Goal: Task Accomplishment & Management: Manage account settings

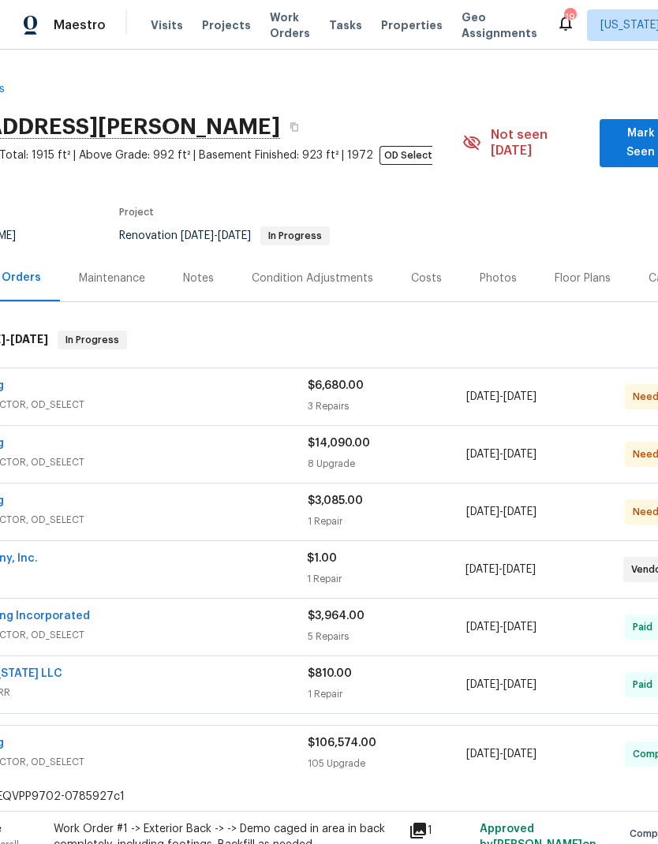
scroll to position [0, 112]
click at [198, 271] on div "Notes" at bounding box center [199, 279] width 31 height 16
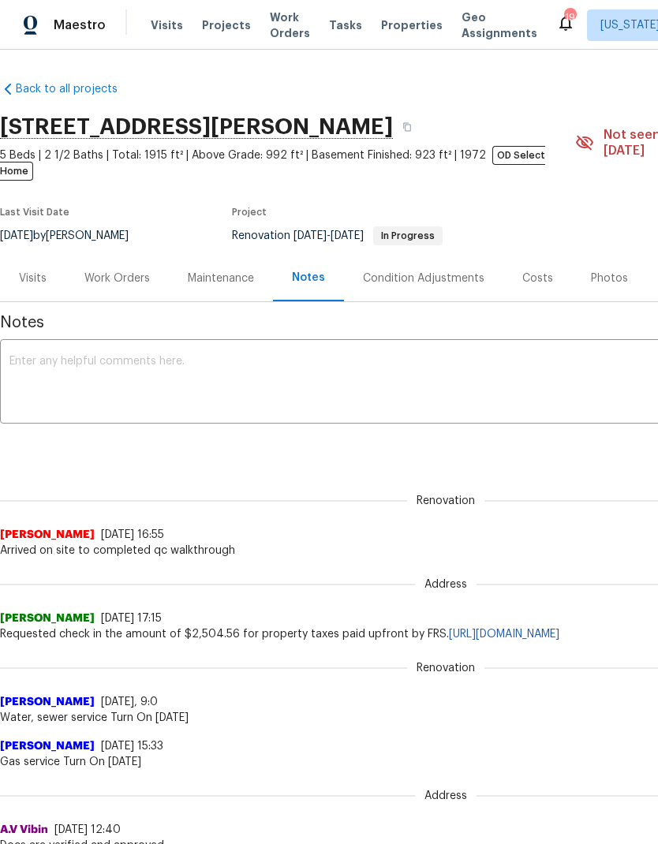
click at [329, 367] on textarea at bounding box center [445, 383] width 872 height 55
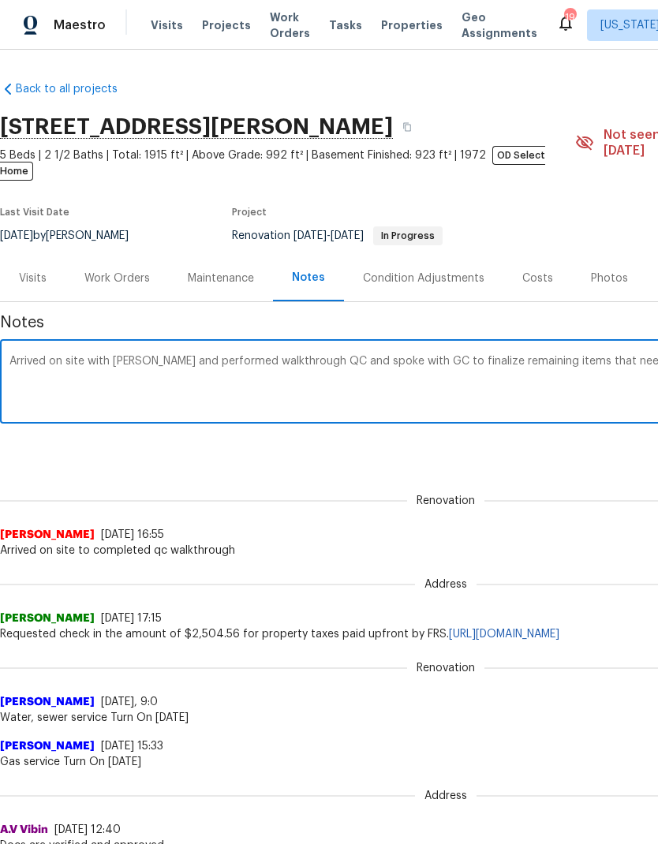
scroll to position [0, 233]
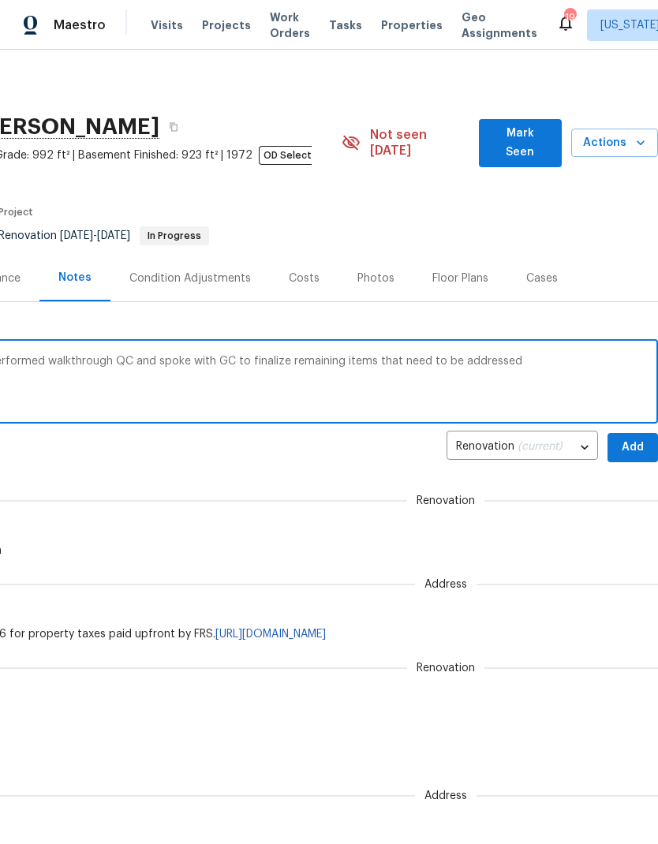
type textarea "Arrived on site with nick Russell and performed walkthrough QC and spoke with G…"
click at [633, 442] on button "Add" at bounding box center [632, 447] width 50 height 29
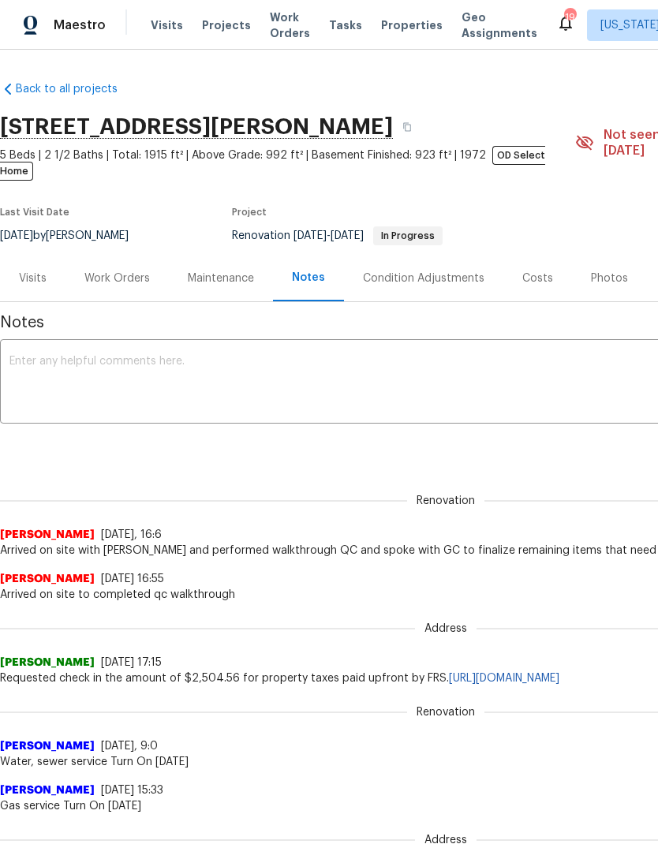
scroll to position [0, 0]
click at [114, 271] on div "Work Orders" at bounding box center [116, 279] width 65 height 16
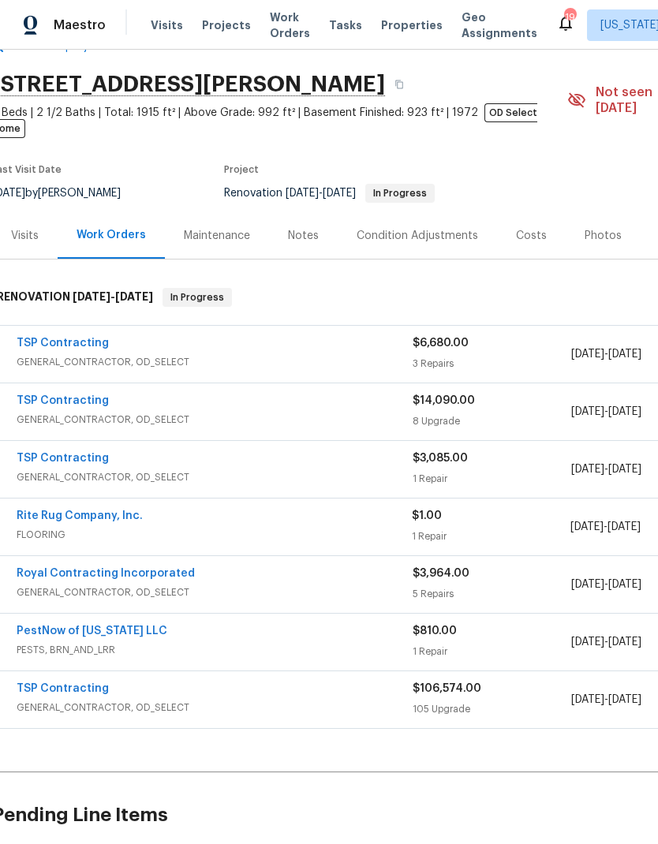
scroll to position [41, 8]
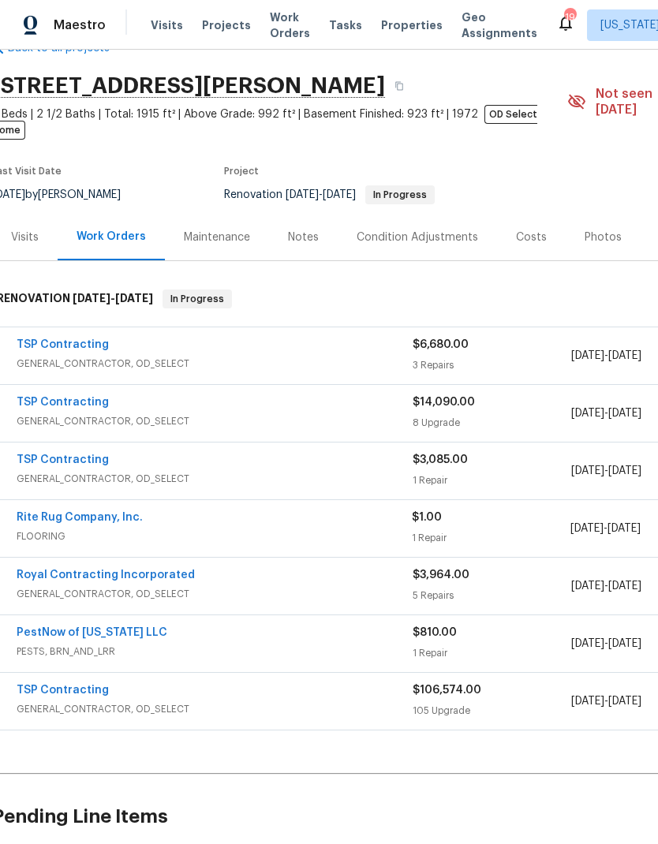
click at [54, 339] on link "TSP Contracting" at bounding box center [63, 344] width 92 height 11
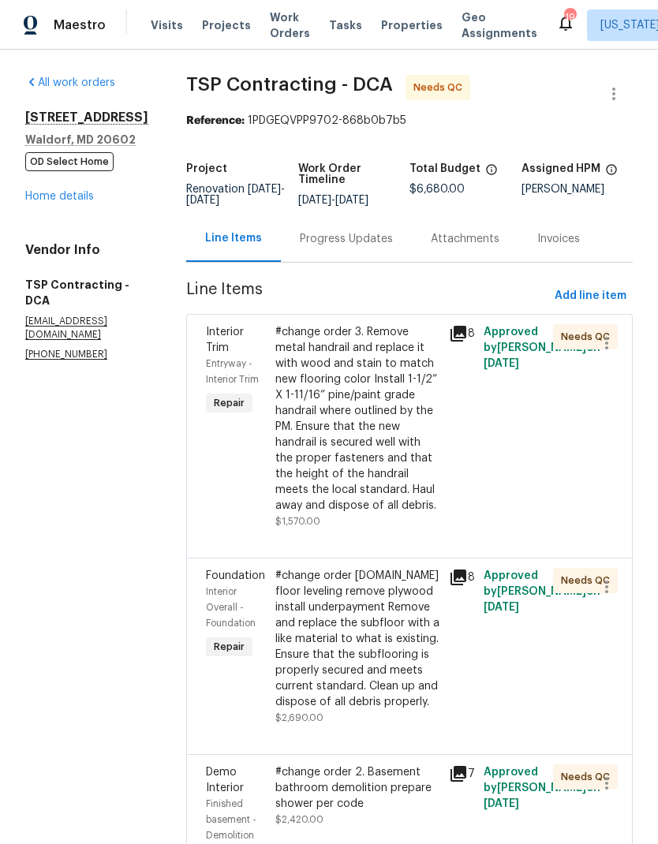
click at [351, 241] on div "Progress Updates" at bounding box center [346, 239] width 93 height 16
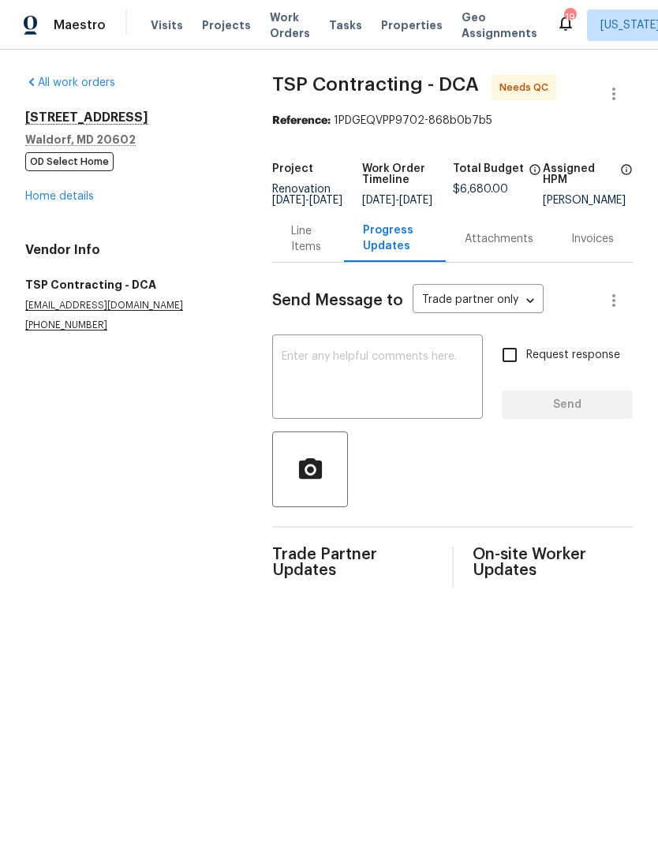
click at [57, 201] on link "Home details" at bounding box center [59, 196] width 69 height 11
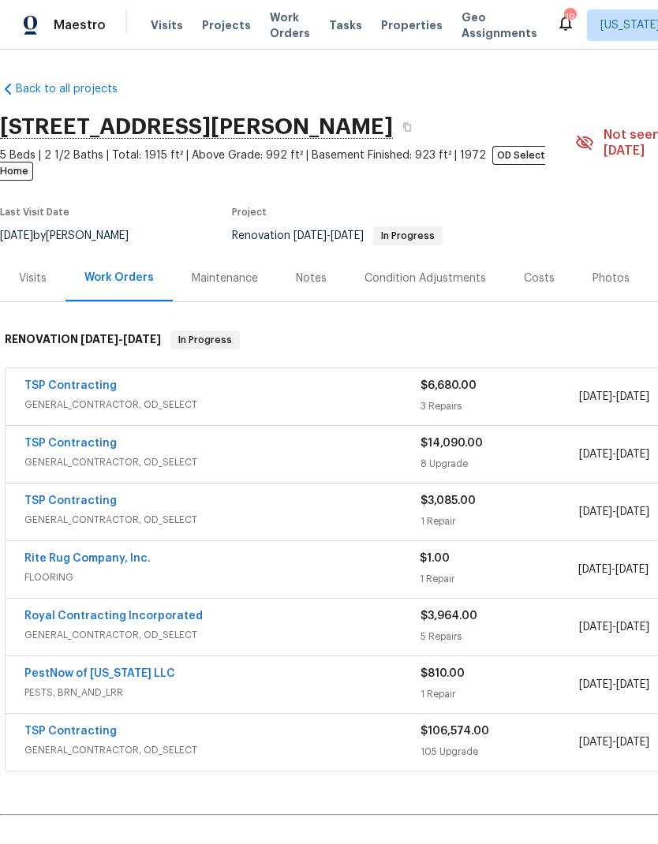
click at [76, 438] on link "TSP Contracting" at bounding box center [70, 443] width 92 height 11
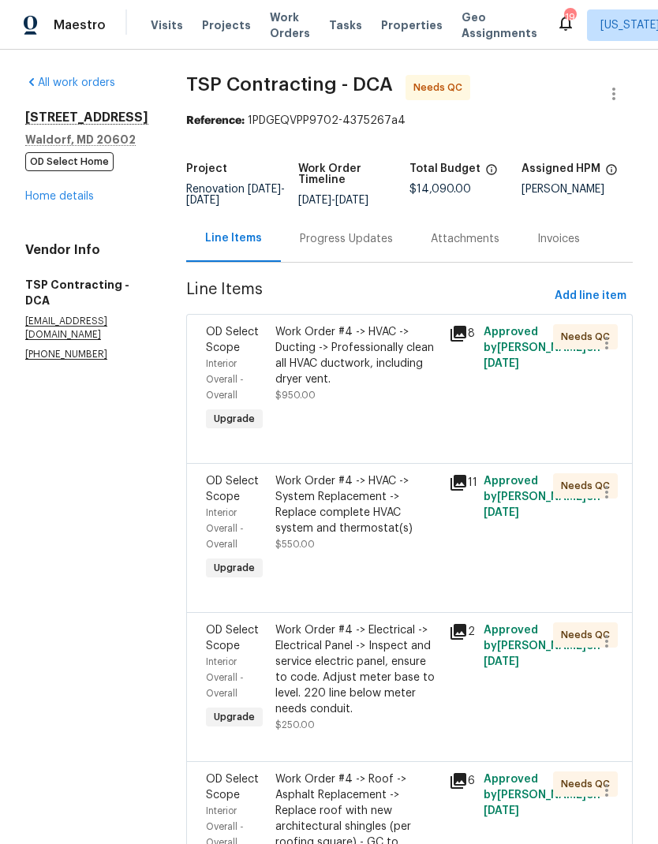
click at [332, 236] on div "Progress Updates" at bounding box center [346, 239] width 93 height 16
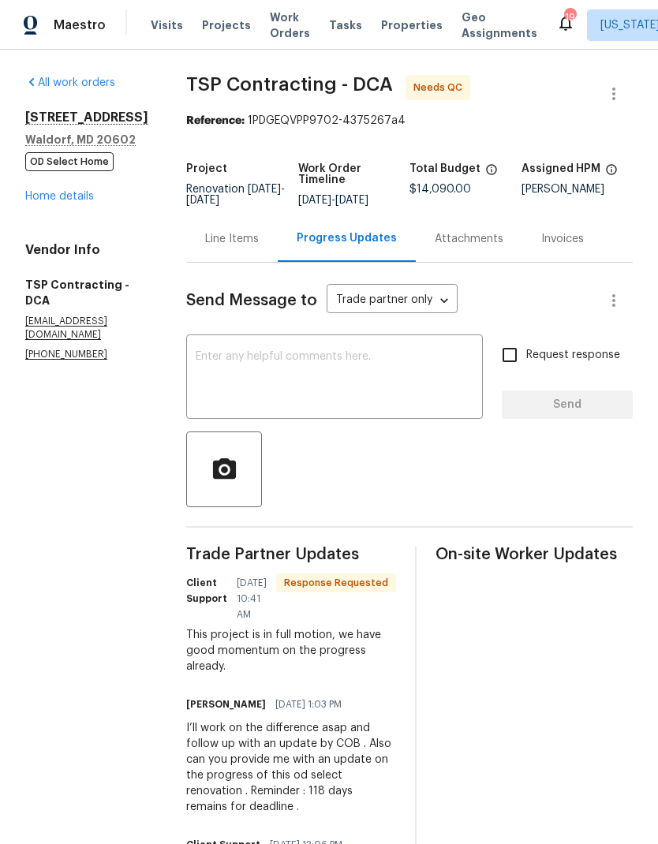
click at [71, 202] on link "Home details" at bounding box center [59, 196] width 69 height 11
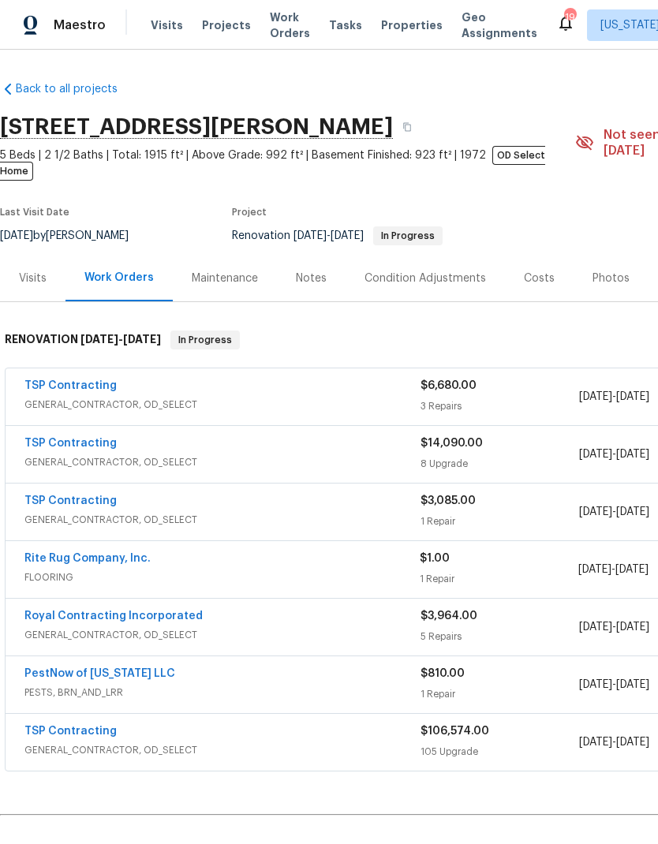
click at [78, 495] on link "TSP Contracting" at bounding box center [70, 500] width 92 height 11
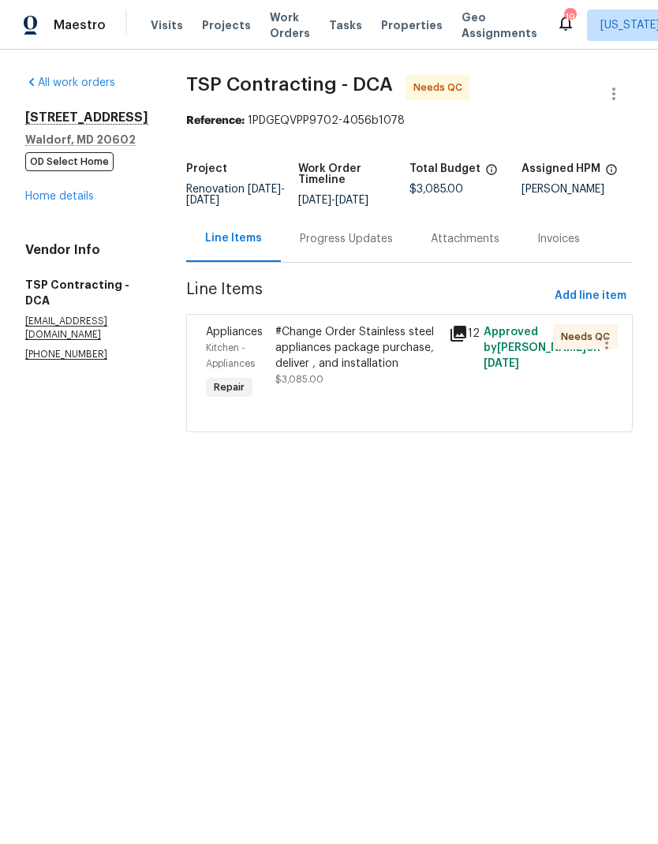
click at [341, 247] on div "Progress Updates" at bounding box center [346, 239] width 93 height 16
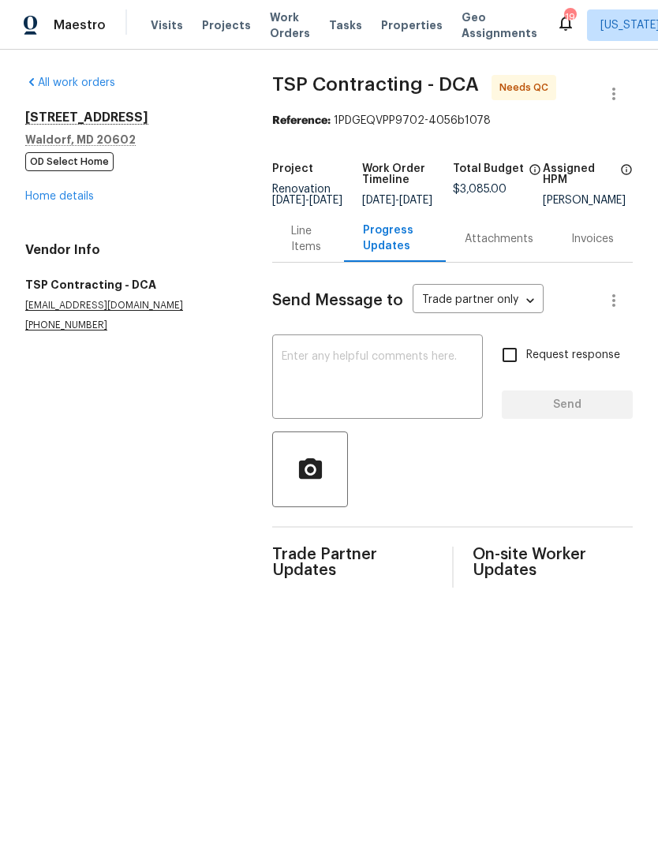
click at [56, 196] on link "Home details" at bounding box center [59, 196] width 69 height 11
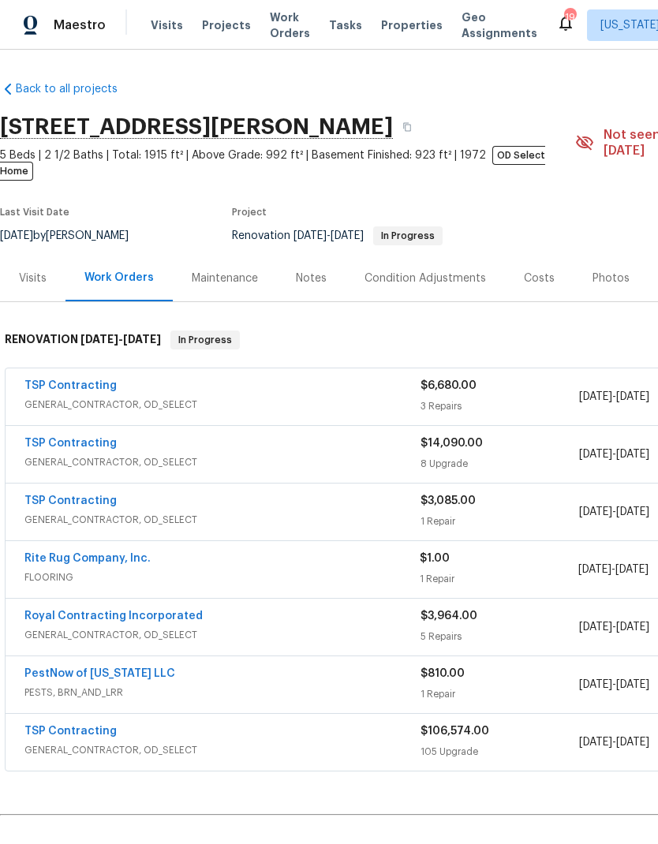
click at [93, 726] on link "TSP Contracting" at bounding box center [70, 731] width 92 height 11
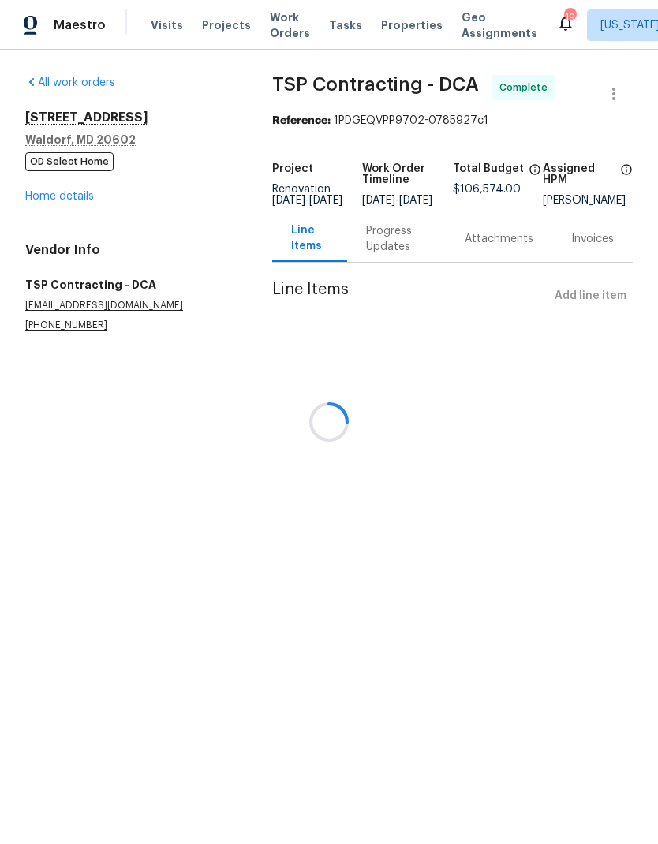
click at [383, 248] on div at bounding box center [329, 422] width 658 height 844
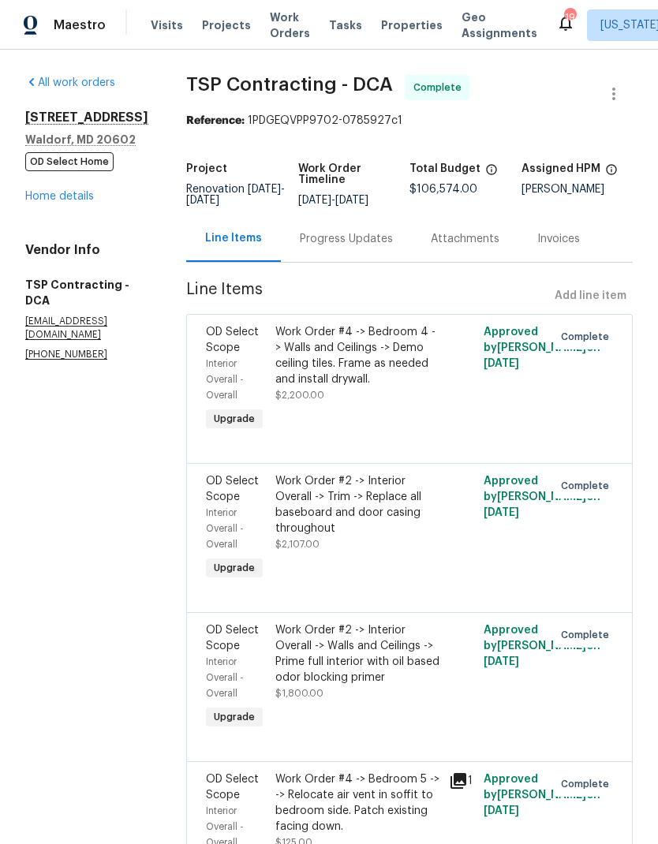
click at [342, 245] on div "Progress Updates" at bounding box center [346, 239] width 93 height 16
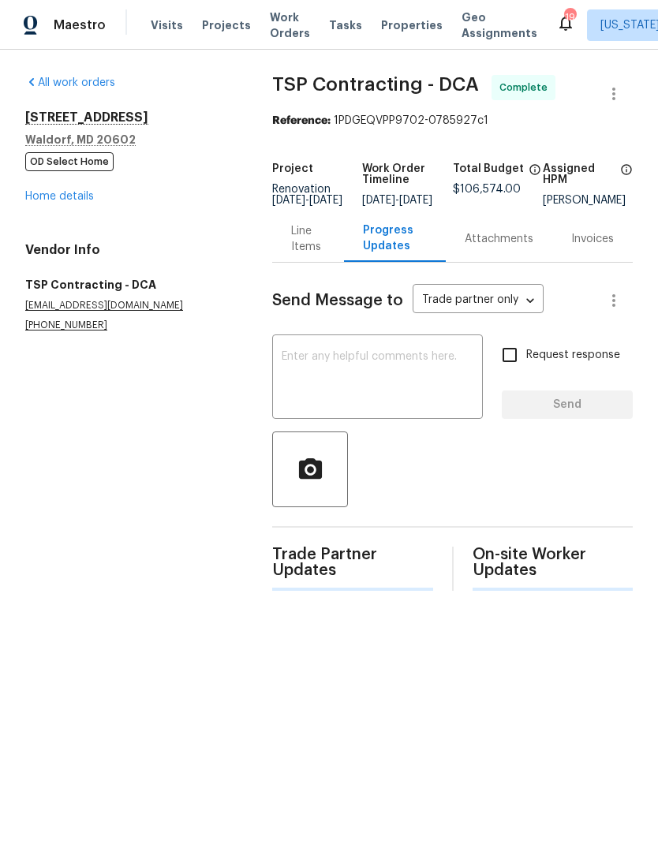
click at [363, 237] on div "Progress Updates" at bounding box center [395, 238] width 64 height 32
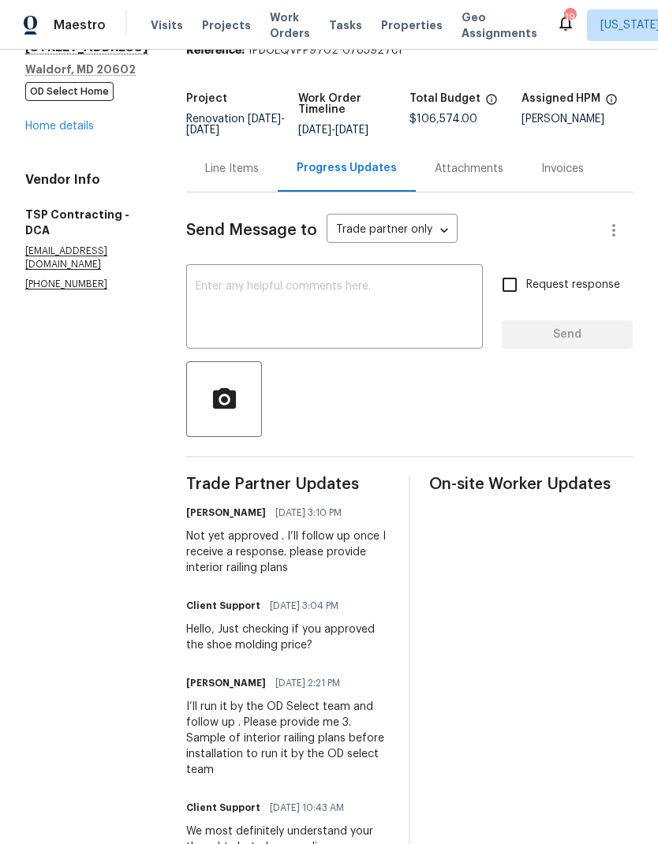
scroll to position [70, 0]
click at [52, 132] on link "Home details" at bounding box center [59, 126] width 69 height 11
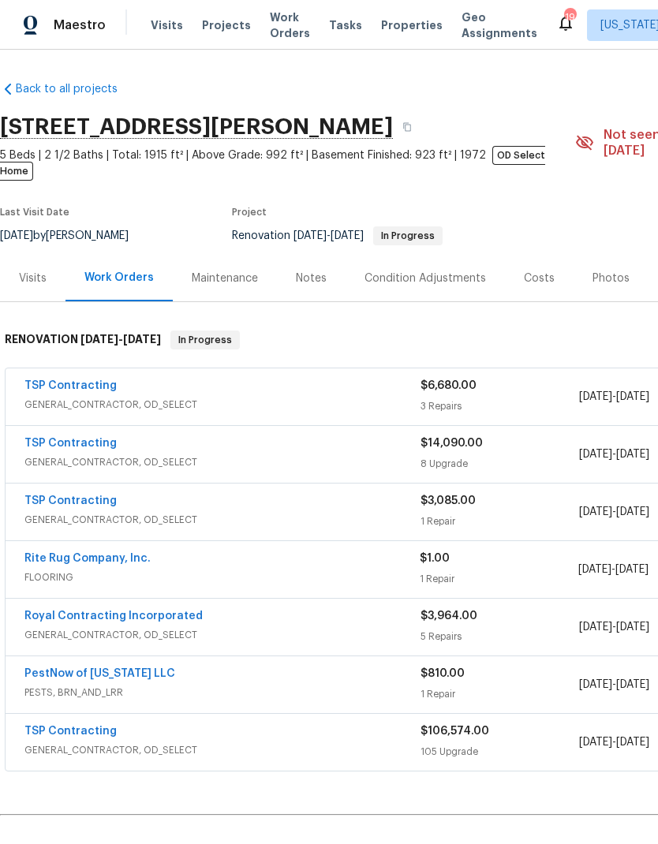
click at [94, 726] on link "TSP Contracting" at bounding box center [70, 731] width 92 height 11
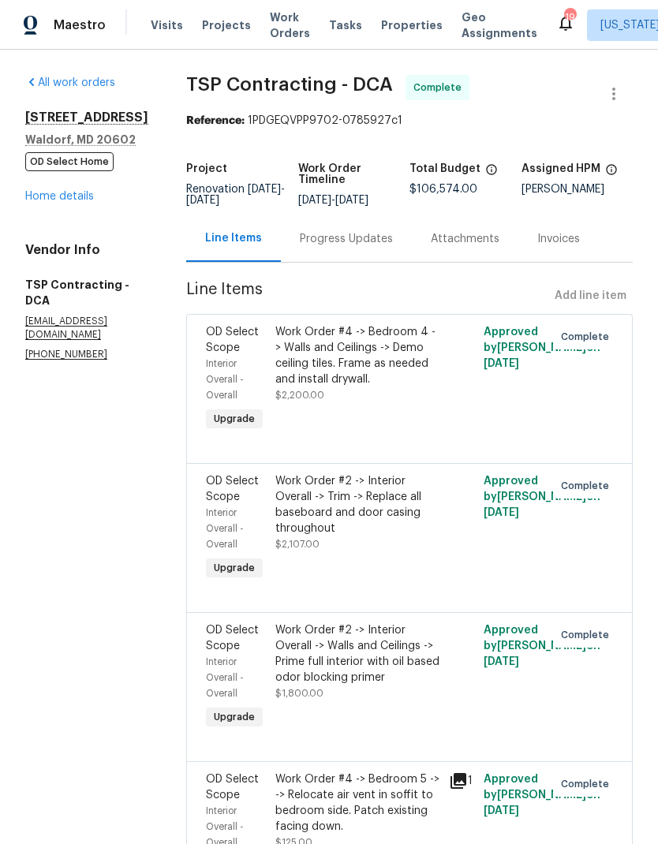
click at [75, 202] on link "Home details" at bounding box center [59, 196] width 69 height 11
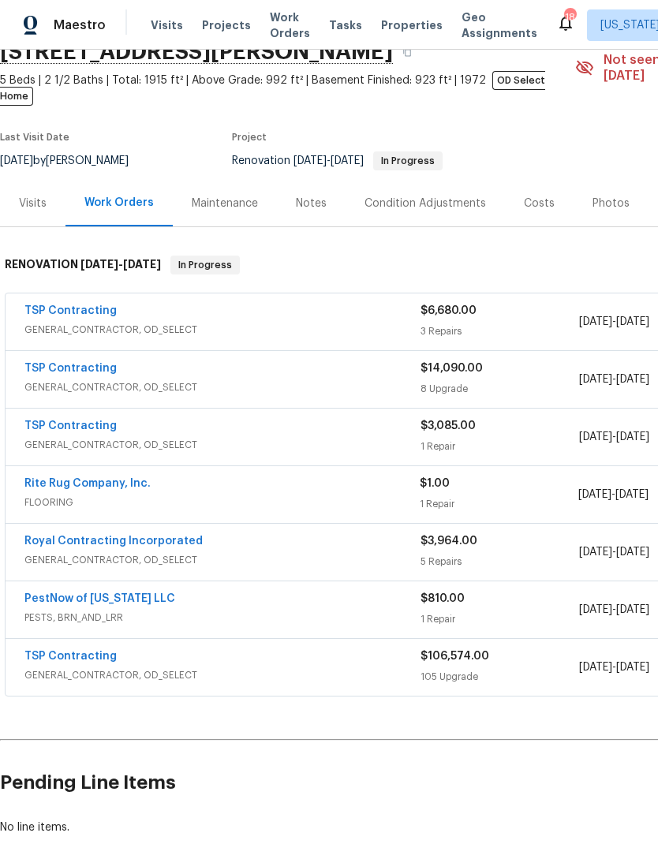
scroll to position [75, 0]
click at [88, 363] on link "TSP Contracting" at bounding box center [70, 368] width 92 height 11
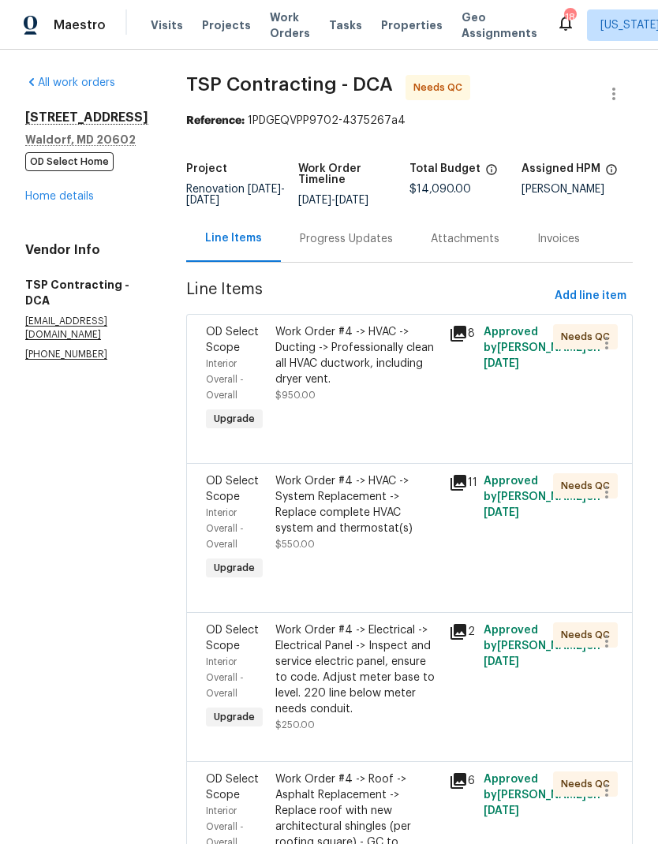
click at [336, 256] on div "Progress Updates" at bounding box center [346, 238] width 131 height 47
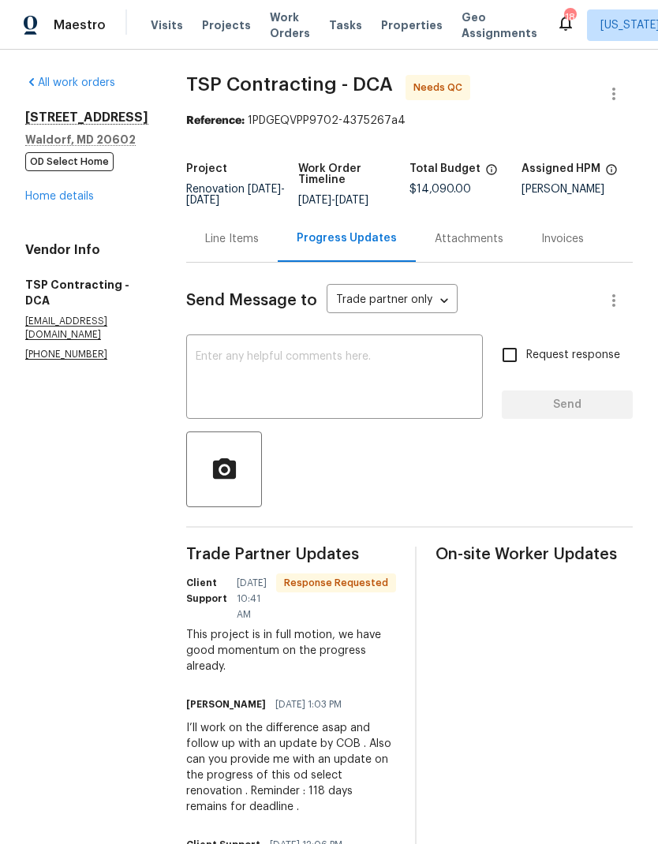
click at [211, 365] on textarea at bounding box center [335, 378] width 278 height 55
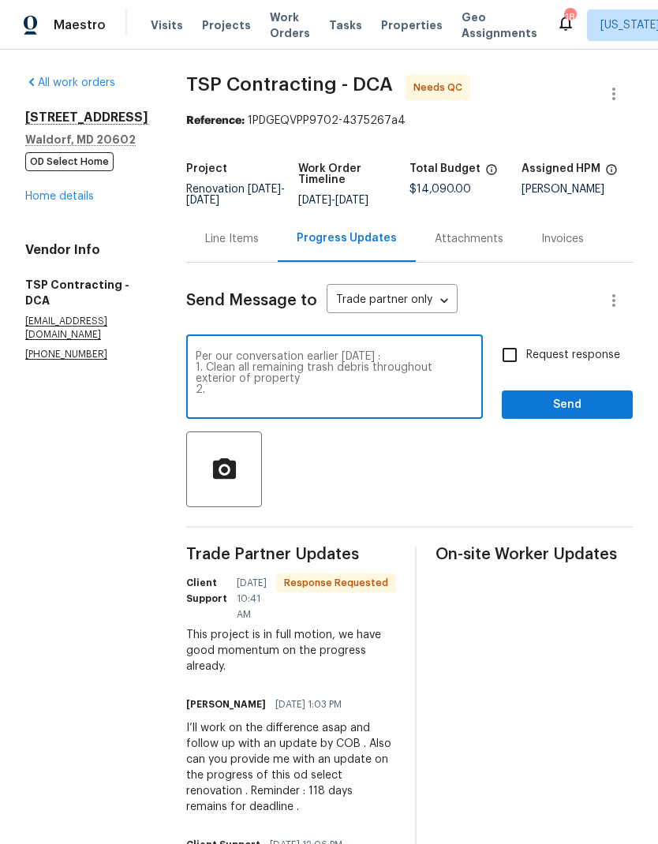
click at [236, 361] on textarea "Per our conversation earlier today : 1. Clean all remaining trash debris throug…" at bounding box center [335, 378] width 278 height 55
click at [293, 370] on textarea "Per our conversation earlier today : 1. Clean all remaining trash debris throug…" at bounding box center [335, 378] width 278 height 55
click at [319, 386] on textarea "Per our conversation earlier today : 1. Clean all remaining misc. trash debris …" at bounding box center [335, 378] width 278 height 55
click at [394, 379] on textarea "Per our conversation earlier today : 1. Clean all remaining misc. trash debris …" at bounding box center [335, 378] width 278 height 55
click at [213, 405] on textarea "Per our conversation earlier today : 1. Clean all remaining misc. trash debris …" at bounding box center [335, 378] width 278 height 55
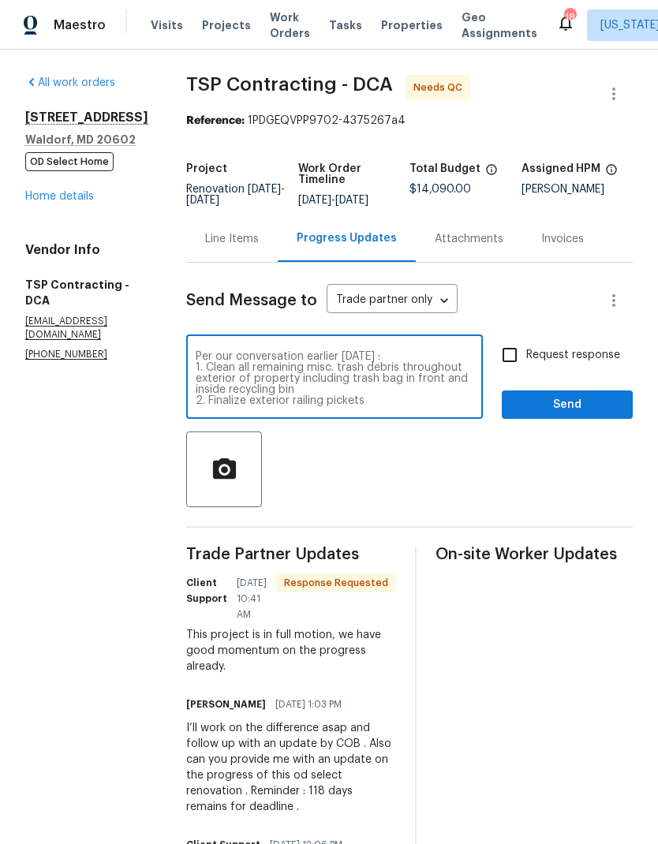
click at [275, 405] on textarea "Per our conversation earlier today : 1. Clean all remaining misc. trash debris …" at bounding box center [335, 378] width 278 height 55
click at [312, 398] on textarea "Per our conversation earlier today : 1. Clean all remaining misc. trash debris …" at bounding box center [335, 378] width 278 height 55
click at [361, 400] on textarea "Per our conversation earlier today : 1. Clean all remaining misc. trash debris …" at bounding box center [335, 378] width 278 height 55
click at [334, 406] on textarea "Per our conversation earlier today : 1. Clean all remaining misc. trash debris …" at bounding box center [335, 378] width 278 height 55
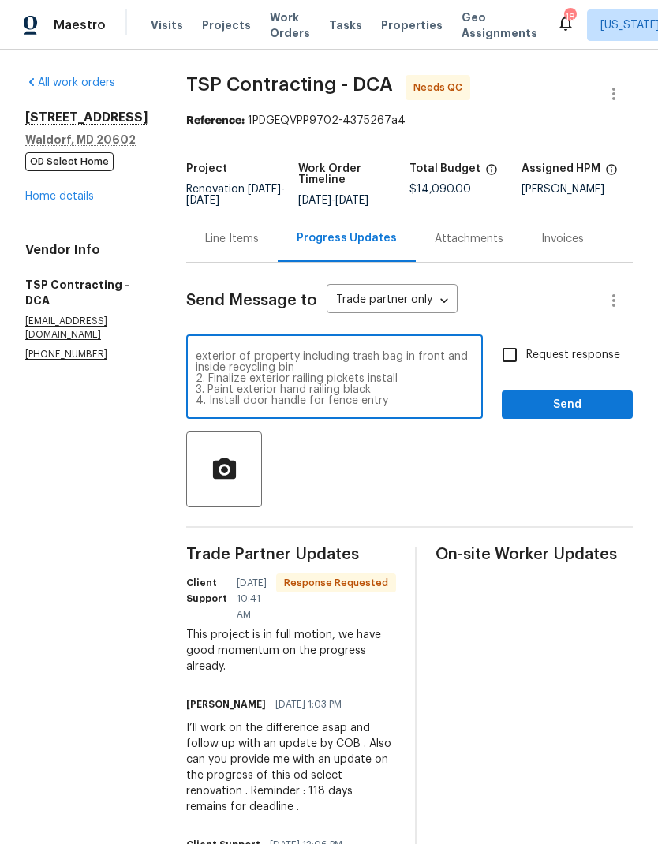
click at [394, 405] on textarea "Per our conversation earlier today : 1. Clean all remaining misc. trash debris …" at bounding box center [335, 378] width 278 height 55
click at [256, 406] on textarea "Per our conversation earlier today : 1. Clean all remaining misc. trash debris …" at bounding box center [335, 378] width 278 height 55
click at [406, 401] on textarea "Per our conversation earlier today : 1. Clean all remaining misc. trash debris …" at bounding box center [335, 378] width 278 height 55
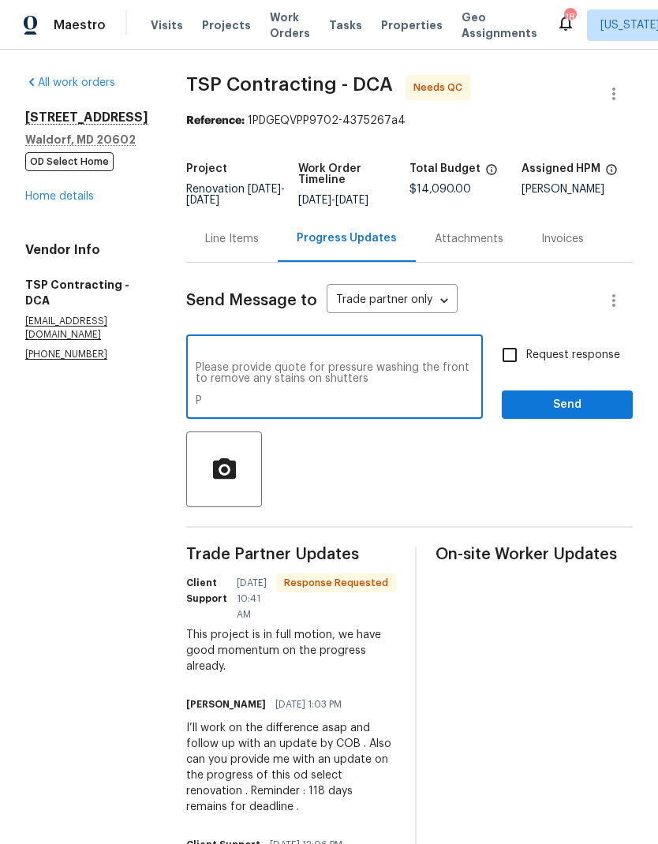
scroll to position [166, 0]
click at [377, 402] on textarea "Per our conversation earlier today : 1. Clean all remaining misc. trash debris …" at bounding box center [335, 378] width 278 height 55
click at [436, 401] on textarea "Per our conversation earlier today : 1. Clean all remaining misc. trash debris …" at bounding box center [335, 378] width 278 height 55
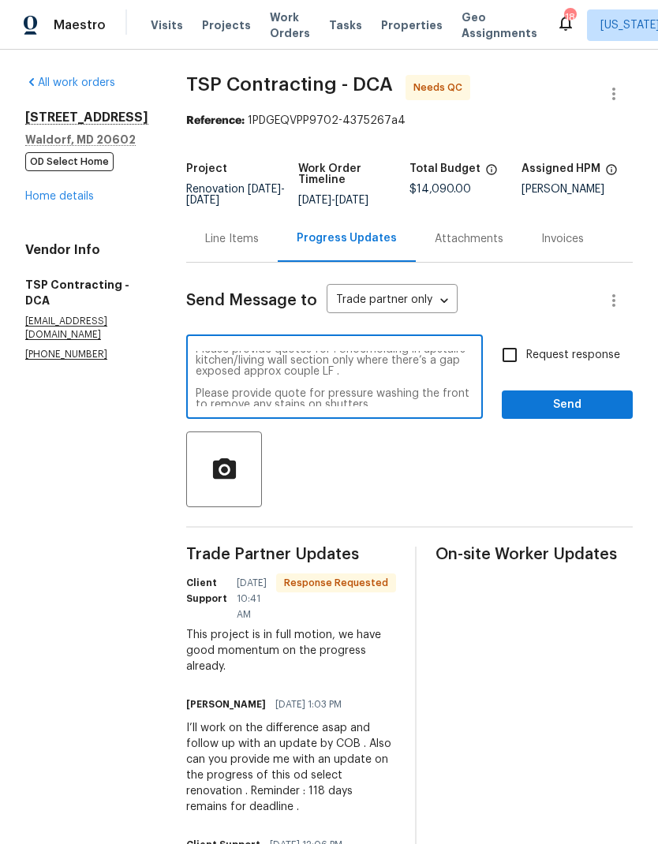
scroll to position [146, 0]
click at [440, 387] on textarea "Per our conversation earlier today : 1. Clean all remaining misc. trash debris …" at bounding box center [335, 378] width 278 height 55
click at [362, 394] on textarea "Per our conversation earlier today : 1. Clean all remaining misc. trash debris …" at bounding box center [335, 378] width 278 height 55
click at [466, 393] on textarea "Per our conversation earlier today : 1. Clean all remaining misc. trash debris …" at bounding box center [335, 378] width 278 height 55
click at [443, 384] on textarea "Per our conversation earlier today : 1. Clean all remaining misc. trash debris …" at bounding box center [335, 378] width 278 height 55
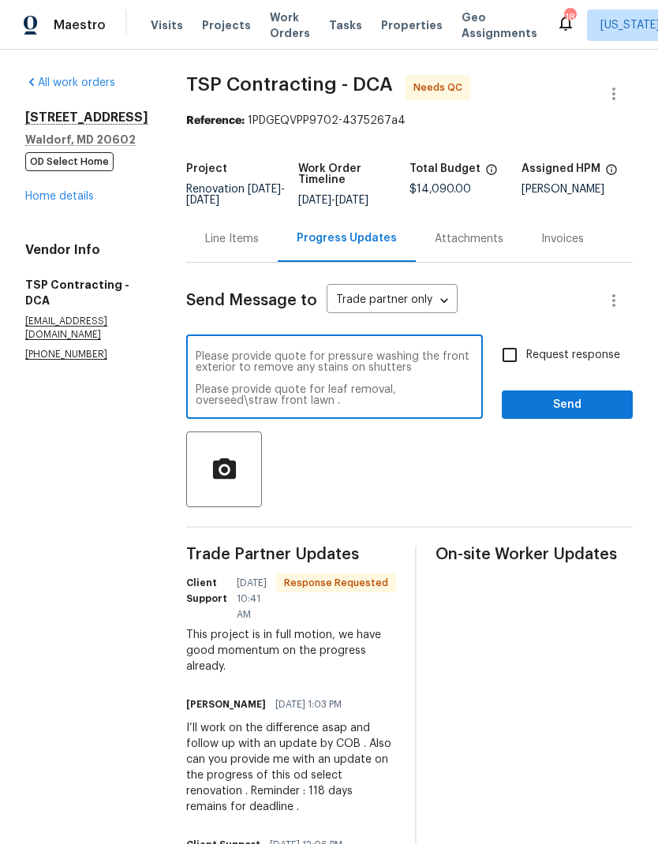
scroll to position [177, 0]
click at [344, 404] on textarea "Per our conversation earlier today : 1. Clean all remaining misc. trash debris …" at bounding box center [335, 378] width 278 height 55
type textarea "Per our conversation earlier today : 1. Clean all remaining misc. trash debris …"
click at [503, 357] on input "Request response" at bounding box center [509, 354] width 33 height 33
checkbox input "true"
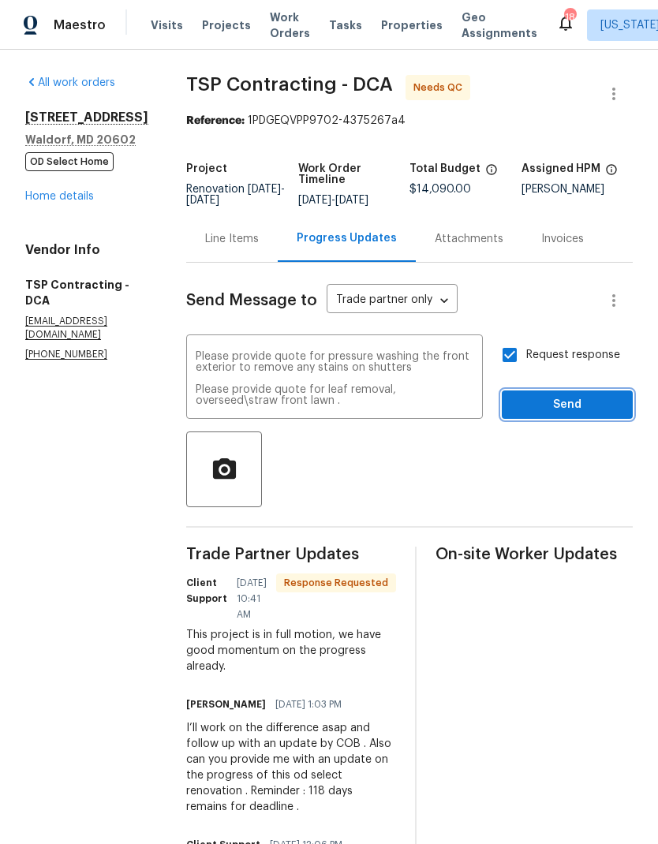
click at [575, 416] on button "Send" at bounding box center [567, 404] width 131 height 29
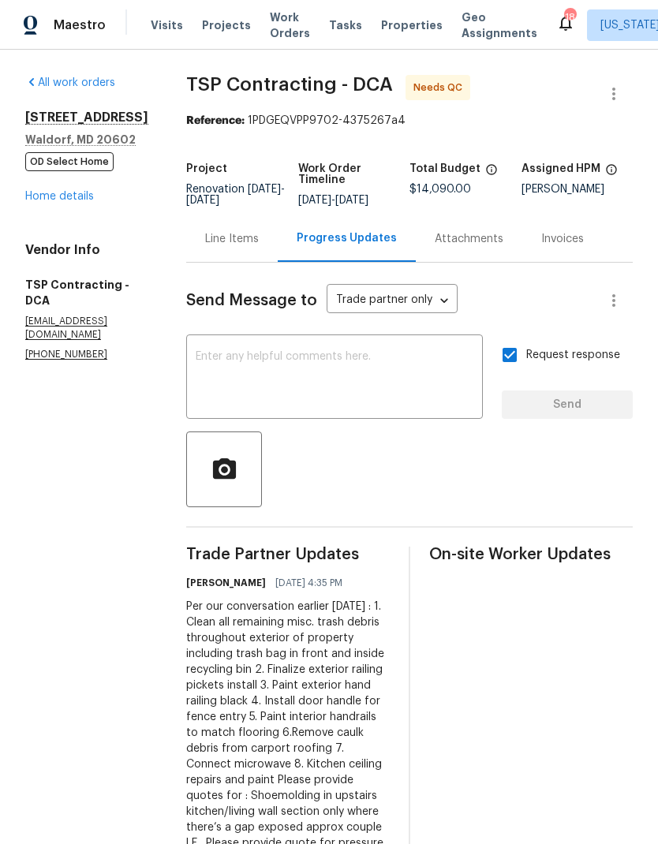
scroll to position [0, 0]
click at [71, 202] on link "Home details" at bounding box center [59, 196] width 69 height 11
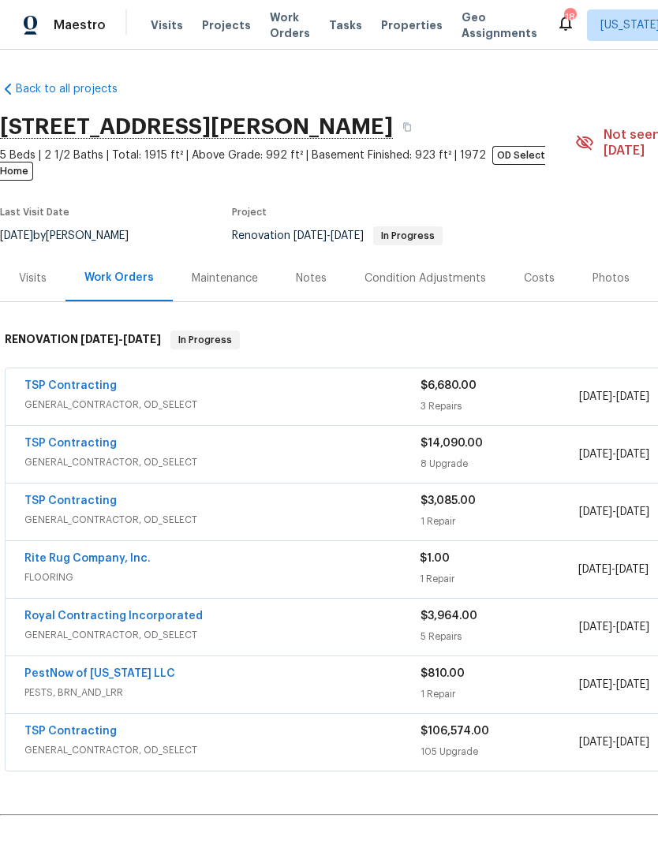
click at [77, 438] on link "TSP Contracting" at bounding box center [70, 443] width 92 height 11
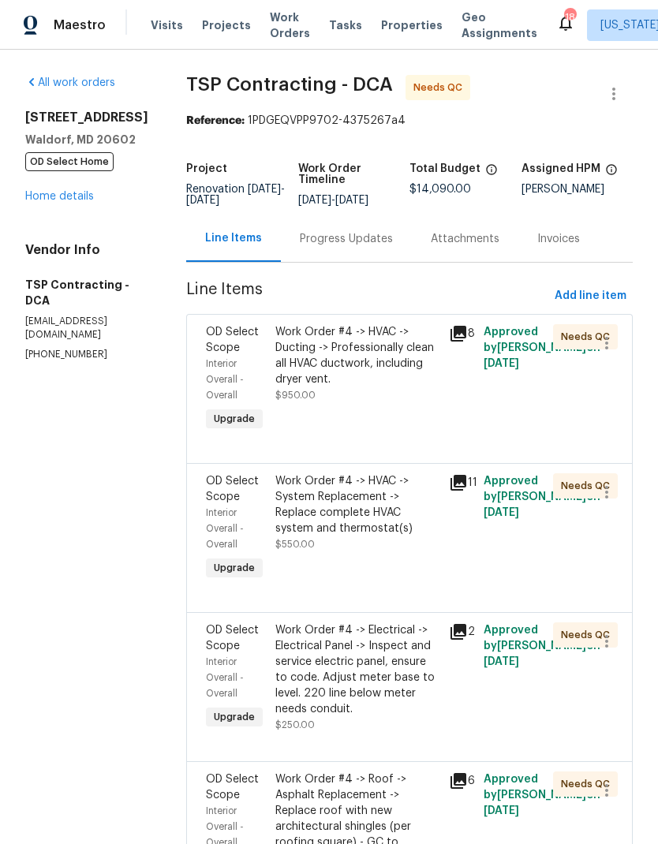
click at [317, 244] on div "Progress Updates" at bounding box center [346, 239] width 93 height 16
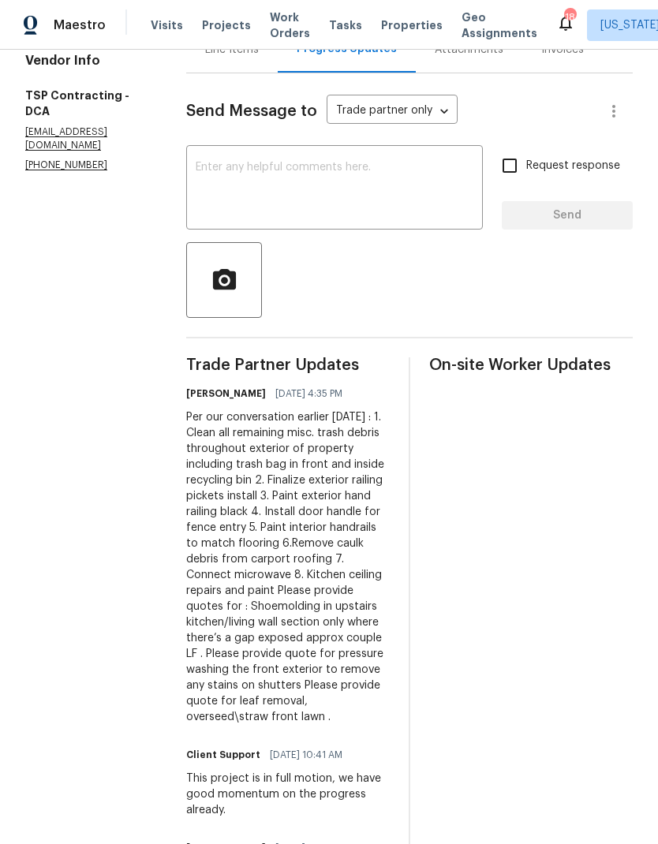
scroll to position [226, 0]
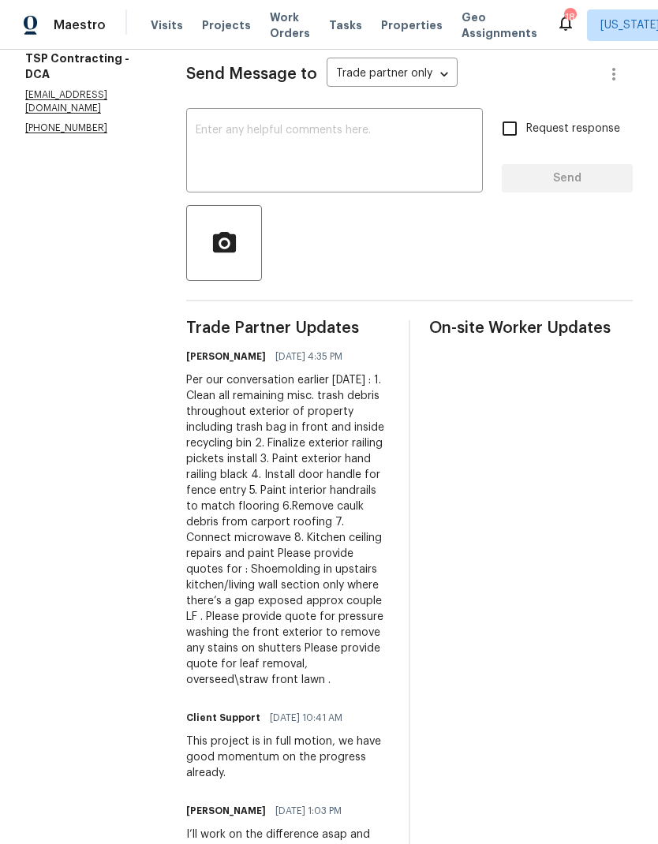
click at [370, 141] on textarea at bounding box center [335, 152] width 278 height 55
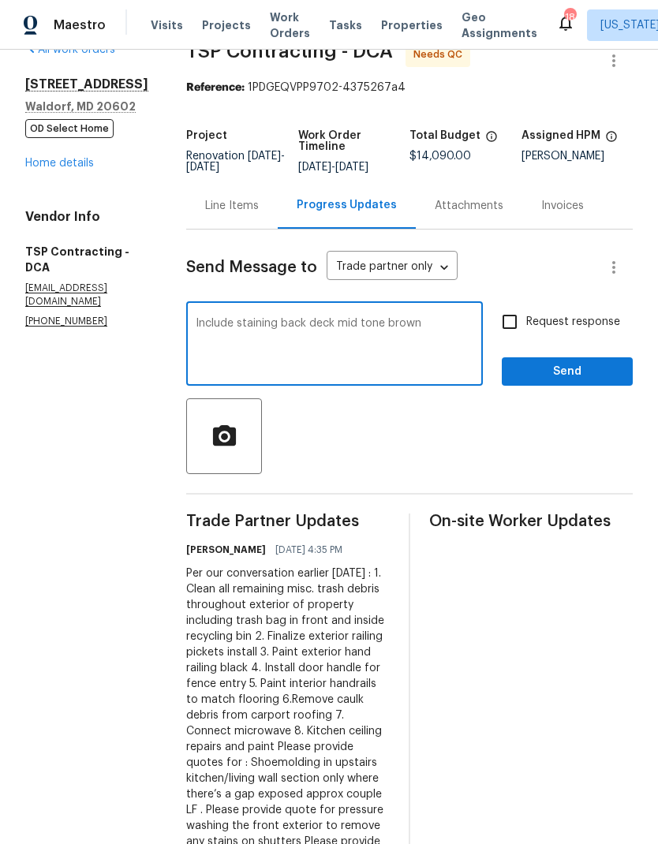
scroll to position [32, 0]
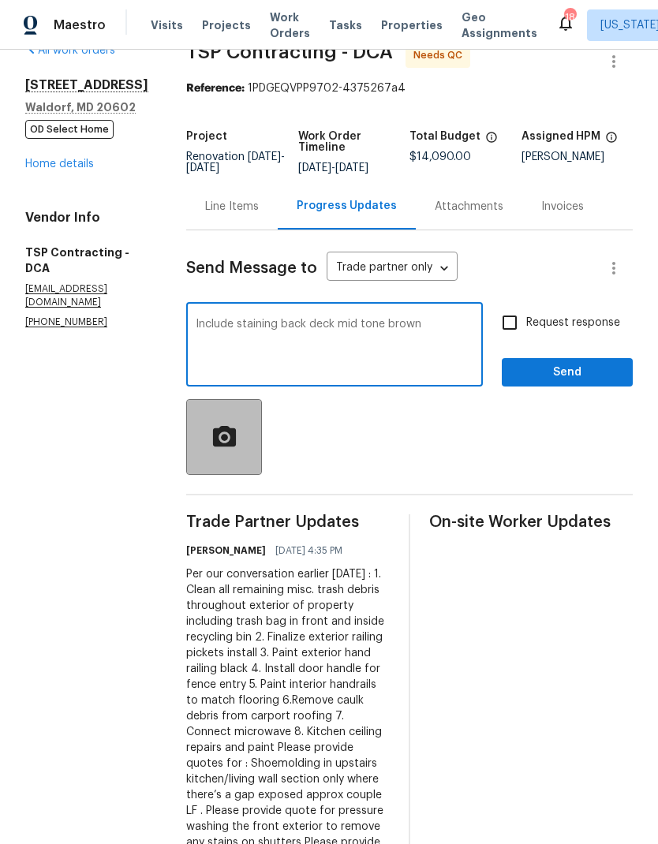
type textarea "Include staining back deck mid tone brown"
click at [211, 436] on icon "button" at bounding box center [225, 438] width 28 height 28
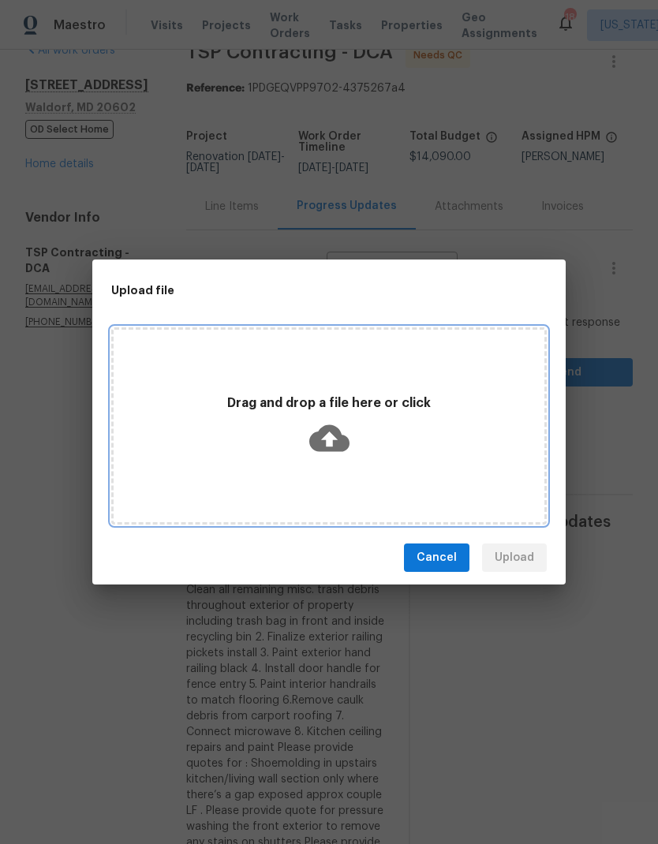
click at [326, 442] on icon at bounding box center [329, 438] width 40 height 27
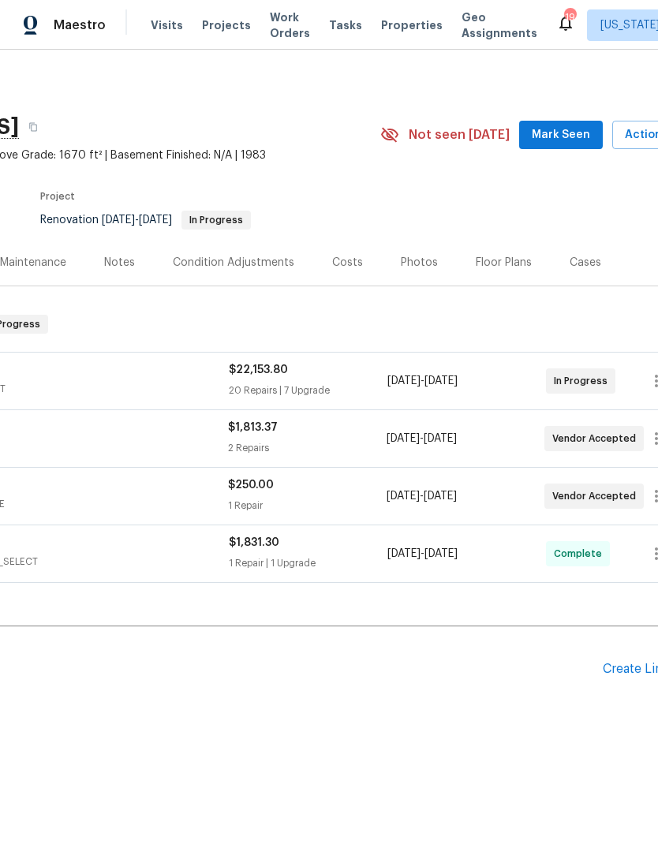
scroll to position [0, 189]
click at [144, 590] on div "Back to all projects [STREET_ADDRESS] 3 Beds | 2 Baths | Total: 1670 ft² | Abov…" at bounding box center [256, 402] width 891 height 666
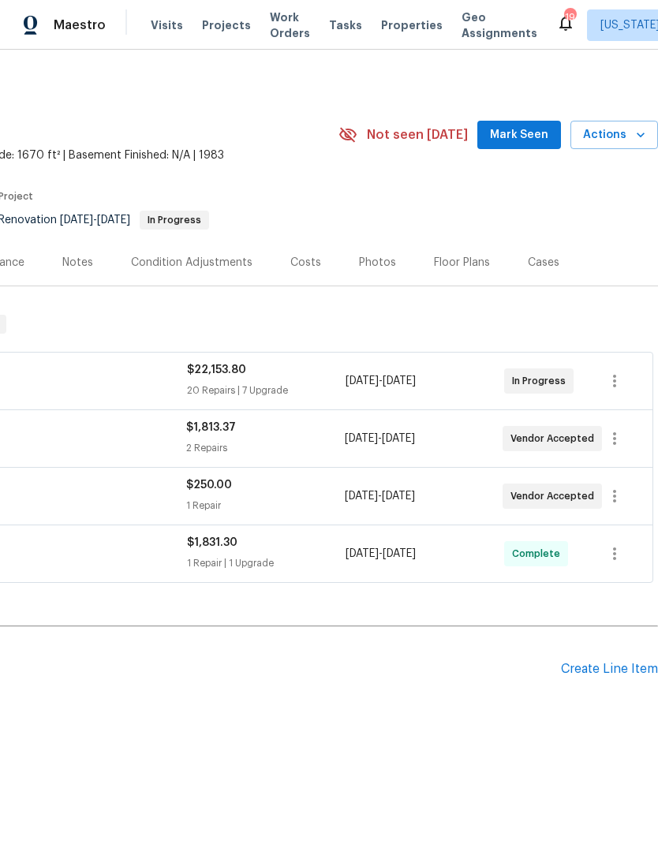
scroll to position [0, 233]
click at [609, 499] on icon "button" at bounding box center [614, 496] width 19 height 19
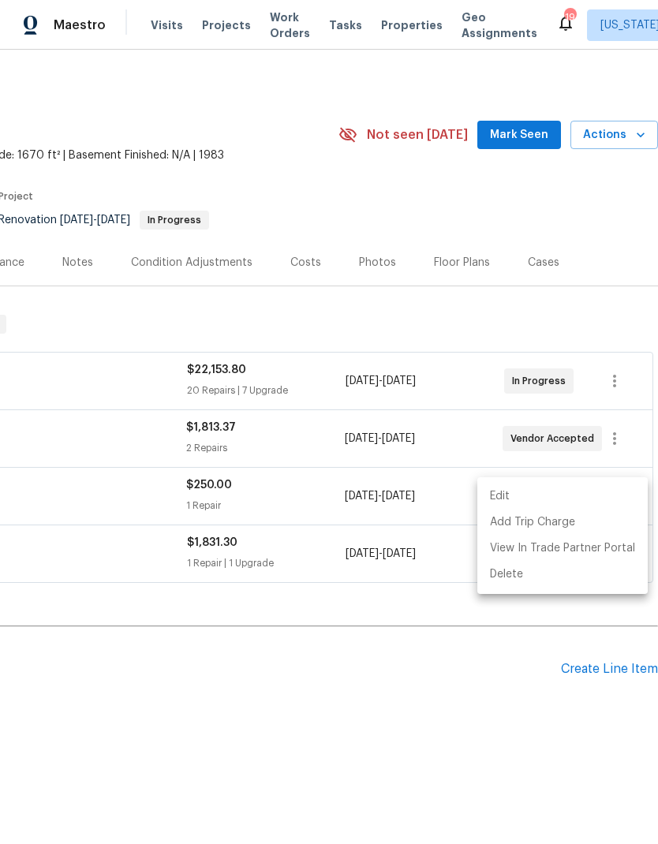
click at [595, 495] on li "Edit" at bounding box center [562, 496] width 170 height 26
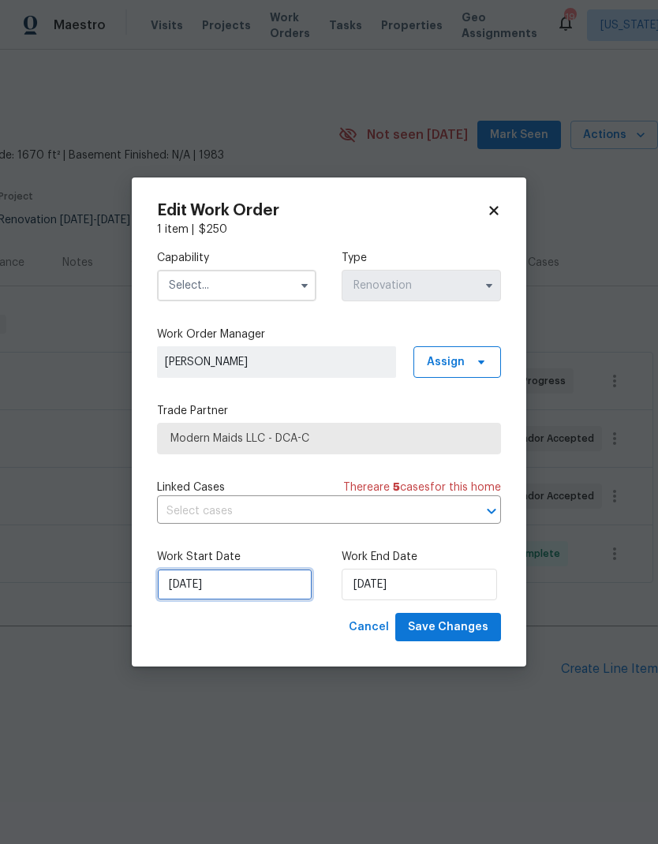
click at [256, 582] on input "[DATE]" at bounding box center [234, 585] width 155 height 32
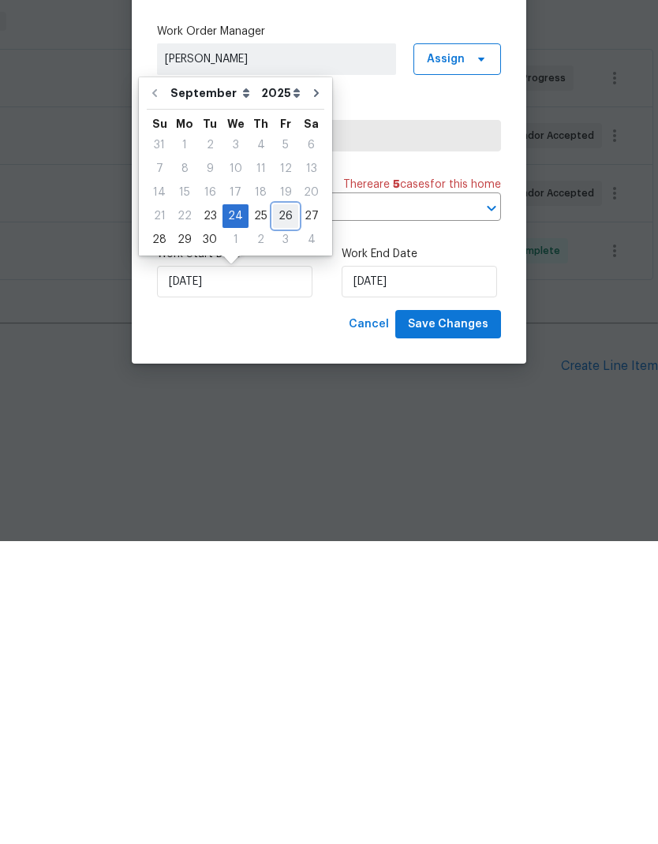
click at [274, 508] on div "26" at bounding box center [285, 519] width 25 height 22
type input "9/26/2025"
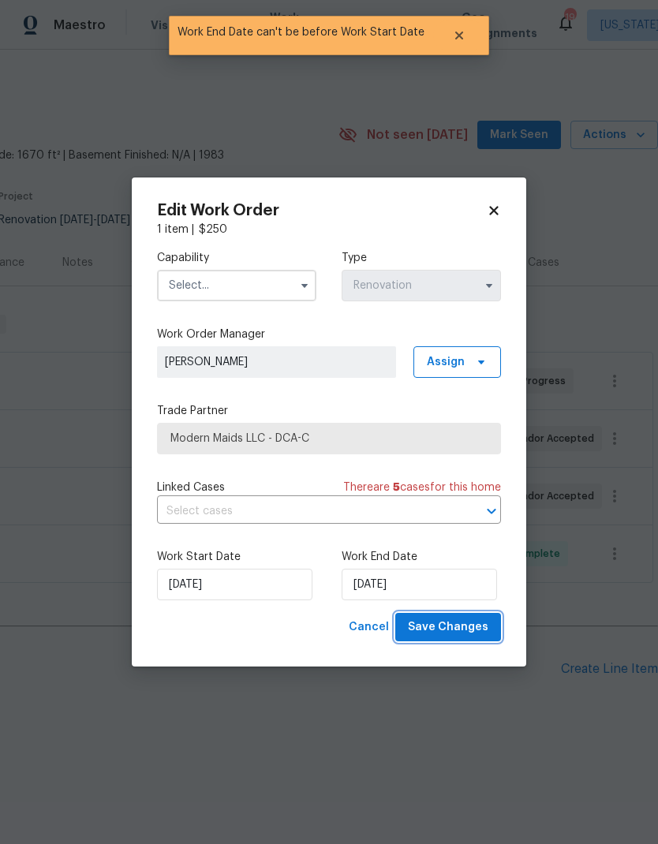
click at [473, 620] on span "Save Changes" at bounding box center [448, 628] width 80 height 20
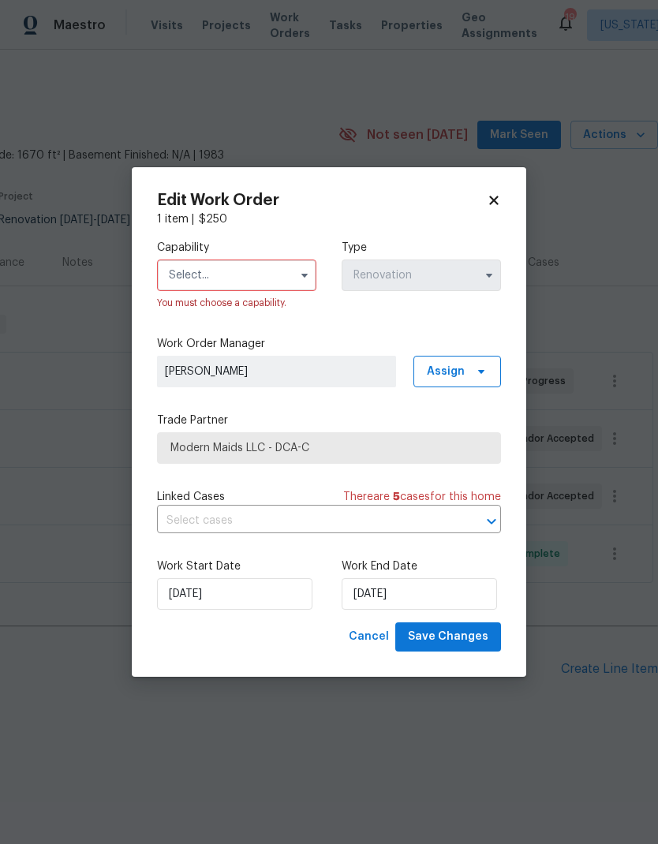
click at [309, 282] on button "button" at bounding box center [304, 275] width 19 height 19
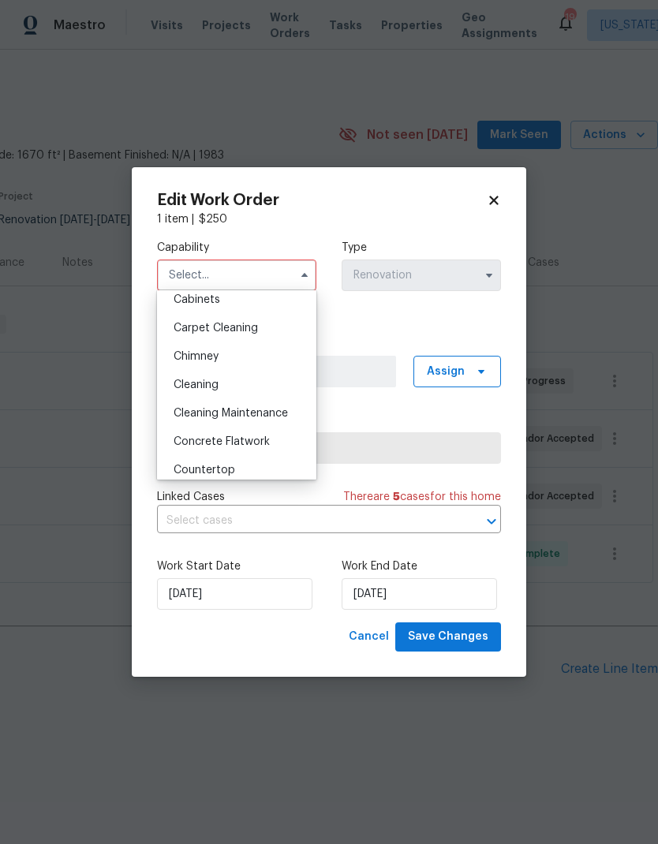
scroll to position [151, 0]
click at [267, 386] on div "Cleaning" at bounding box center [236, 385] width 151 height 28
type input "Cleaning"
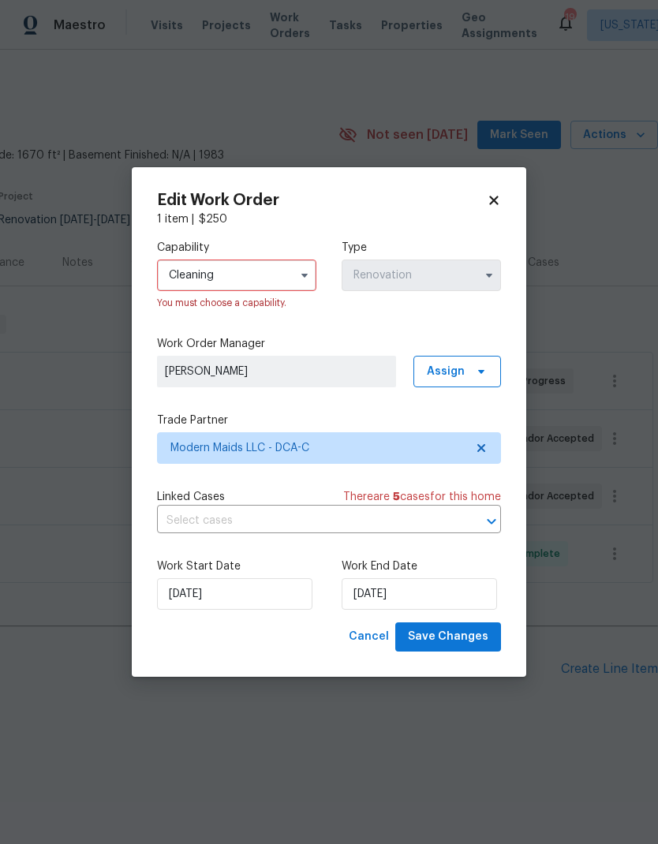
click at [289, 276] on input "Cleaning" at bounding box center [236, 275] width 159 height 32
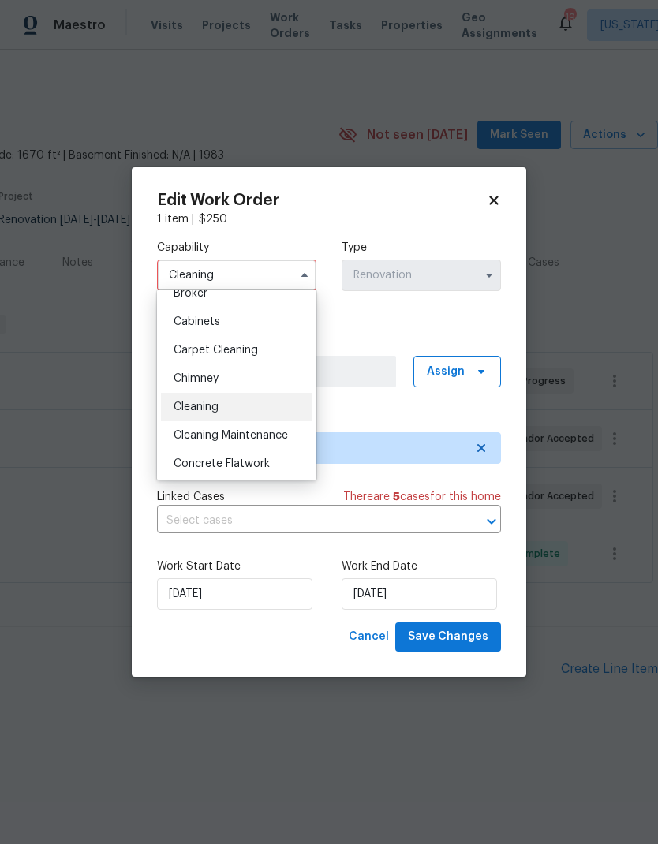
scroll to position [127, 0]
click at [273, 404] on div "Cleaning" at bounding box center [236, 408] width 151 height 28
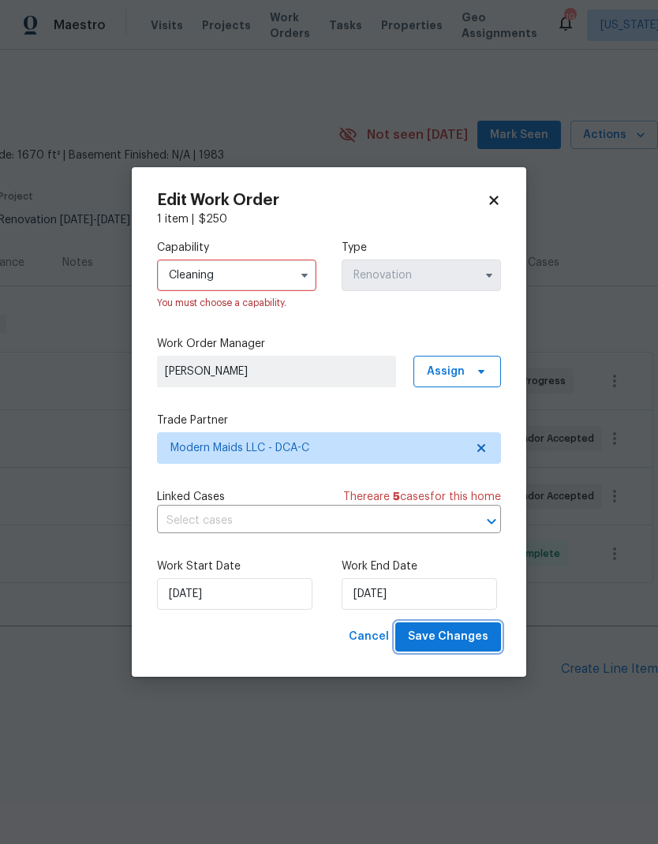
click at [476, 636] on span "Save Changes" at bounding box center [448, 637] width 80 height 20
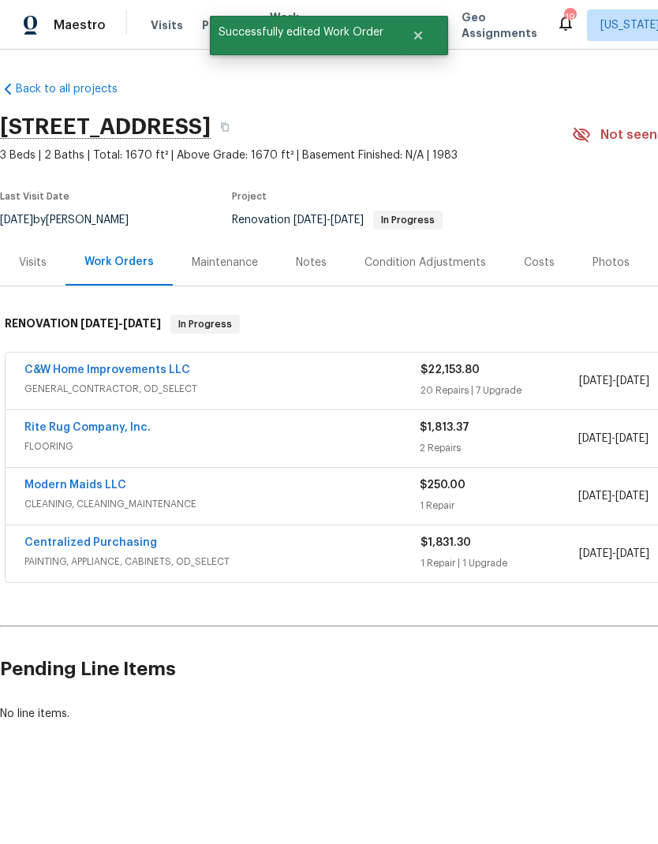
scroll to position [0, 0]
click at [103, 485] on link "Modern Maids LLC" at bounding box center [75, 485] width 102 height 11
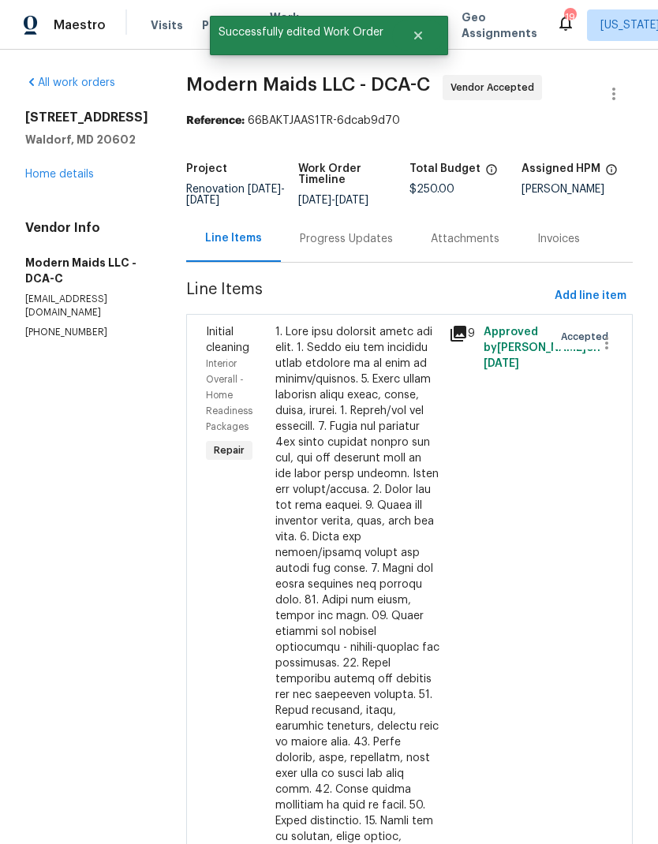
click at [367, 247] on div "Progress Updates" at bounding box center [346, 239] width 93 height 16
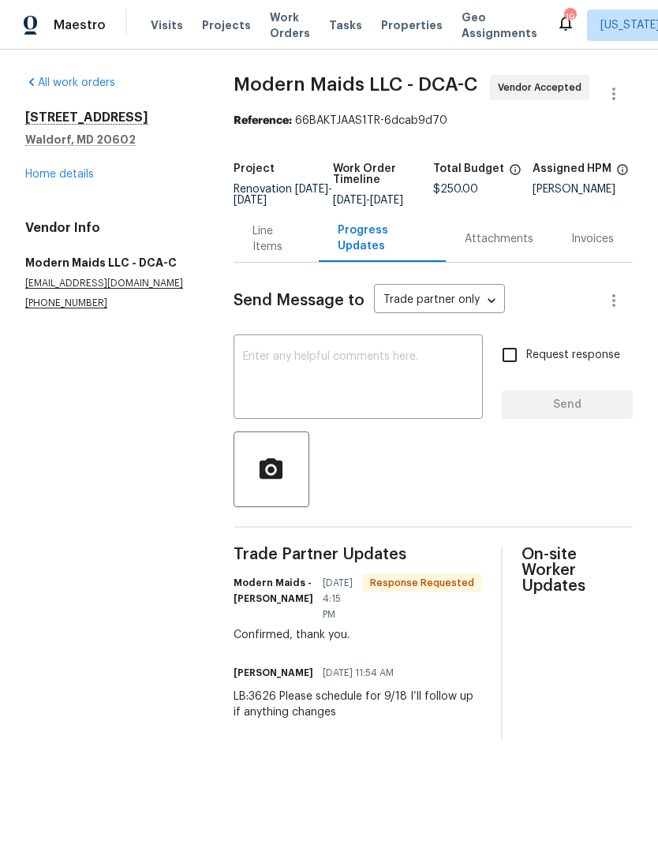
click at [396, 373] on textarea at bounding box center [358, 378] width 230 height 55
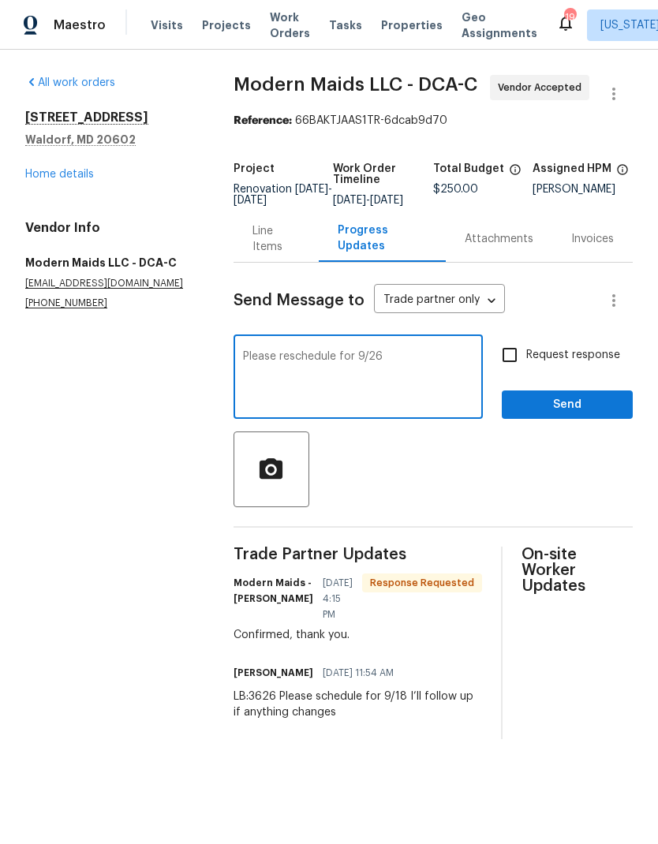
type textarea "Please reschedule for 9/26"
click at [508, 368] on input "Request response" at bounding box center [509, 354] width 33 height 33
checkbox input "true"
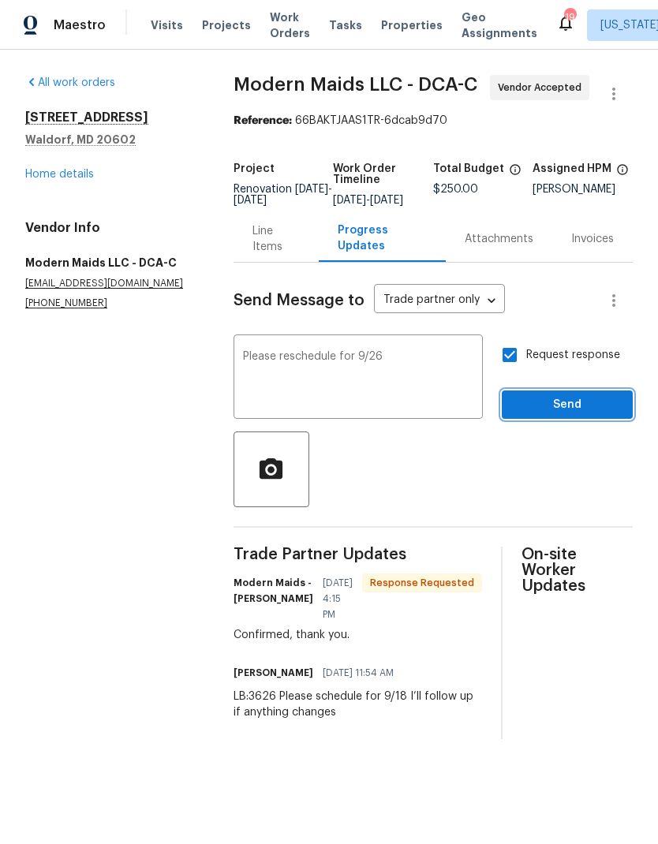
click at [568, 415] on span "Send" at bounding box center [567, 405] width 106 height 20
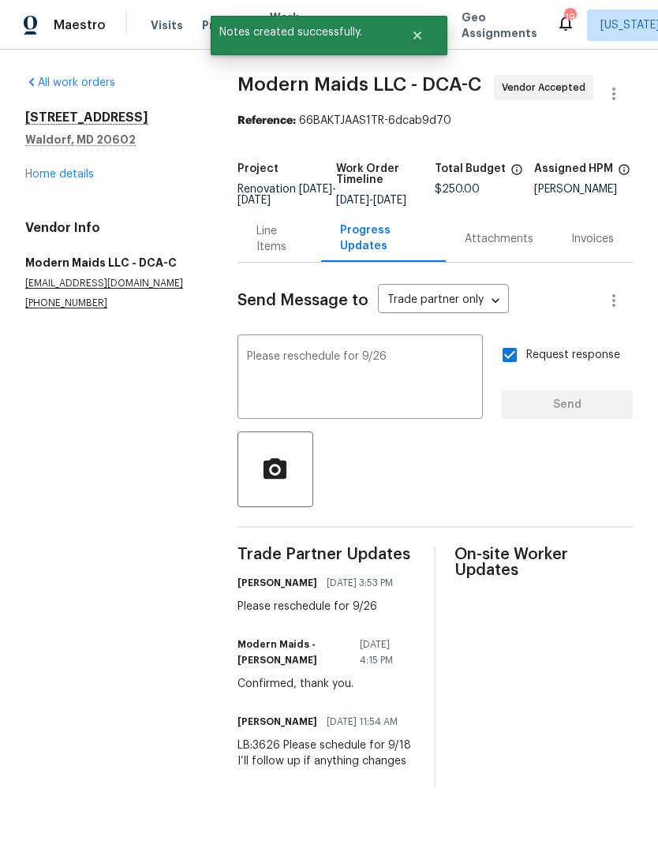
click at [67, 171] on link "Home details" at bounding box center [59, 174] width 69 height 11
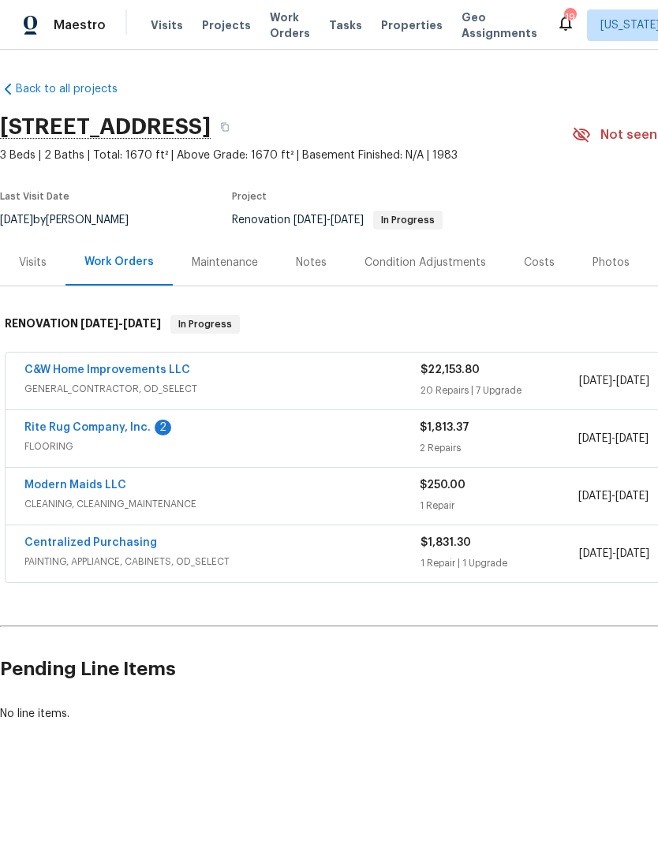
click at [133, 432] on link "Rite Rug Company, Inc." at bounding box center [87, 427] width 126 height 11
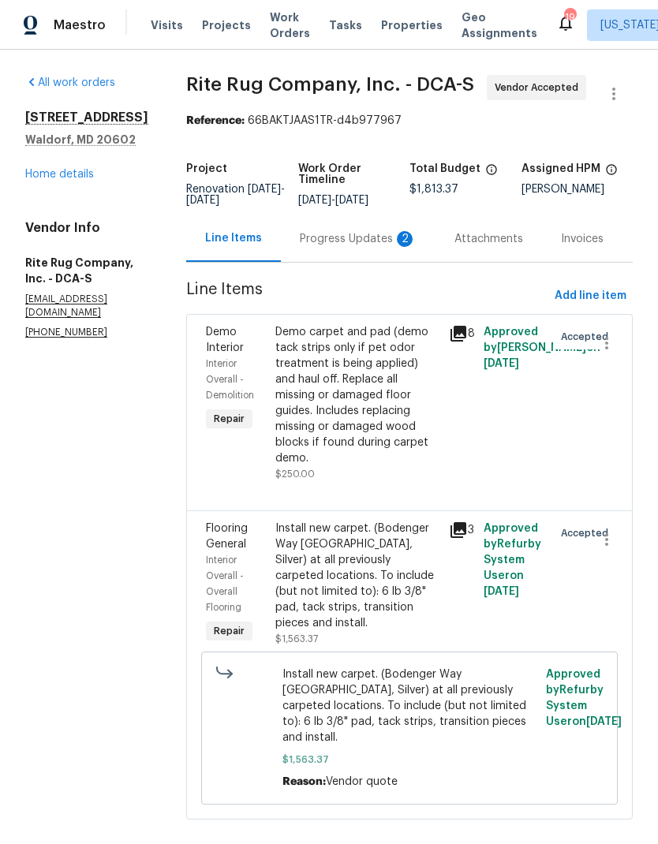
click at [337, 249] on div "Progress Updates 2" at bounding box center [358, 238] width 155 height 47
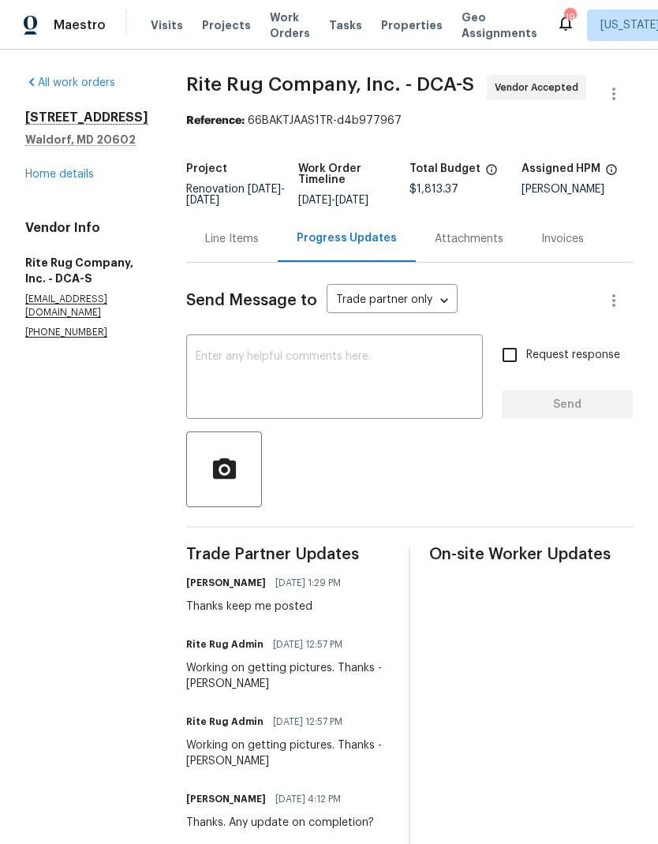
click at [221, 238] on div "Line Items" at bounding box center [232, 239] width 54 height 16
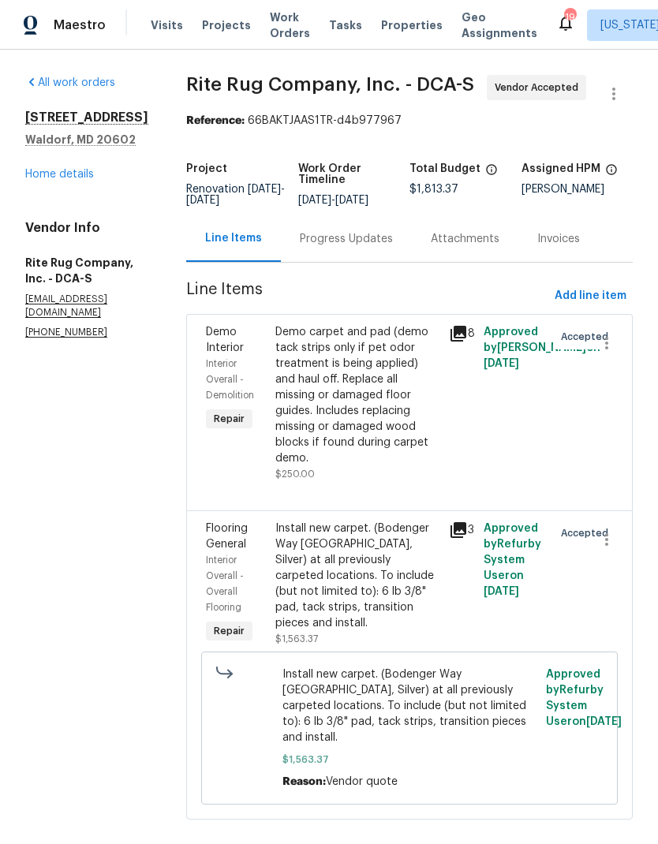
click at [458, 522] on icon at bounding box center [458, 530] width 16 height 16
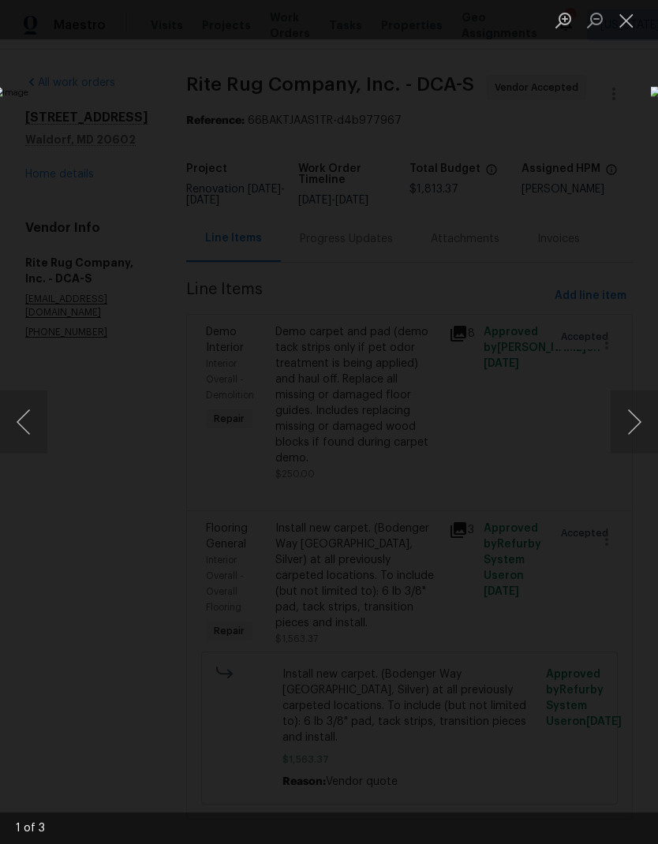
click at [639, 421] on button "Next image" at bounding box center [633, 421] width 47 height 63
click at [638, 424] on button "Next image" at bounding box center [633, 421] width 47 height 63
click at [636, 421] on button "Next image" at bounding box center [633, 421] width 47 height 63
click at [630, 424] on button "Next image" at bounding box center [633, 421] width 47 height 63
click at [625, 22] on button "Close lightbox" at bounding box center [626, 20] width 32 height 28
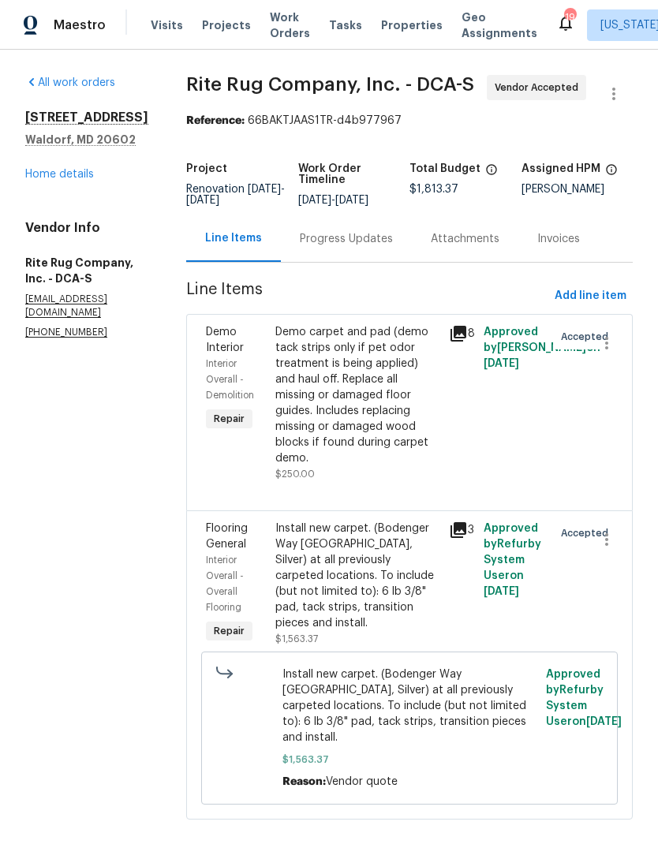
click at [335, 241] on div "Progress Updates" at bounding box center [346, 239] width 93 height 16
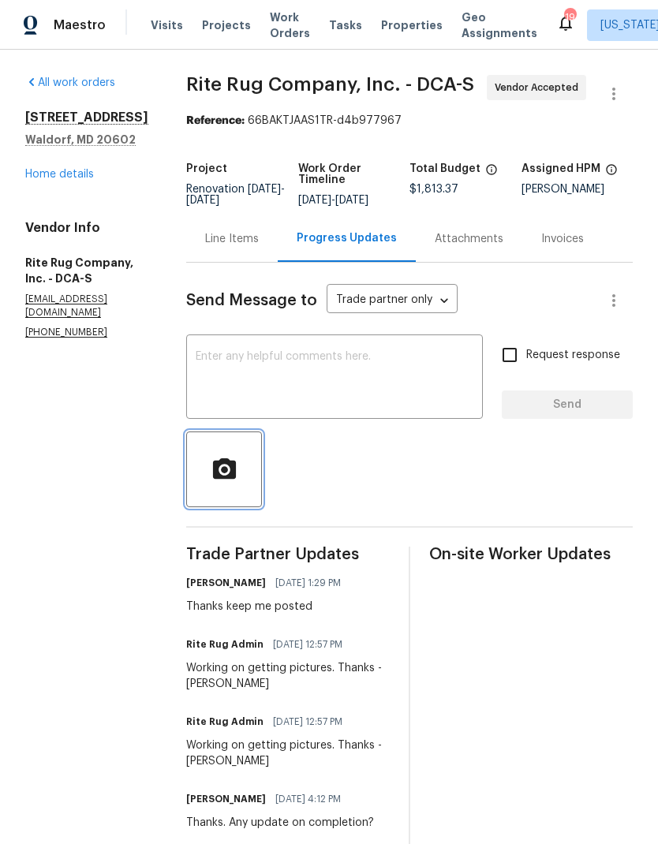
click at [211, 475] on icon "button" at bounding box center [225, 470] width 28 height 28
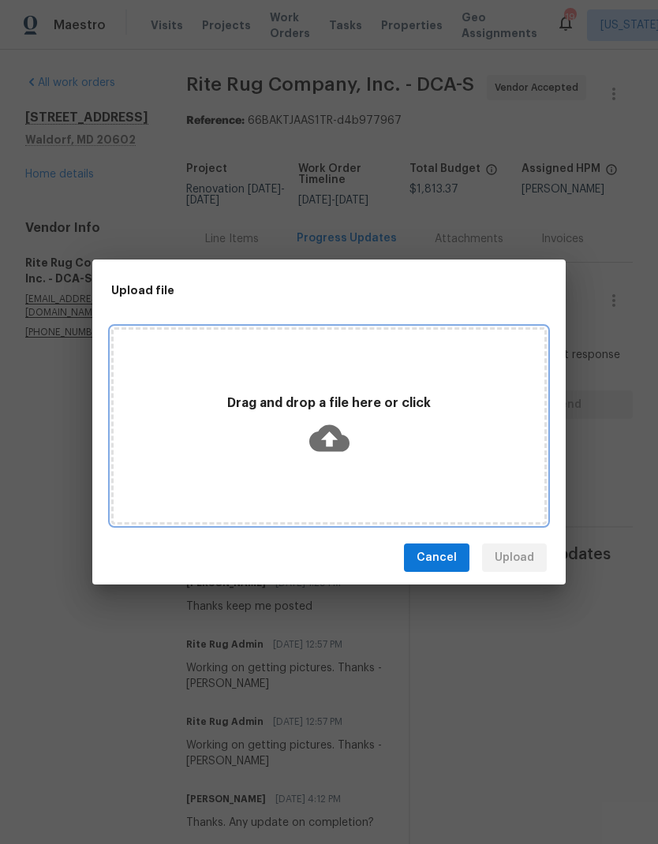
click at [323, 455] on icon at bounding box center [329, 438] width 40 height 40
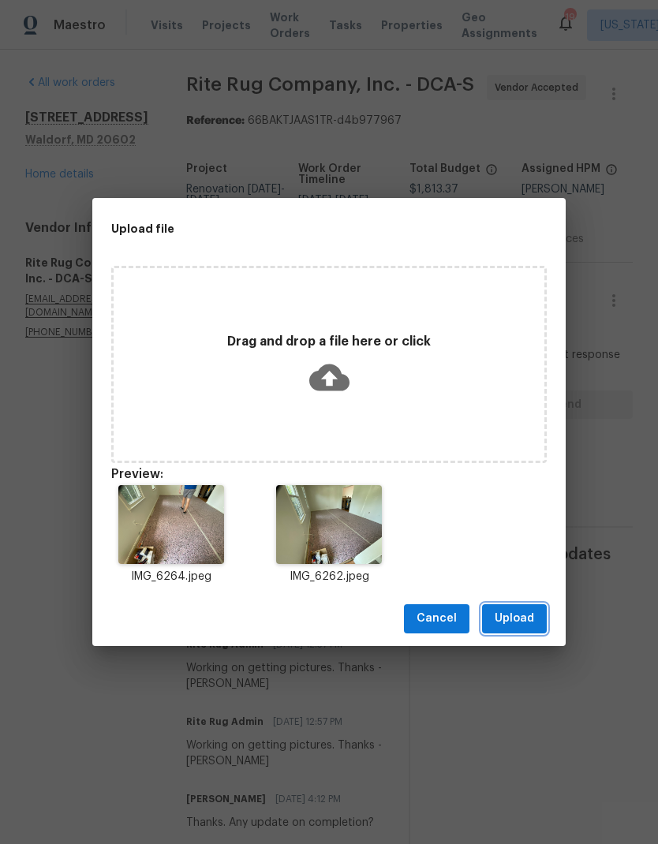
click at [526, 607] on button "Upload" at bounding box center [514, 618] width 65 height 29
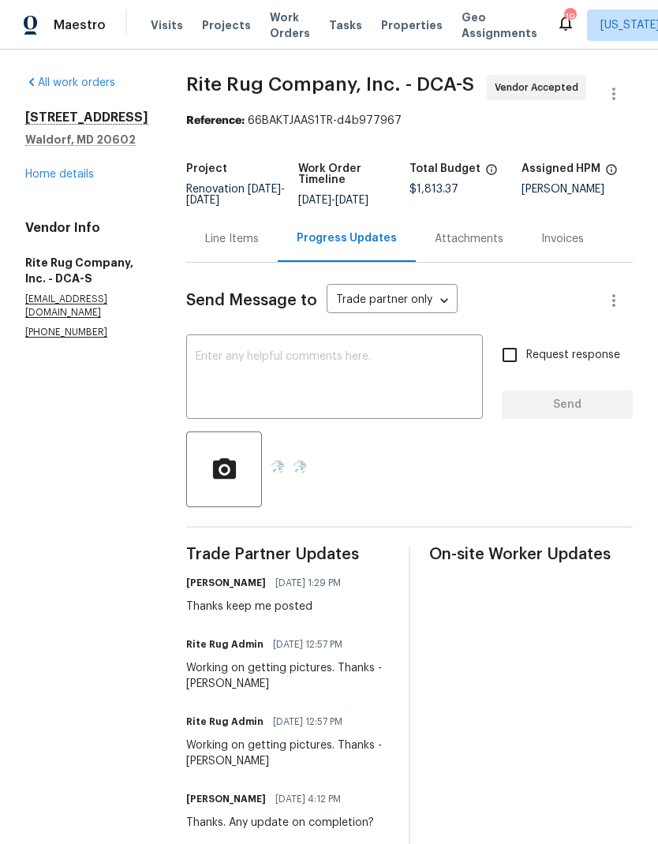
click at [395, 383] on textarea at bounding box center [335, 378] width 278 height 55
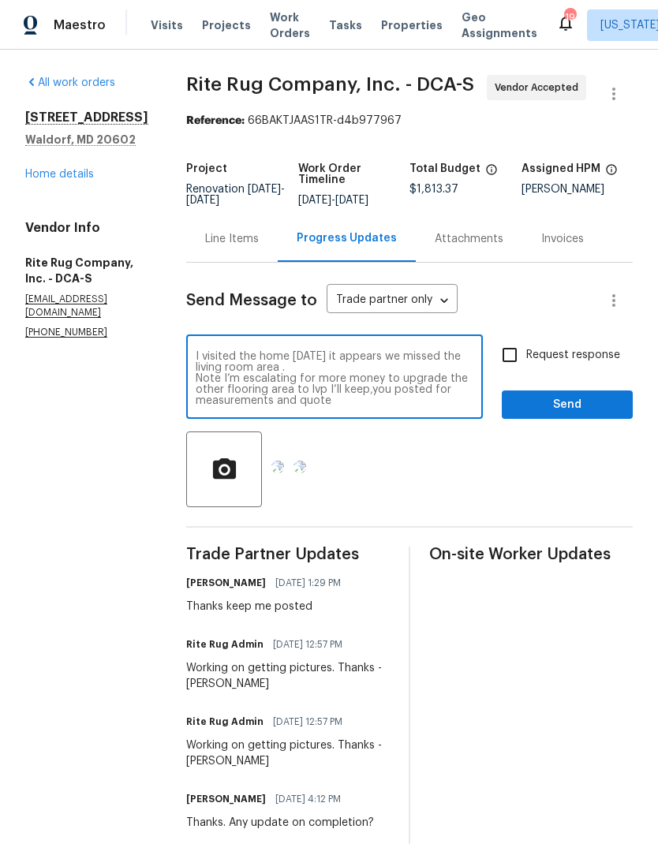
click at [238, 368] on textarea "I visited the home today it appears we missed the living room area . Note I’m e…" at bounding box center [335, 378] width 278 height 55
type textarea "I visited the home today it appears we missed the living room area carpet. Note…"
click at [513, 362] on input "Request response" at bounding box center [509, 354] width 33 height 33
checkbox input "true"
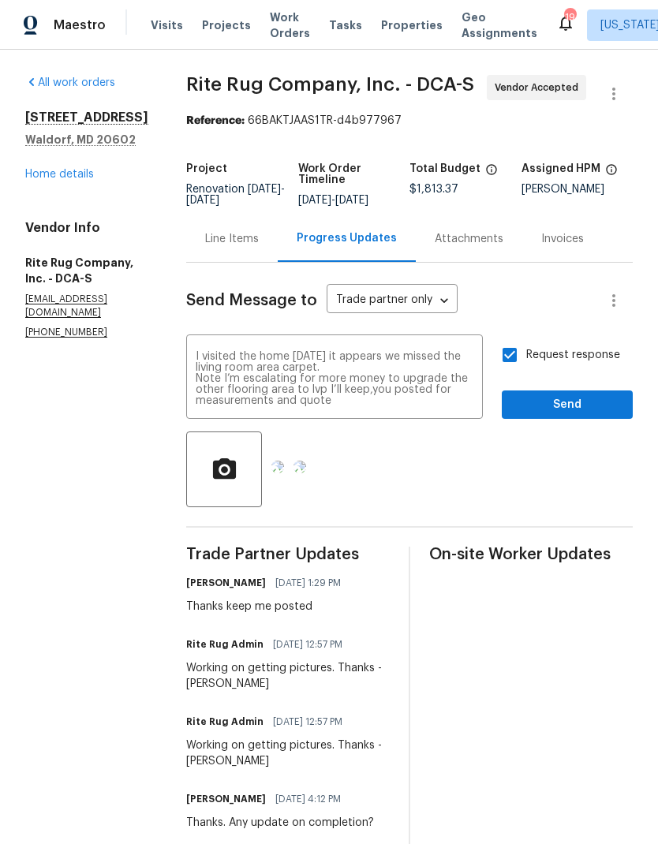
click at [417, 404] on textarea "I visited the home today it appears we missed the living room area carpet. Note…" at bounding box center [335, 378] width 278 height 55
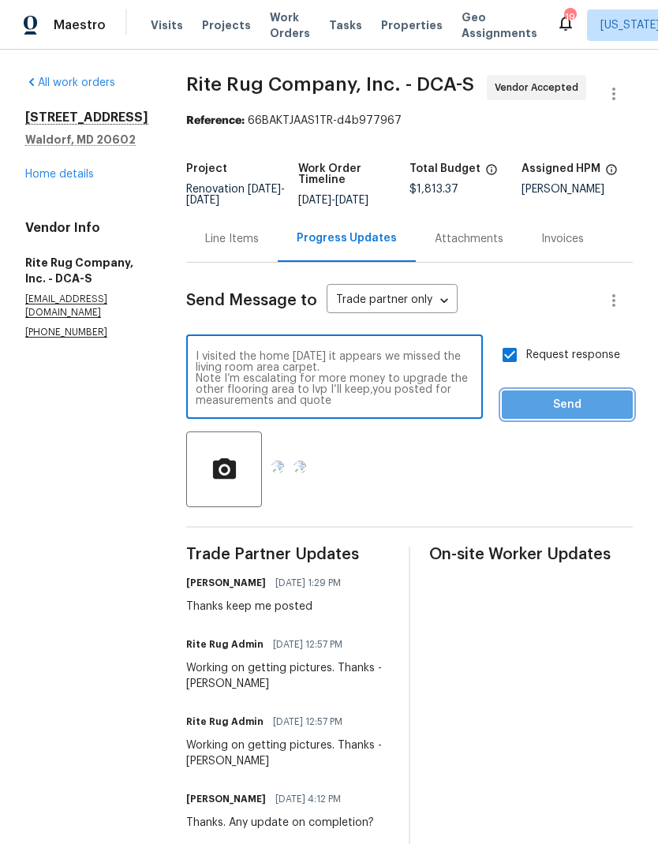
click at [559, 409] on span "Send" at bounding box center [567, 405] width 106 height 20
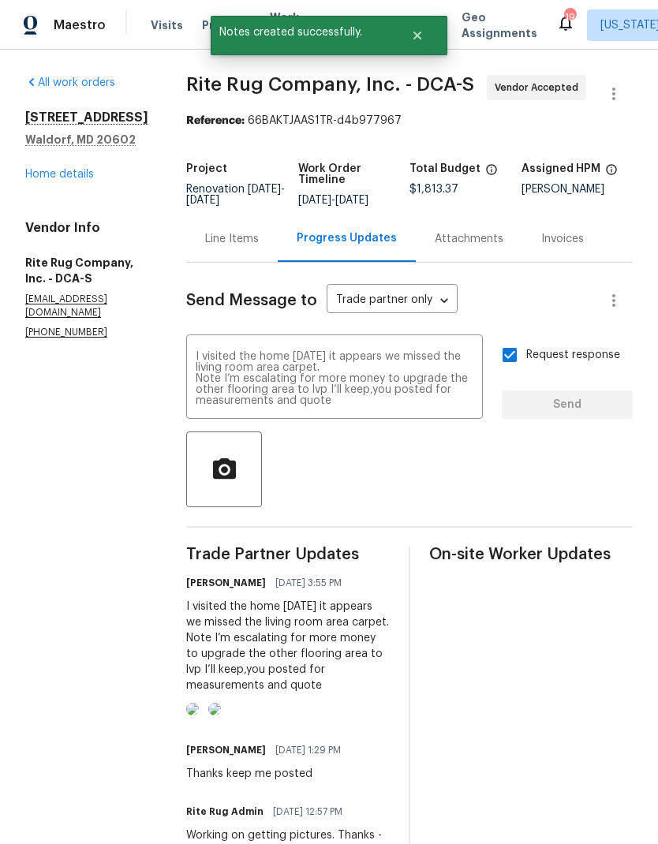
click at [73, 177] on link "Home details" at bounding box center [59, 174] width 69 height 11
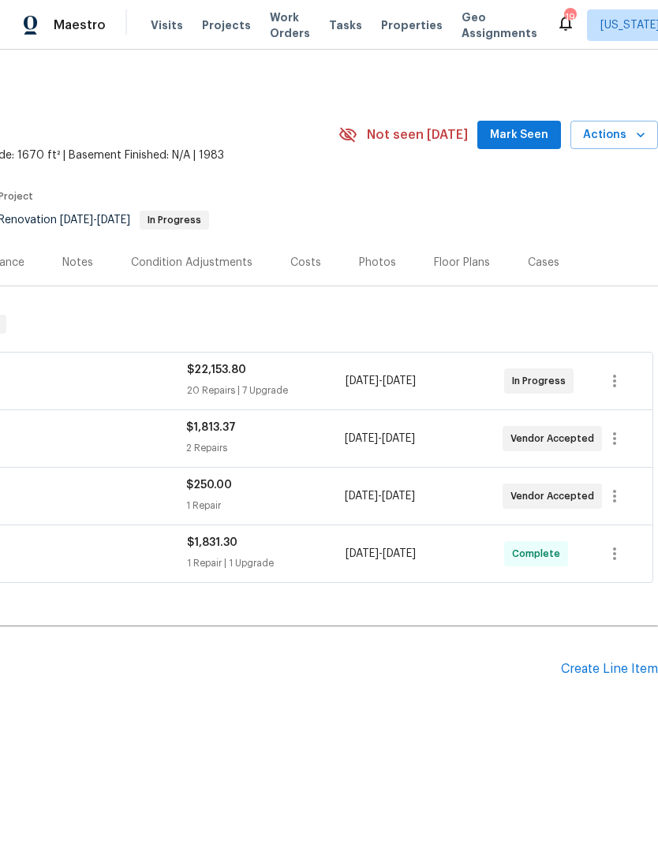
scroll to position [0, 233]
click at [628, 146] on button "Actions" at bounding box center [614, 135] width 88 height 29
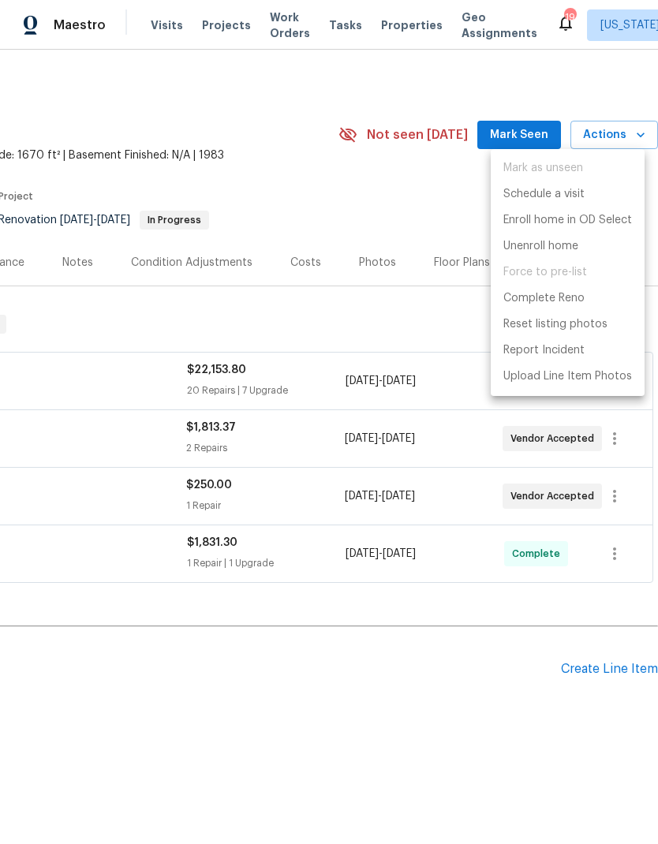
click at [406, 703] on div at bounding box center [329, 422] width 658 height 844
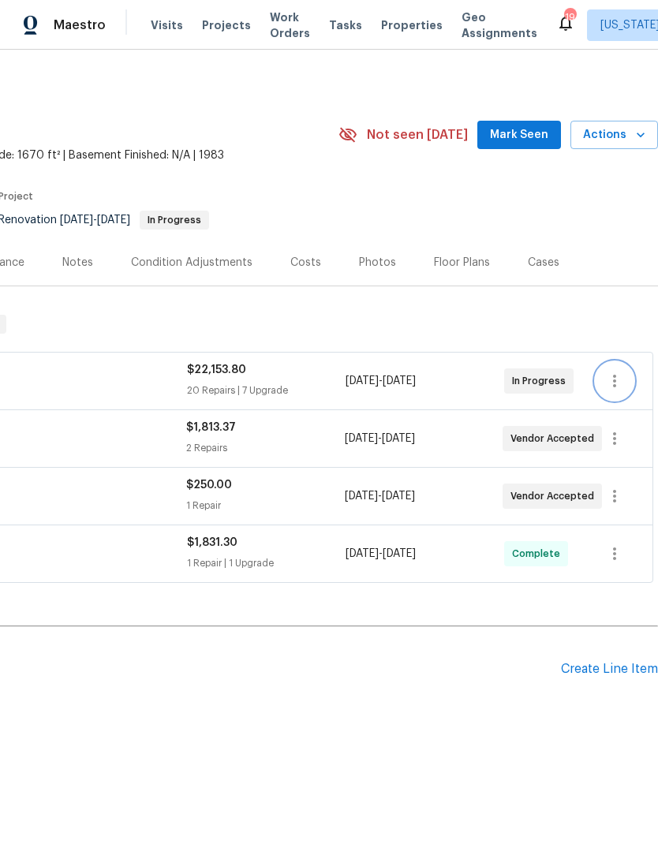
click at [607, 381] on icon "button" at bounding box center [614, 380] width 19 height 19
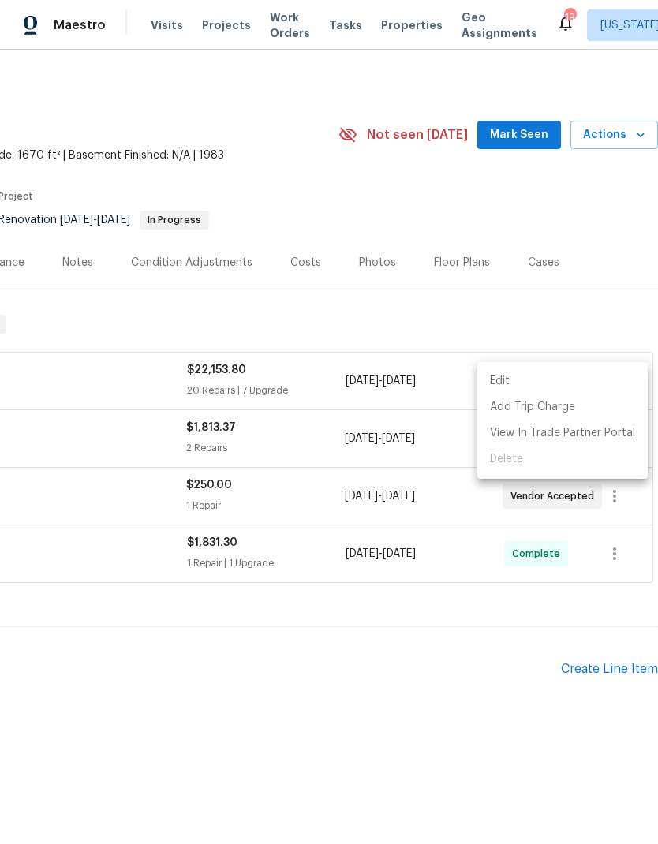
click at [607, 275] on div at bounding box center [329, 422] width 658 height 844
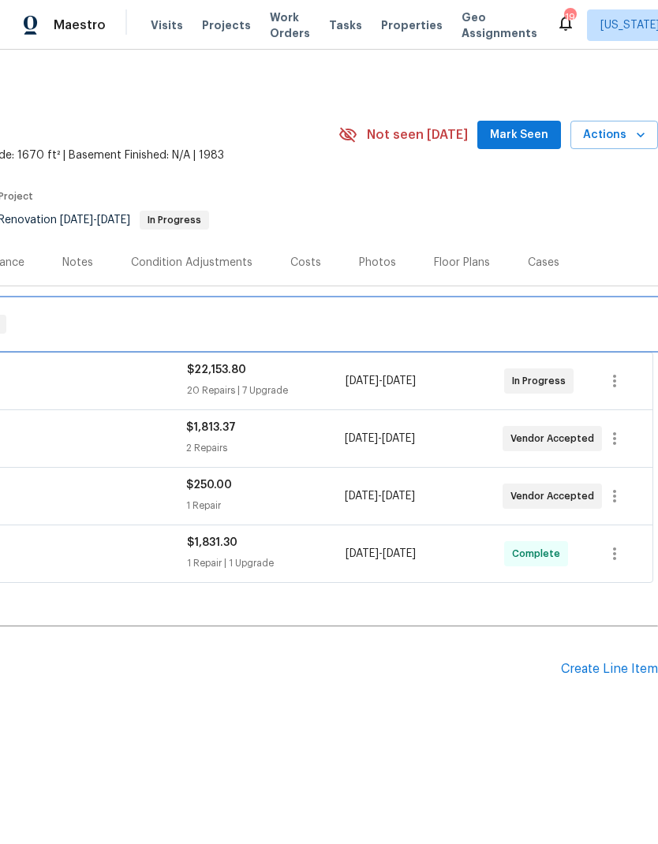
click at [604, 301] on div "RENOVATION 9/8/25 - 9/26/25 In Progress" at bounding box center [212, 324] width 891 height 50
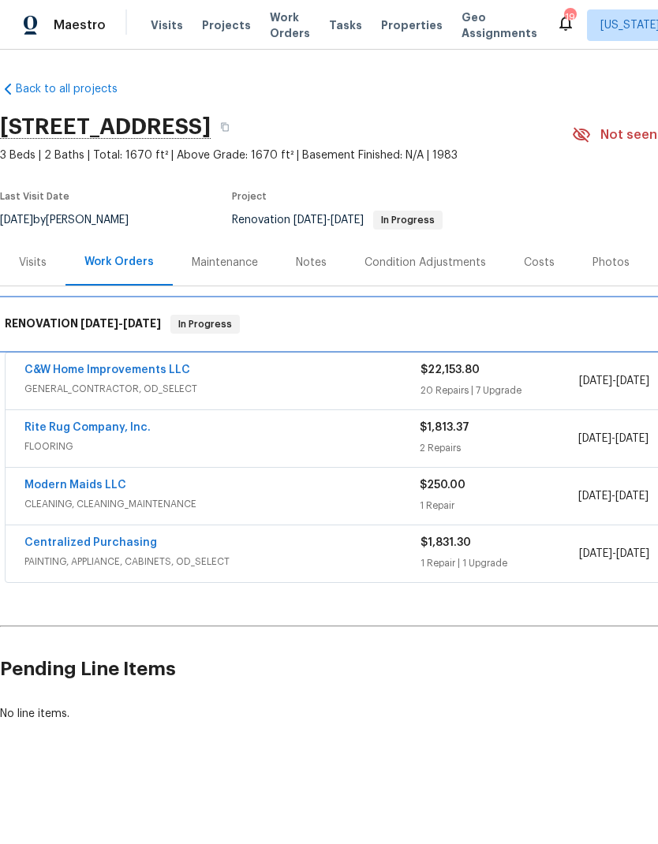
scroll to position [0, 0]
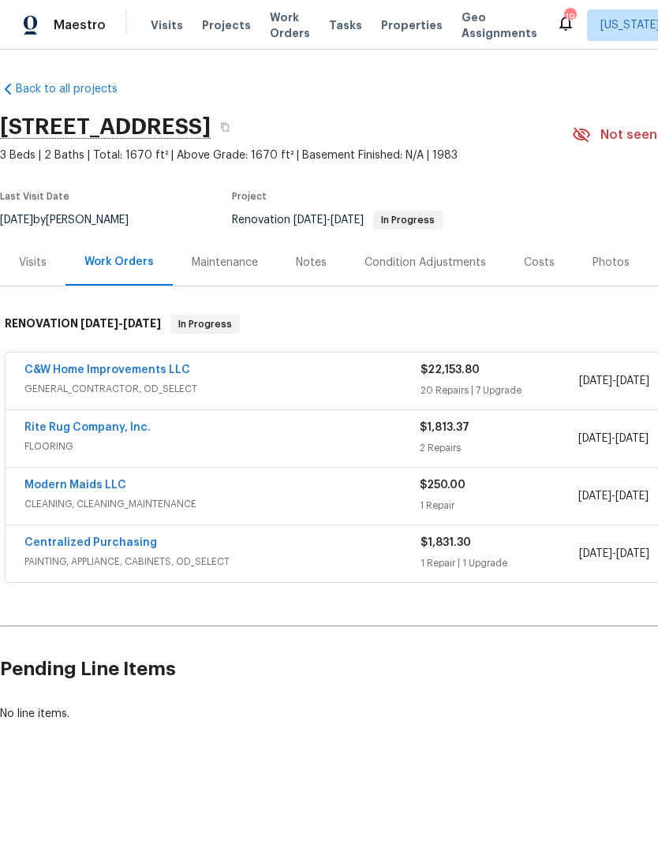
click at [38, 271] on div "Visits" at bounding box center [32, 262] width 65 height 47
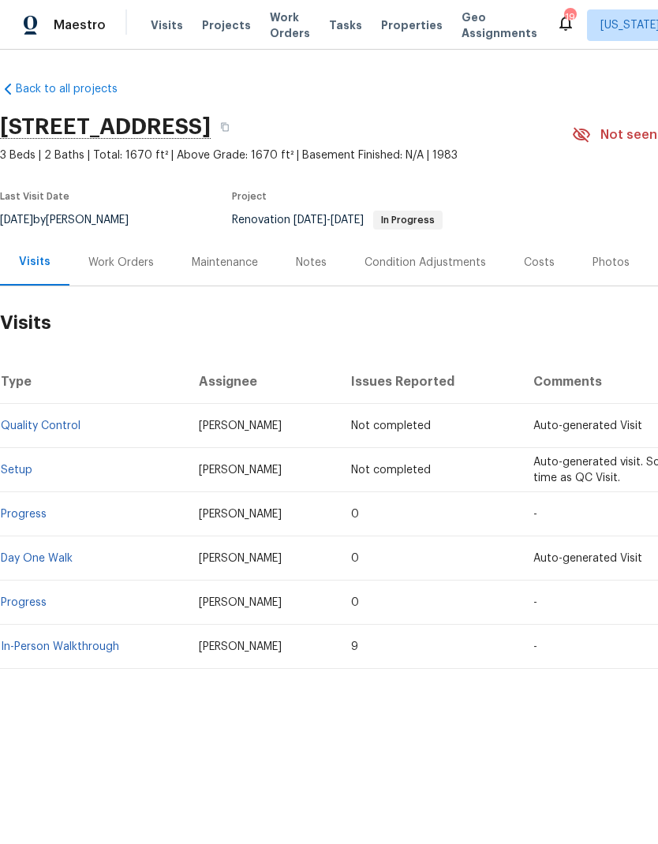
click at [121, 272] on div "Work Orders" at bounding box center [120, 262] width 103 height 47
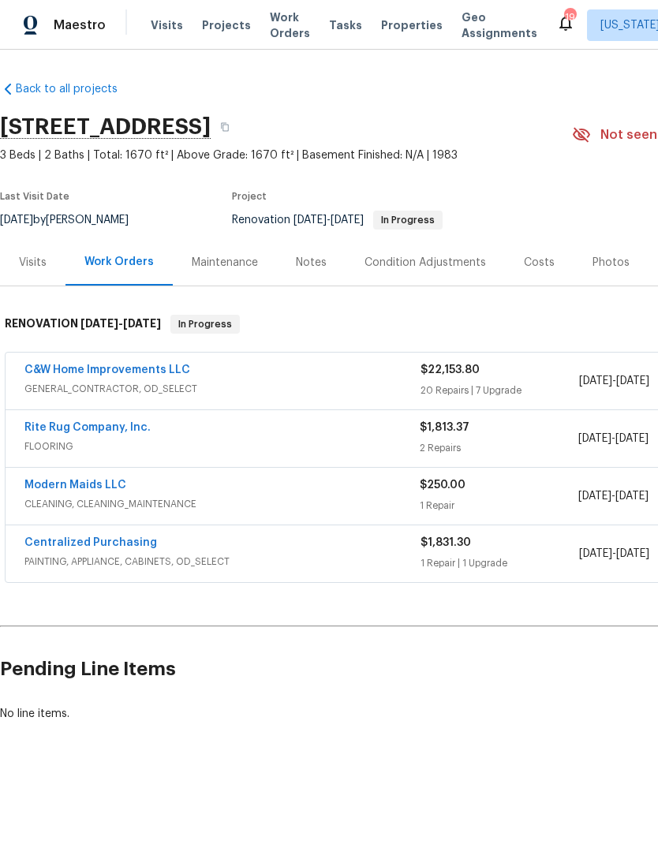
click at [242, 263] on div "Maintenance" at bounding box center [225, 263] width 66 height 16
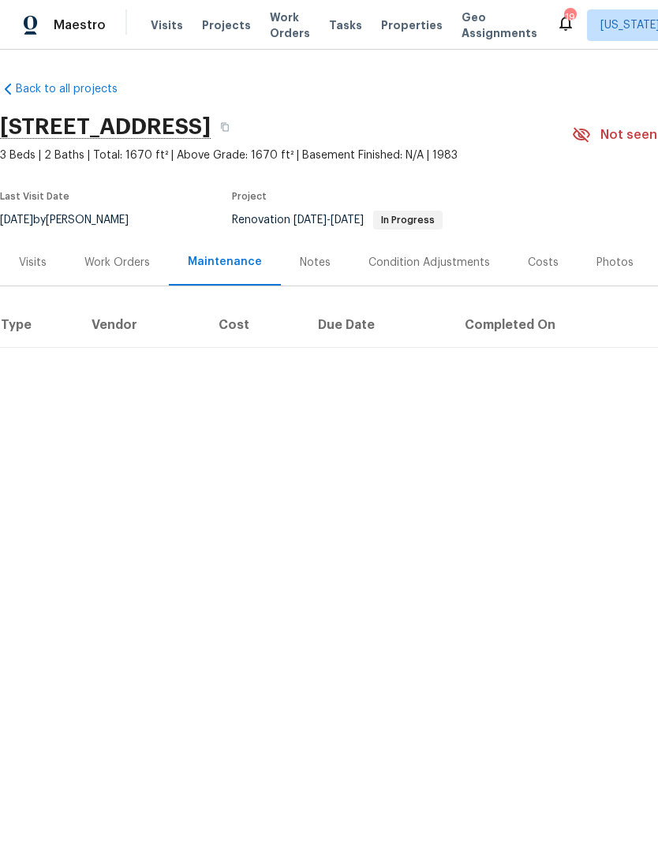
click at [319, 266] on div "Notes" at bounding box center [315, 263] width 31 height 16
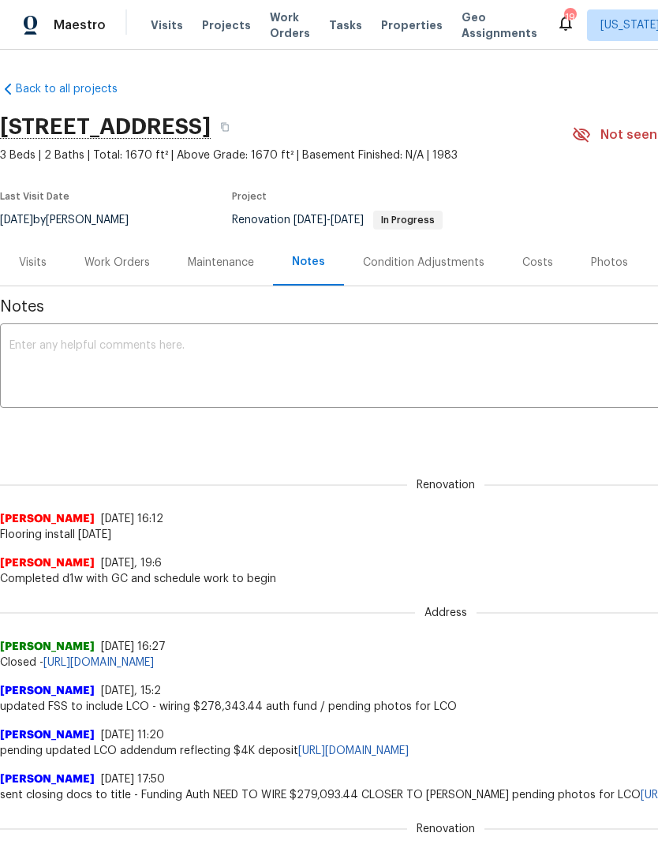
click at [427, 270] on div "Condition Adjustments" at bounding box center [423, 263] width 121 height 16
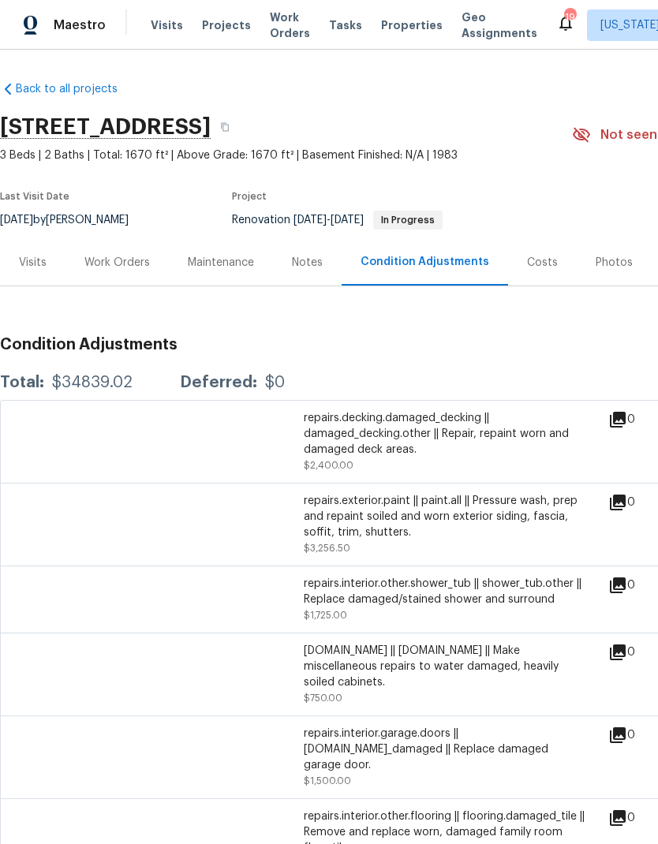
click at [299, 271] on div "Notes" at bounding box center [307, 262] width 69 height 47
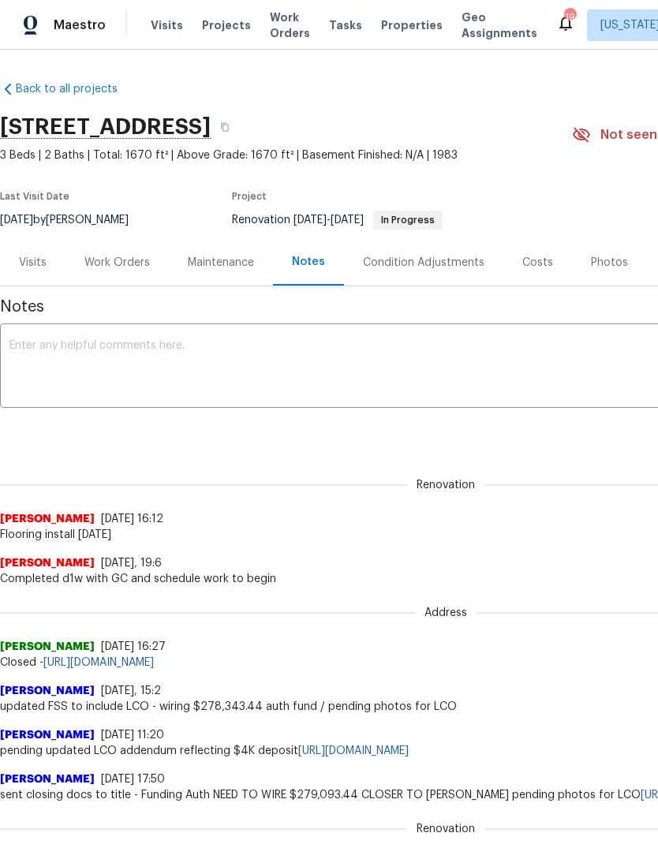
click at [271, 355] on textarea at bounding box center [445, 367] width 872 height 55
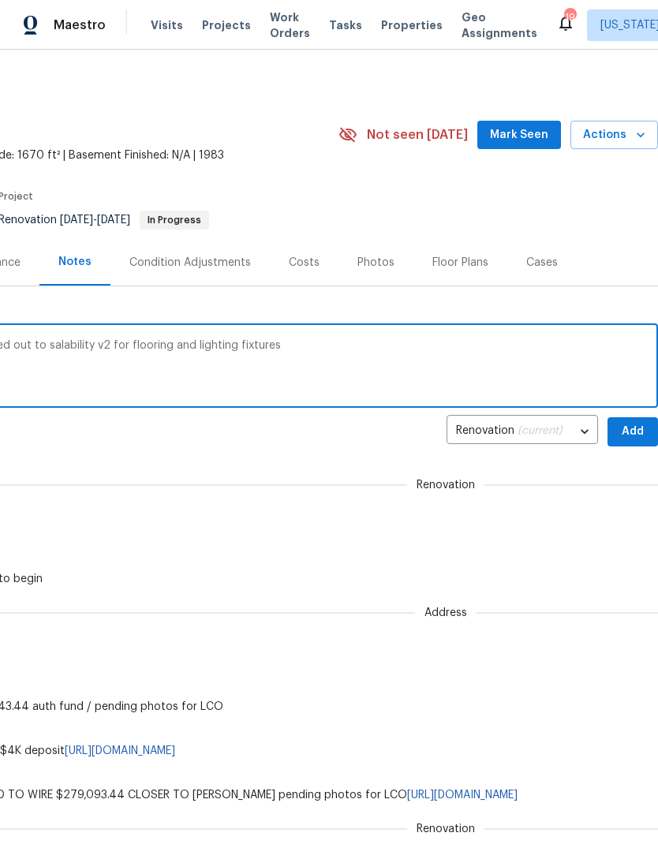
scroll to position [0, 233]
type textarea "Progress visit with nick russell . Reached out to salability v2 for flooring an…"
click at [629, 435] on span "Add" at bounding box center [632, 432] width 25 height 20
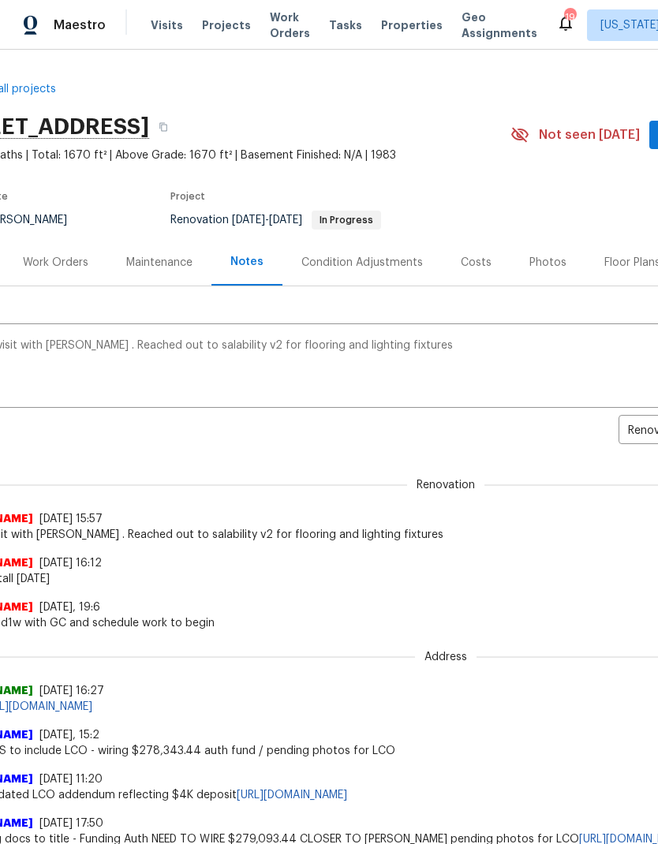
scroll to position [0, 62]
click at [401, 267] on div "Condition Adjustments" at bounding box center [361, 263] width 121 height 16
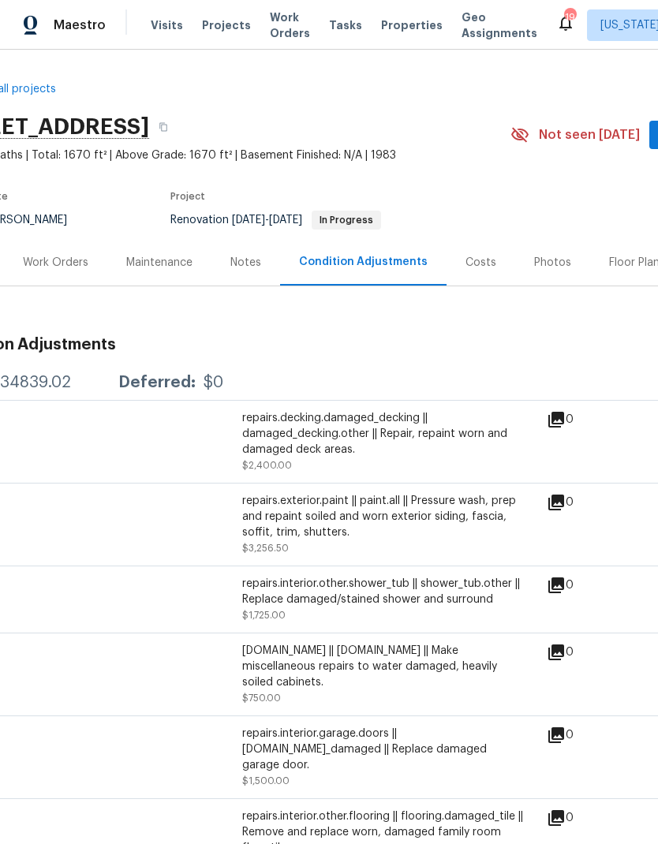
click at [489, 269] on div "Costs" at bounding box center [480, 262] width 69 height 47
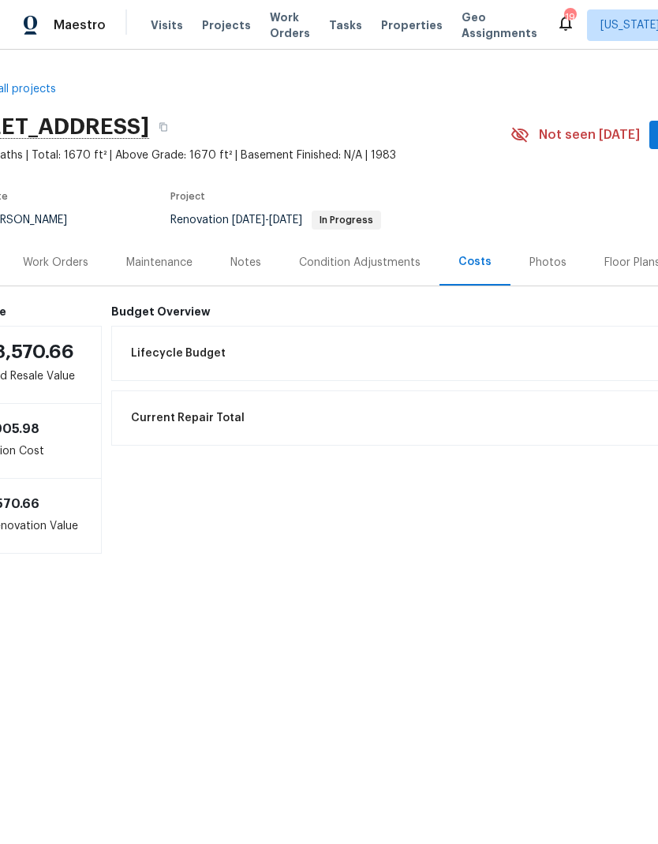
click at [542, 268] on div "Photos" at bounding box center [547, 263] width 37 height 16
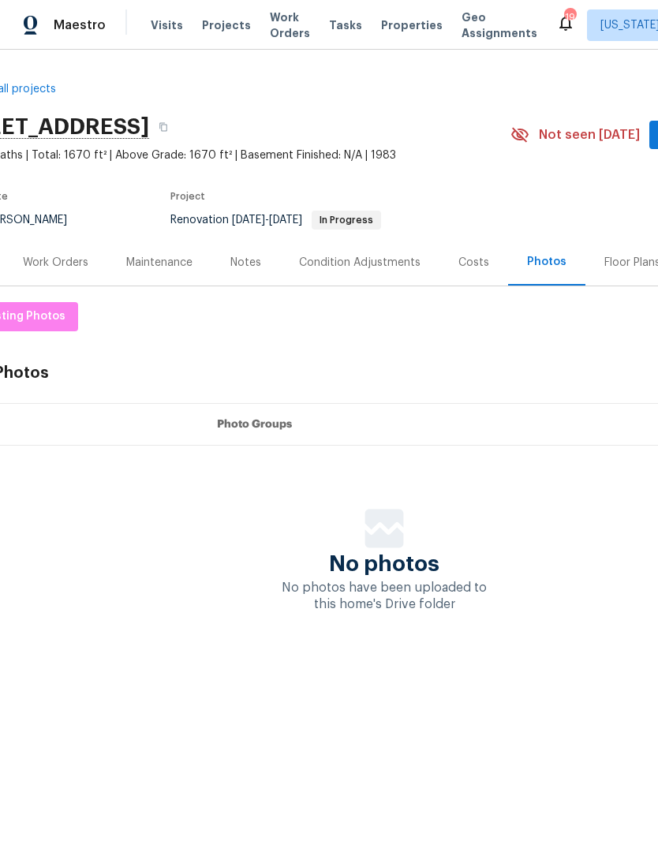
click at [616, 268] on div "Floor Plans" at bounding box center [632, 263] width 56 height 16
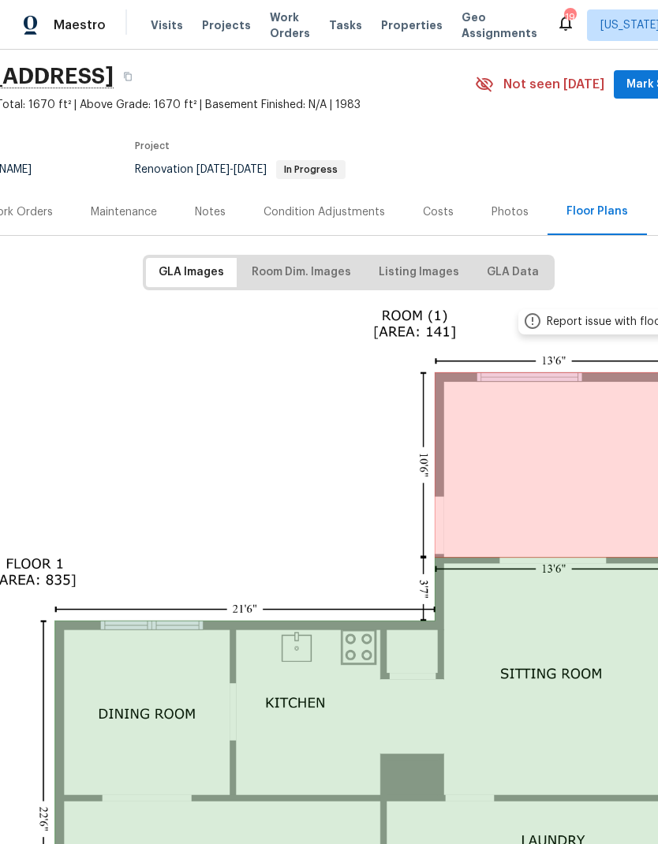
scroll to position [58, 78]
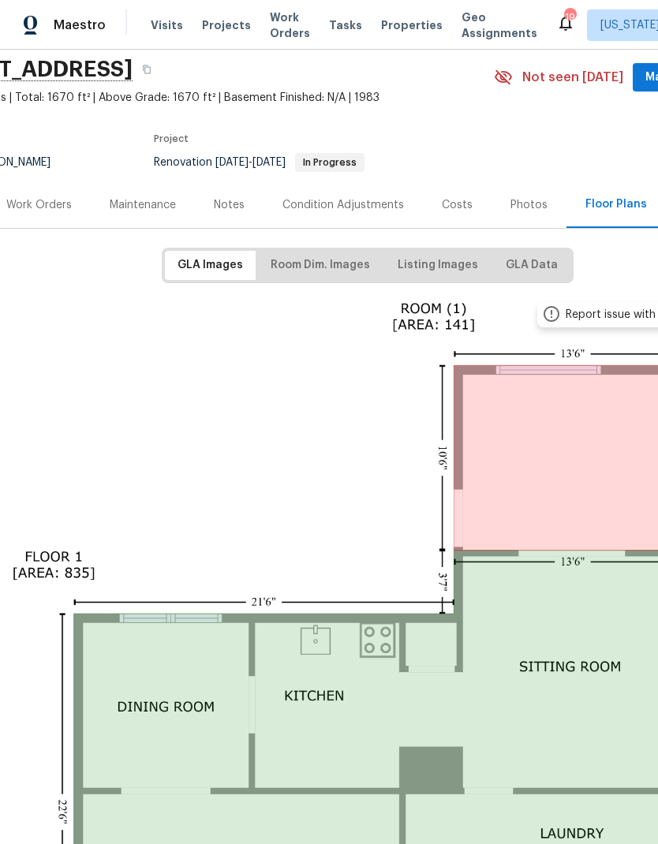
click at [459, 214] on div "Costs" at bounding box center [457, 204] width 69 height 47
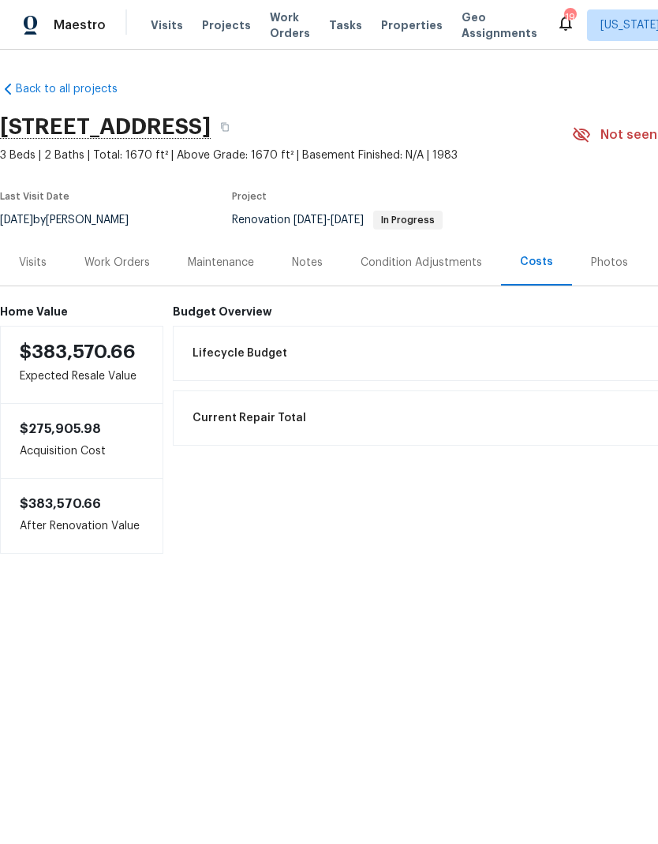
click at [125, 267] on div "Work Orders" at bounding box center [116, 263] width 65 height 16
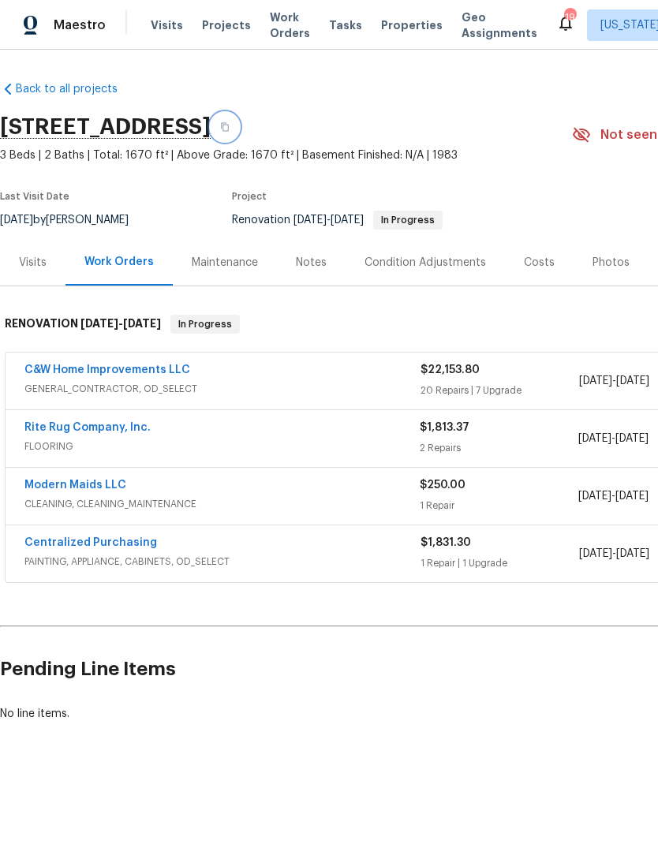
click at [229, 128] on icon "button" at bounding box center [225, 127] width 8 height 9
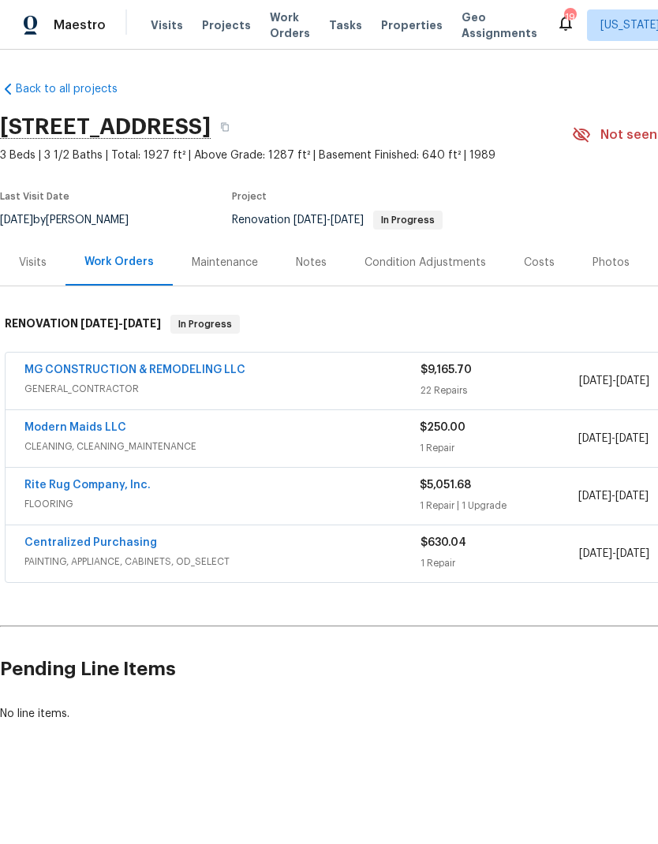
click at [115, 489] on link "Rite Rug Company, Inc." at bounding box center [87, 485] width 126 height 11
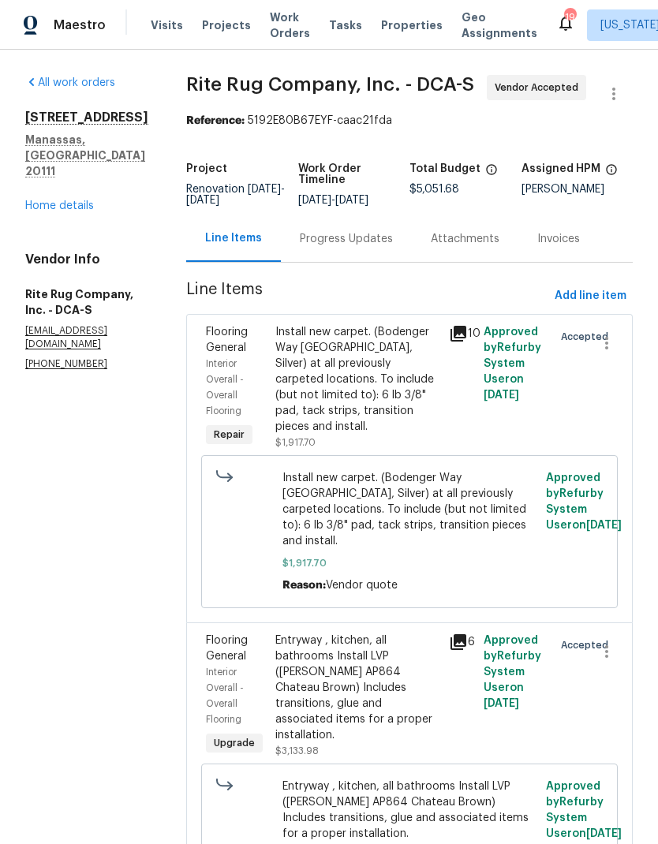
click at [336, 245] on div "Progress Updates" at bounding box center [346, 239] width 93 height 16
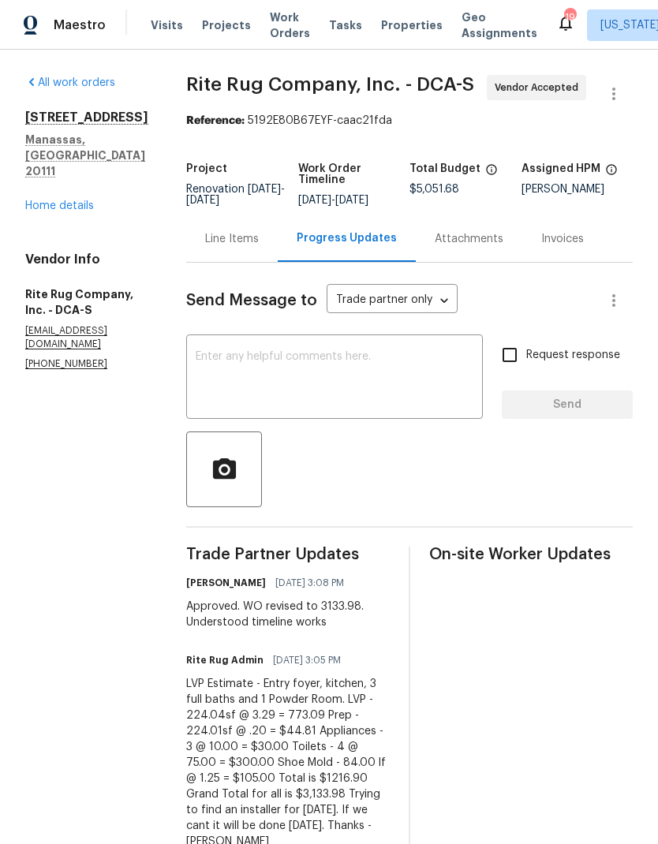
click at [290, 375] on textarea at bounding box center [335, 378] width 278 height 55
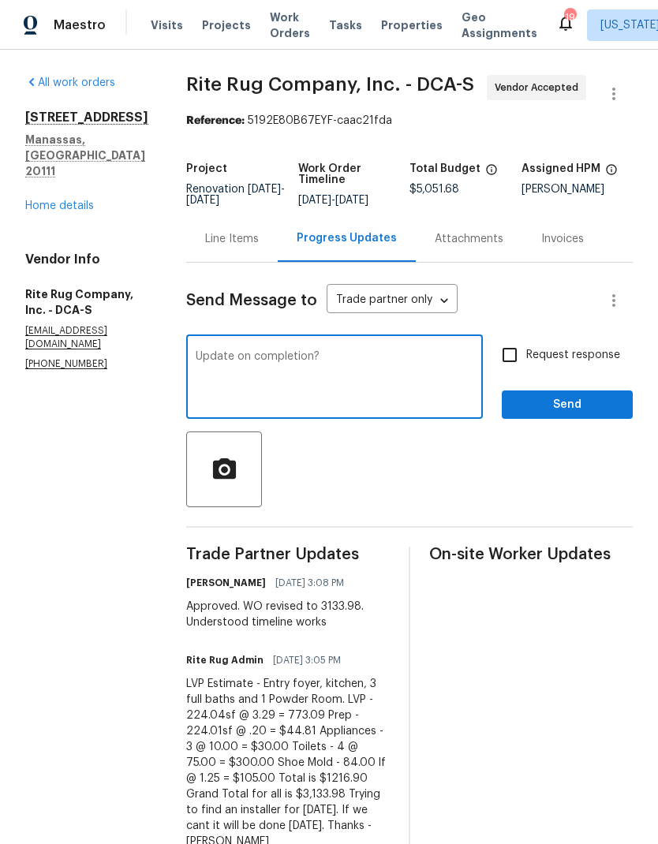
type textarea "Update on completion?"
click at [513, 360] on input "Request response" at bounding box center [509, 354] width 33 height 33
checkbox input "true"
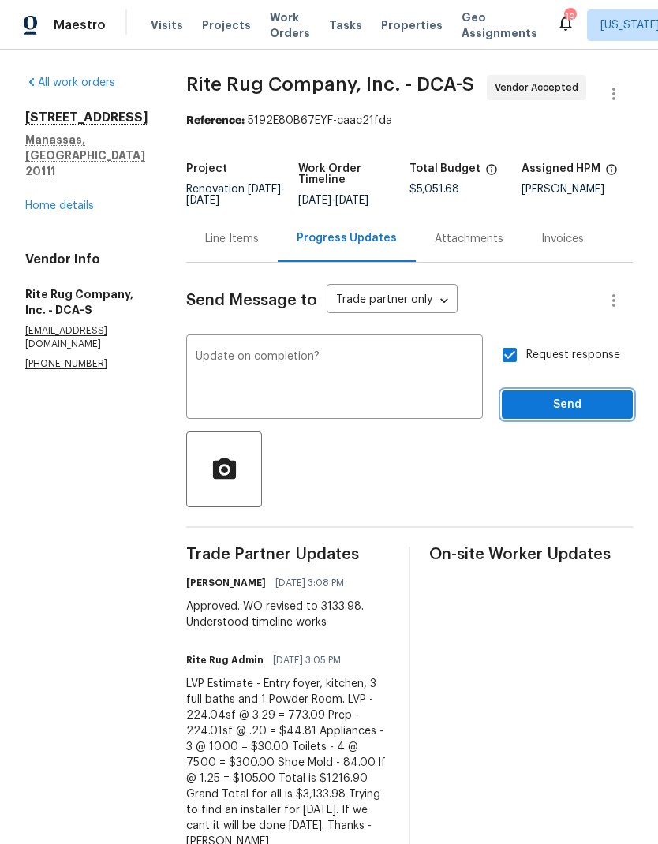
click at [571, 401] on span "Send" at bounding box center [567, 405] width 106 height 20
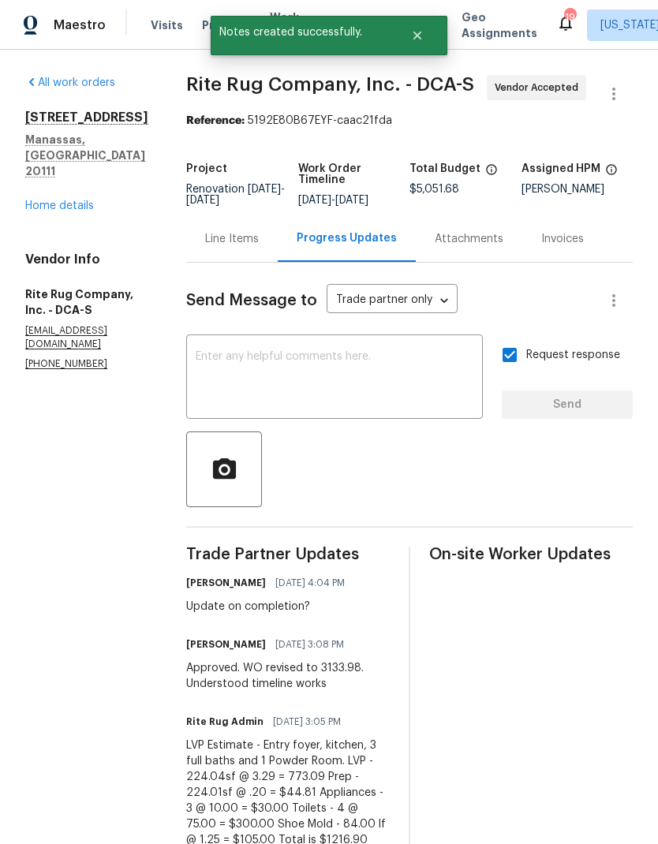
click at [211, 246] on div "Line Items" at bounding box center [232, 239] width 54 height 16
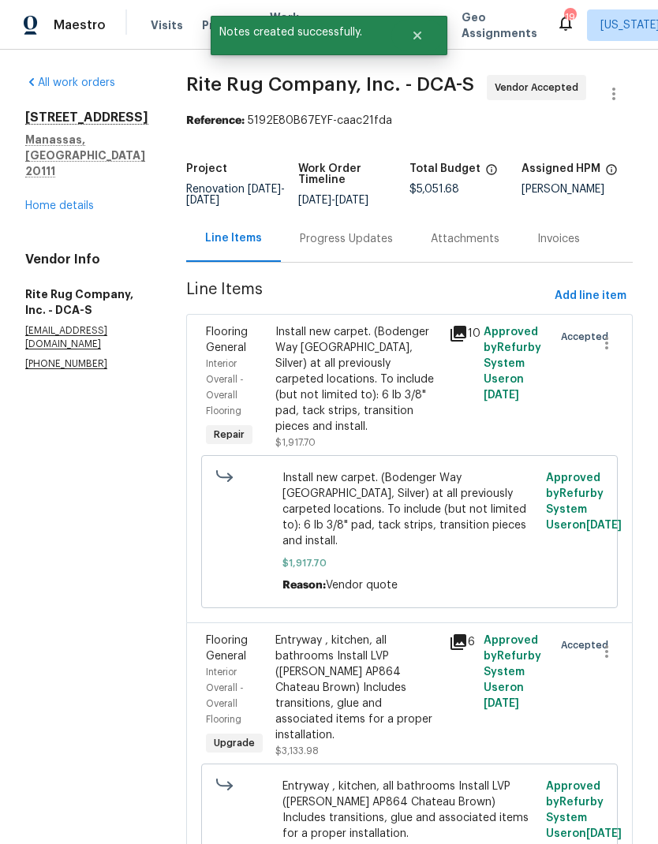
click at [450, 329] on icon at bounding box center [458, 334] width 16 height 16
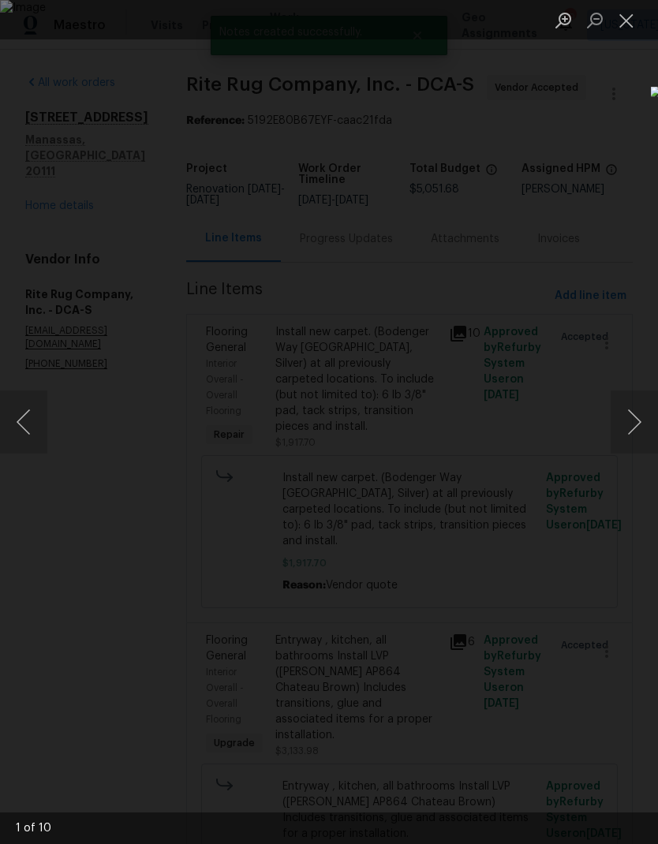
click at [632, 429] on button "Next image" at bounding box center [633, 421] width 47 height 63
click at [636, 435] on button "Next image" at bounding box center [633, 421] width 47 height 63
click at [628, 428] on button "Next image" at bounding box center [633, 421] width 47 height 63
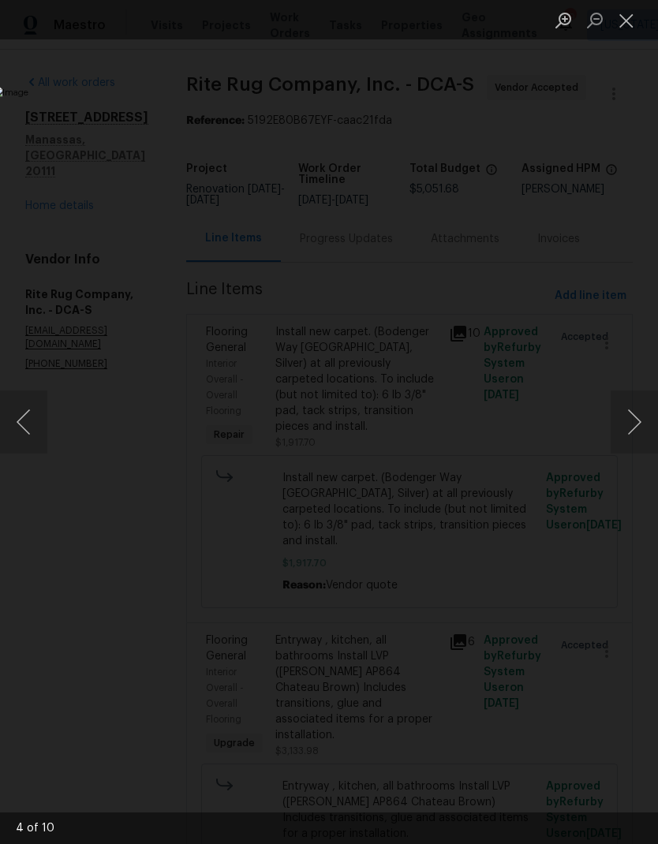
click at [629, 430] on button "Next image" at bounding box center [633, 421] width 47 height 63
click at [629, 429] on button "Next image" at bounding box center [633, 421] width 47 height 63
click at [627, 427] on button "Next image" at bounding box center [633, 421] width 47 height 63
click at [629, 427] on button "Next image" at bounding box center [633, 421] width 47 height 63
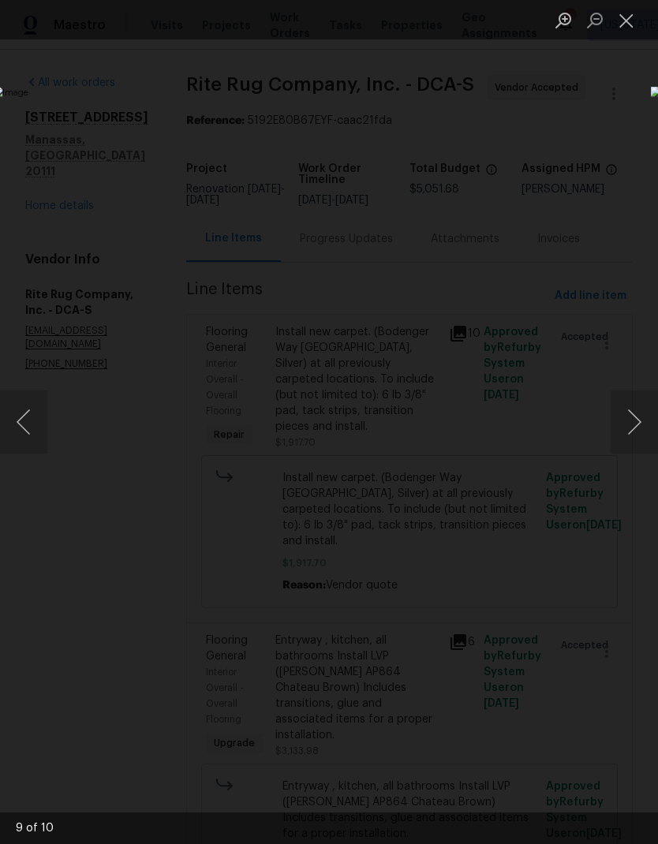
click at [631, 433] on button "Next image" at bounding box center [633, 421] width 47 height 63
click at [629, 431] on button "Next image" at bounding box center [633, 421] width 47 height 63
click at [24, 410] on button "Previous image" at bounding box center [23, 421] width 47 height 63
click at [593, 110] on div "Lightbox" at bounding box center [329, 422] width 658 height 844
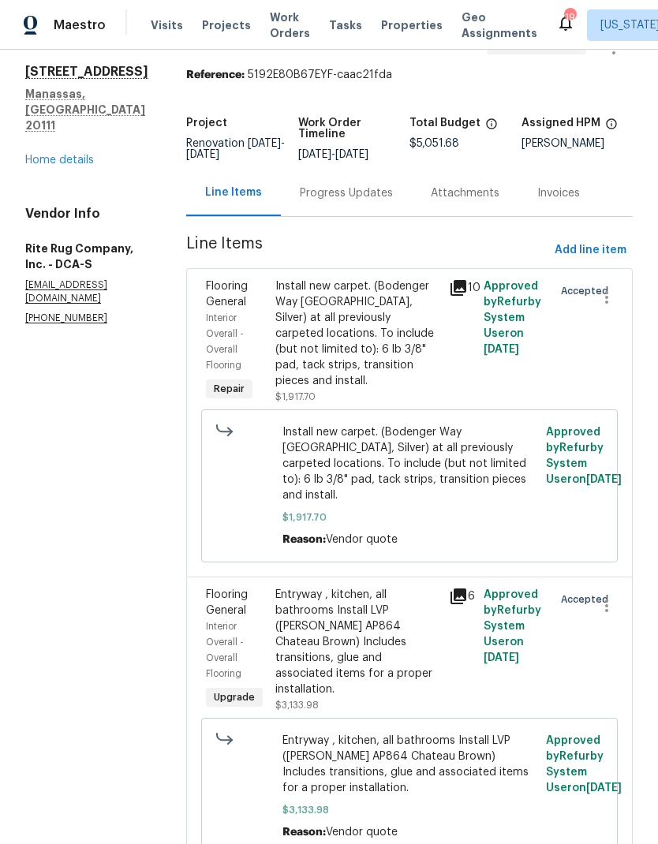
scroll to position [45, 0]
click at [458, 589] on icon at bounding box center [458, 597] width 16 height 16
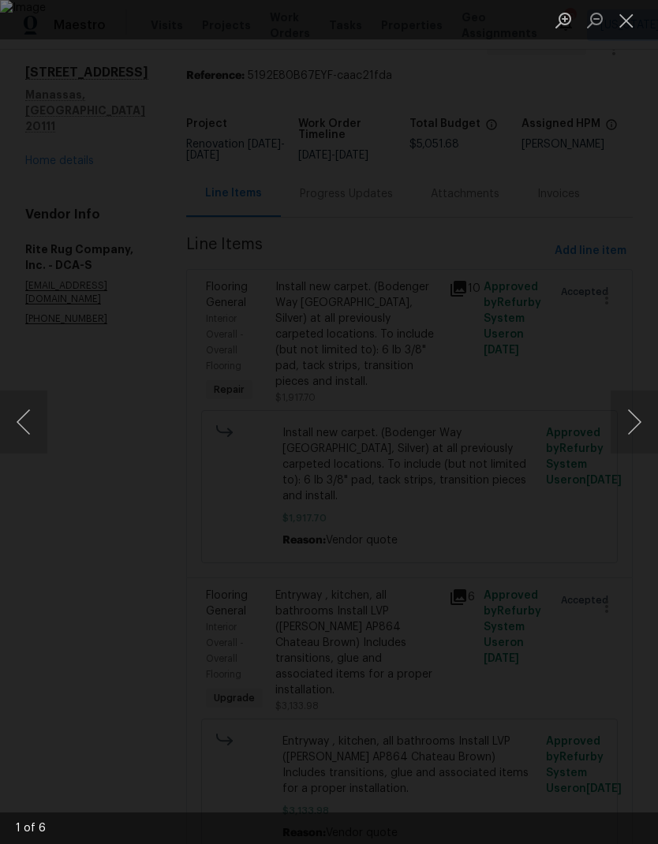
click at [636, 414] on button "Next image" at bounding box center [633, 421] width 47 height 63
click at [631, 425] on button "Next image" at bounding box center [633, 421] width 47 height 63
click at [633, 430] on button "Next image" at bounding box center [633, 421] width 47 height 63
click at [630, 435] on button "Next image" at bounding box center [633, 421] width 47 height 63
click at [636, 435] on button "Next image" at bounding box center [633, 421] width 47 height 63
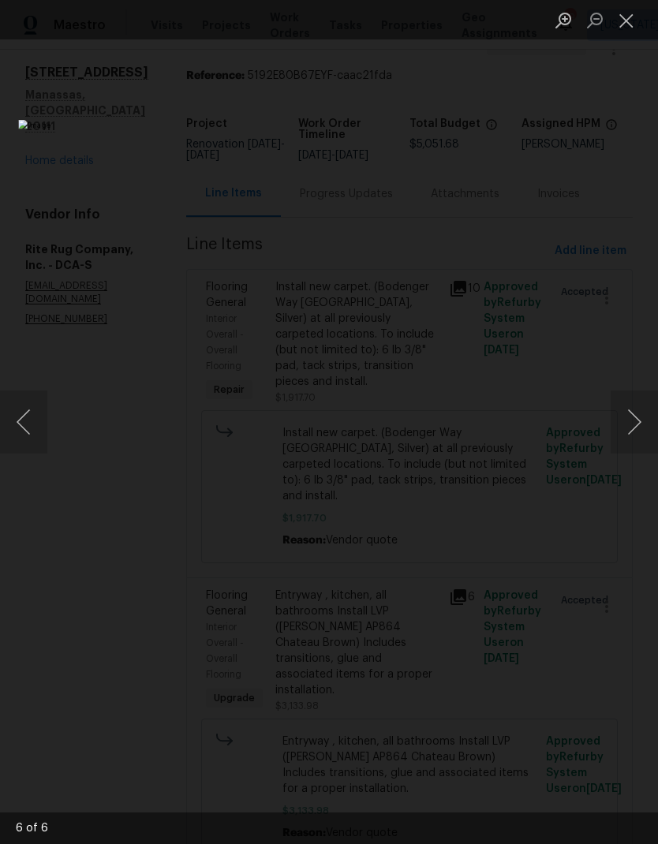
click at [636, 453] on button "Next image" at bounding box center [633, 421] width 47 height 63
click at [636, 452] on button "Next image" at bounding box center [633, 421] width 47 height 63
click at [489, 122] on img "Lightbox" at bounding box center [253, 422] width 471 height 604
click at [633, 18] on button "Close lightbox" at bounding box center [626, 20] width 32 height 28
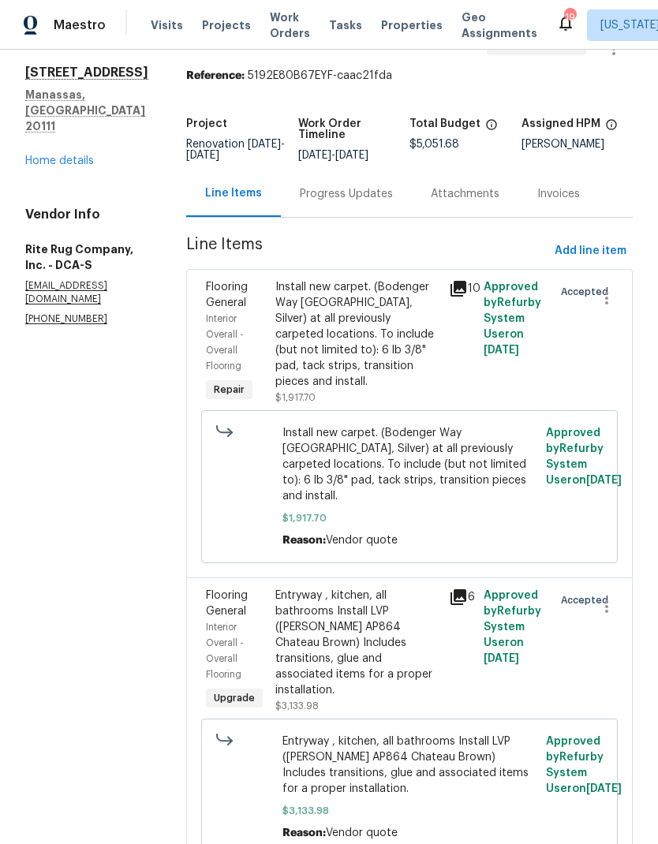
click at [77, 155] on link "Home details" at bounding box center [59, 160] width 69 height 11
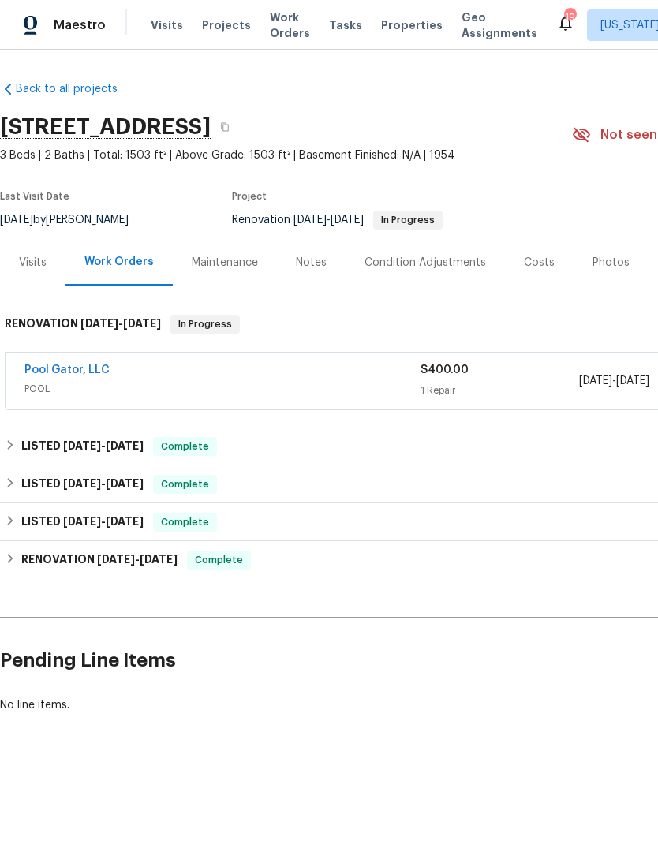
click at [77, 364] on link "Pool Gator, LLC" at bounding box center [66, 369] width 85 height 11
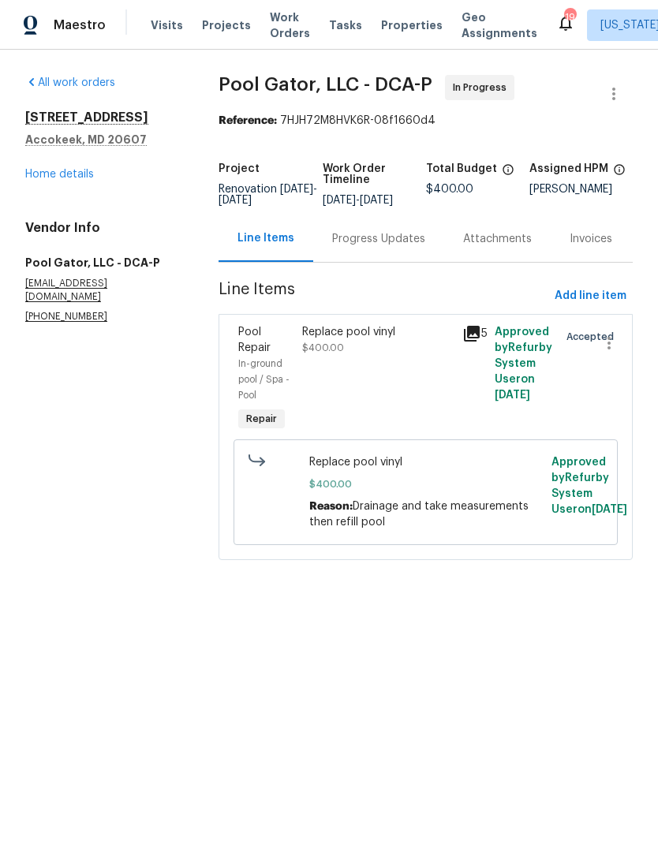
click at [387, 247] on div "Progress Updates" at bounding box center [378, 239] width 93 height 16
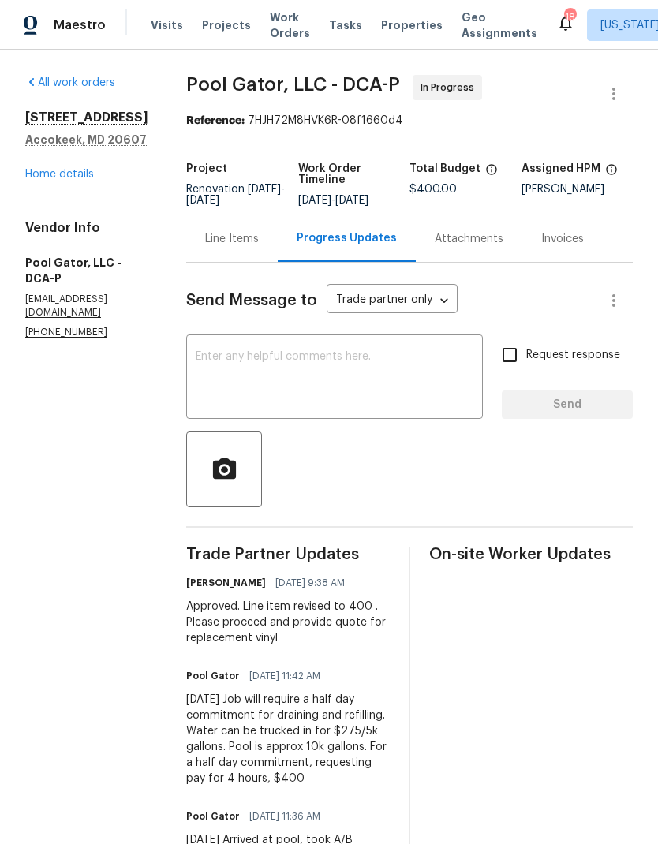
click at [373, 380] on textarea at bounding box center [335, 378] width 278 height 55
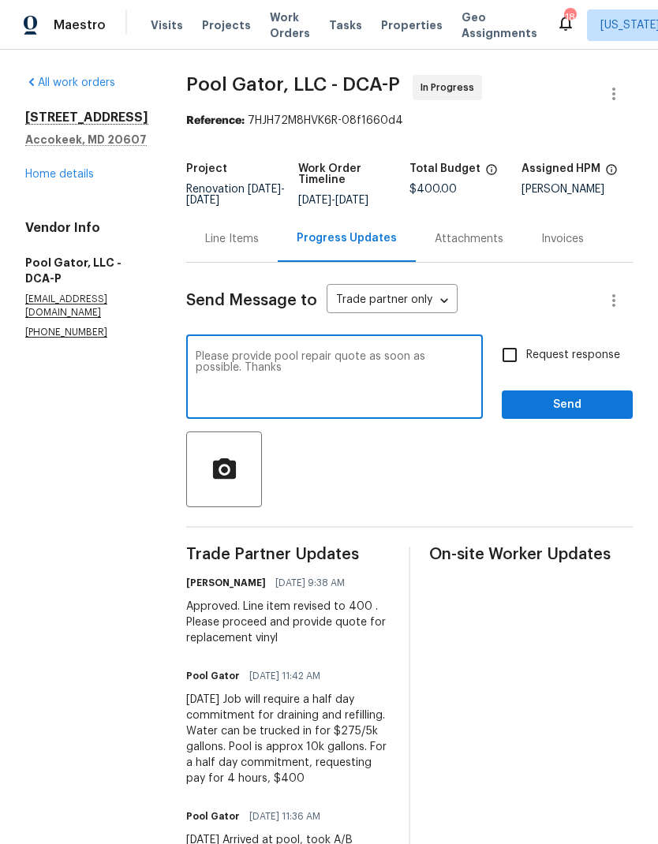
type textarea "Please provide pool repair quote as soon as possible. Thanks"
click at [517, 365] on input "Request response" at bounding box center [509, 354] width 33 height 33
checkbox input "true"
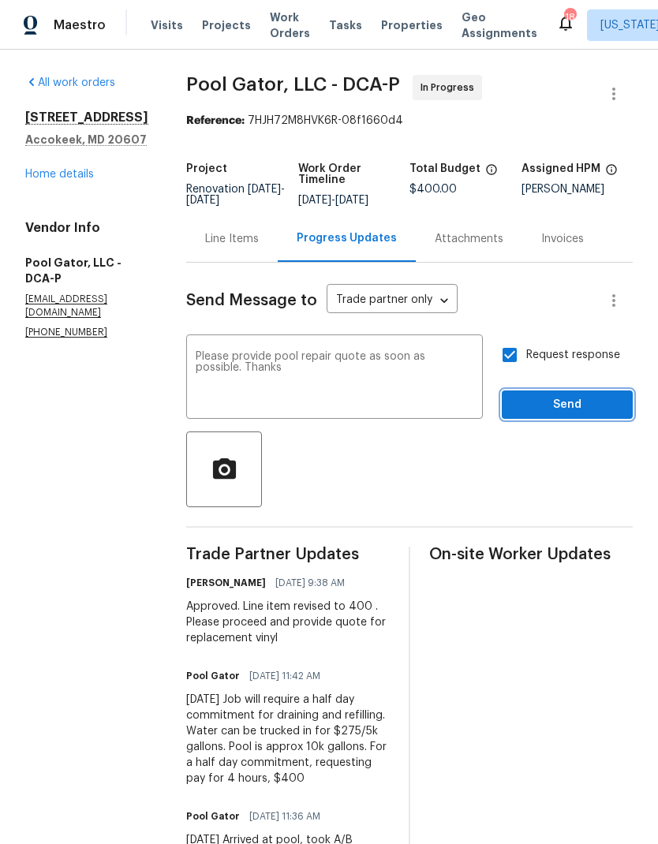
click at [579, 407] on span "Send" at bounding box center [567, 405] width 106 height 20
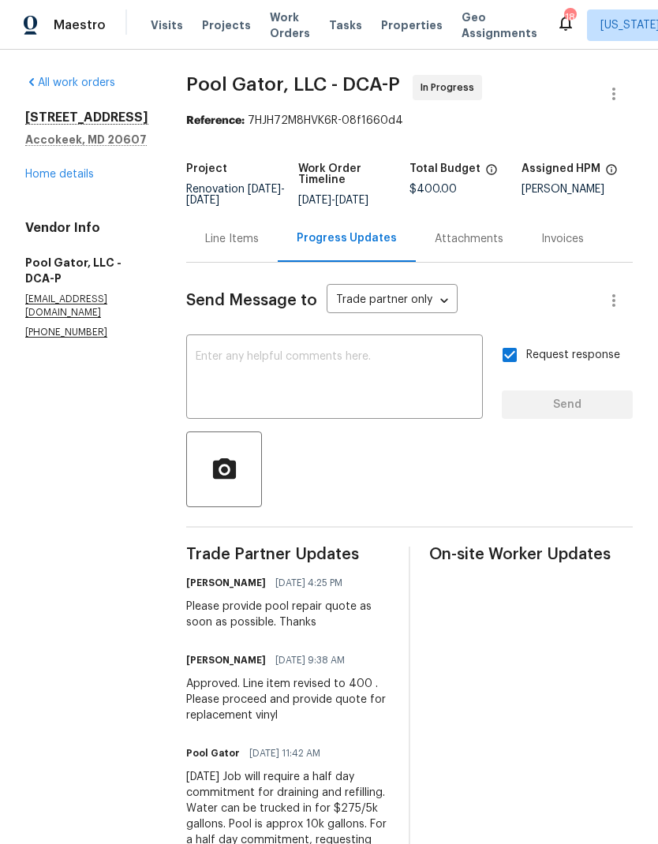
click at [63, 180] on link "Home details" at bounding box center [59, 174] width 69 height 11
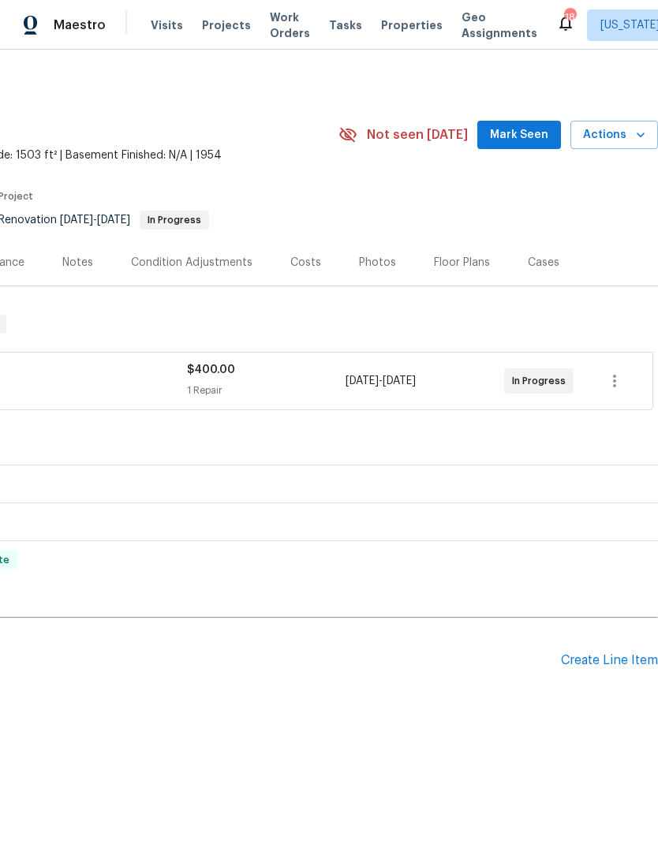
scroll to position [0, 233]
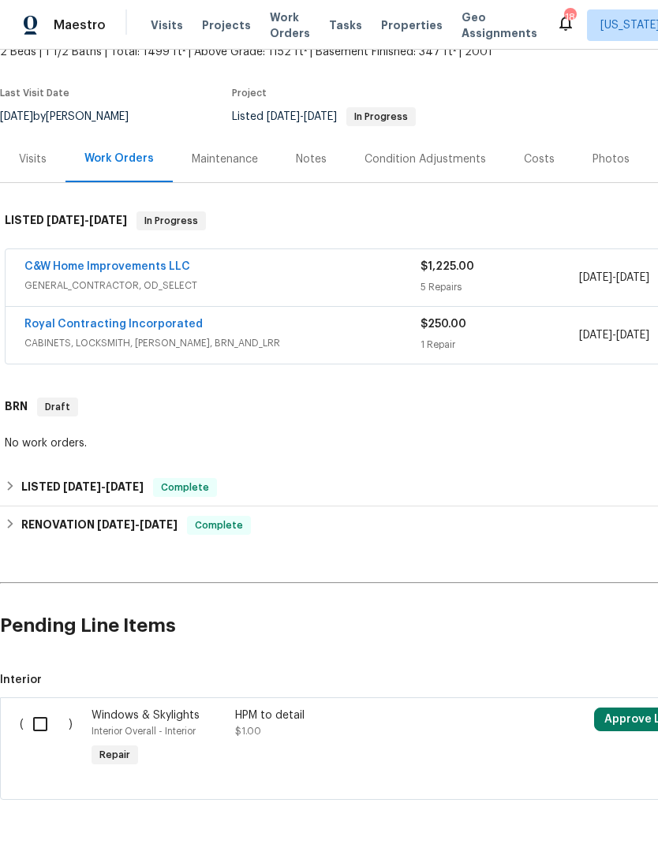
scroll to position [103, 0]
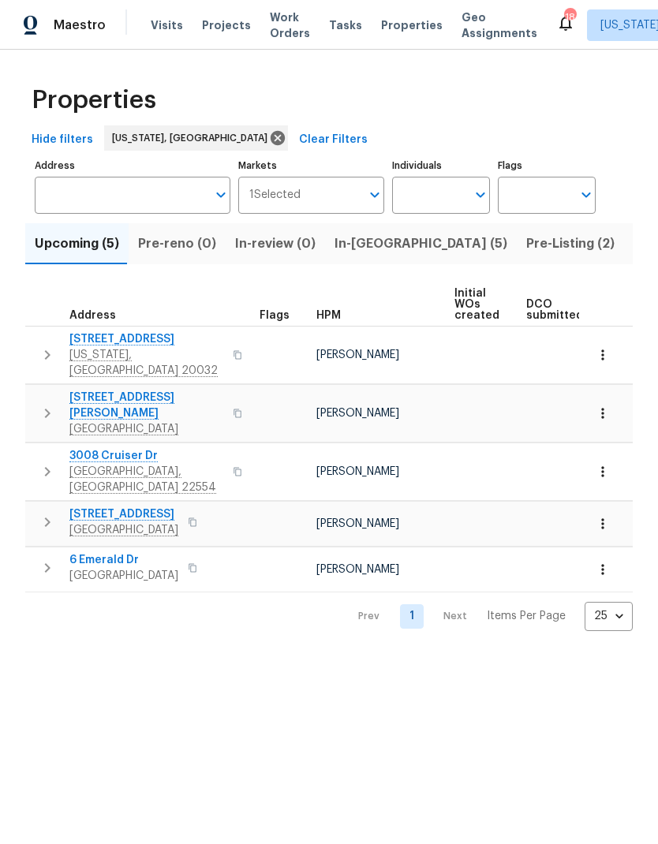
scroll to position [-50, 0]
